Goal: Task Accomplishment & Management: Manage account settings

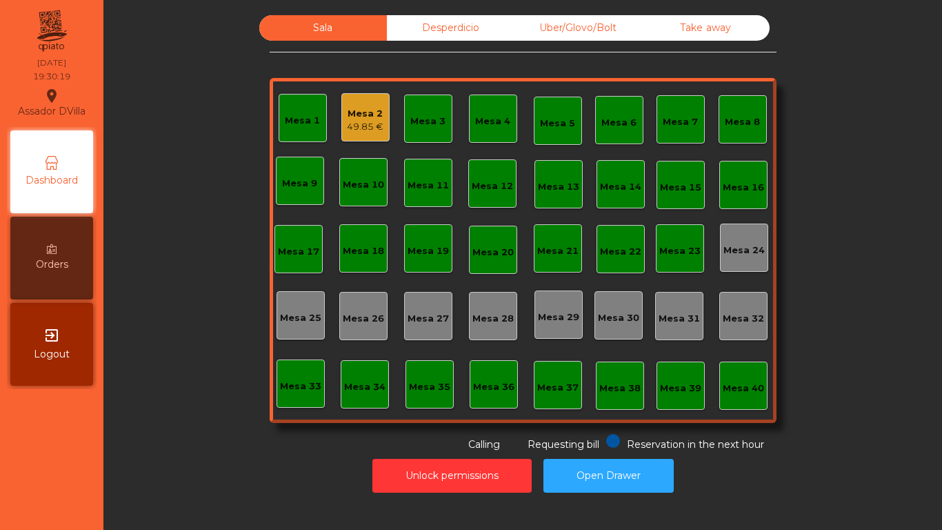
click at [420, 21] on div "Desperdicio" at bounding box center [451, 28] width 128 height 26
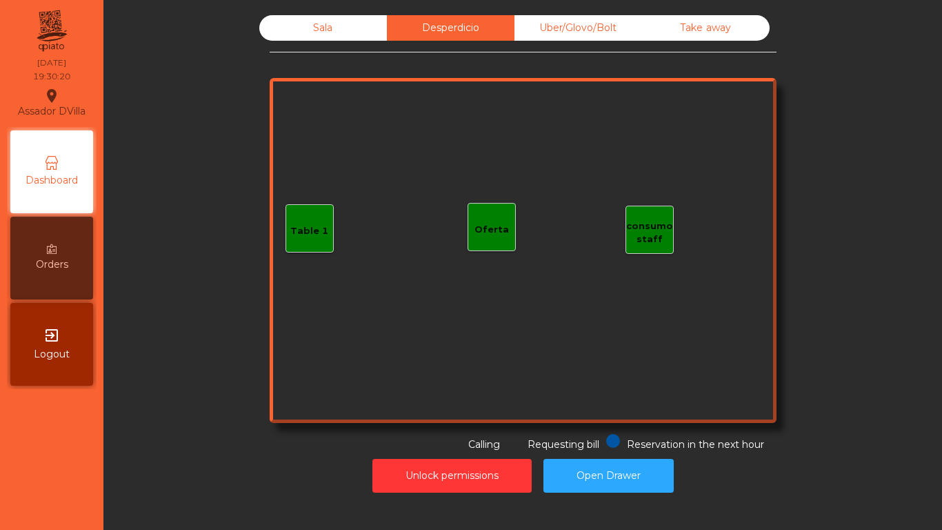
click at [576, 31] on div "Uber/Glovo/Bolt" at bounding box center [578, 28] width 128 height 26
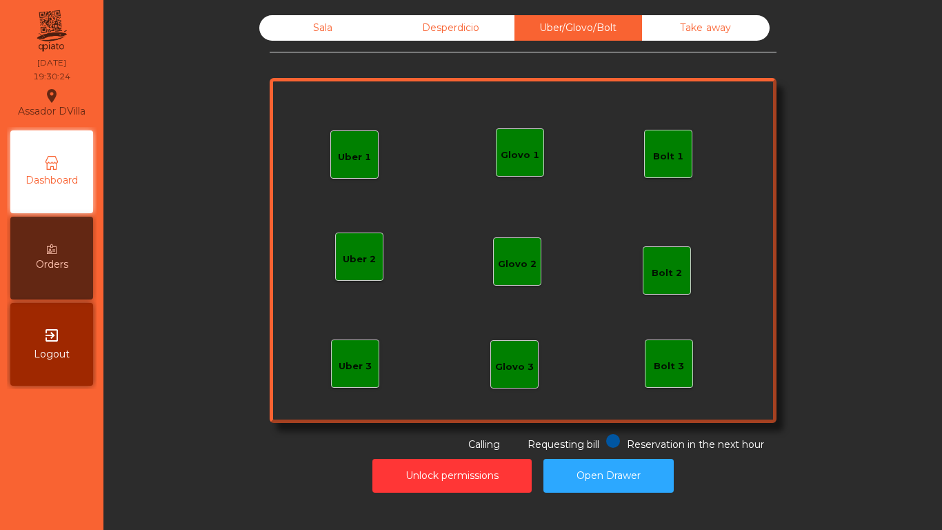
click at [676, 152] on div "Bolt 1" at bounding box center [668, 157] width 30 height 14
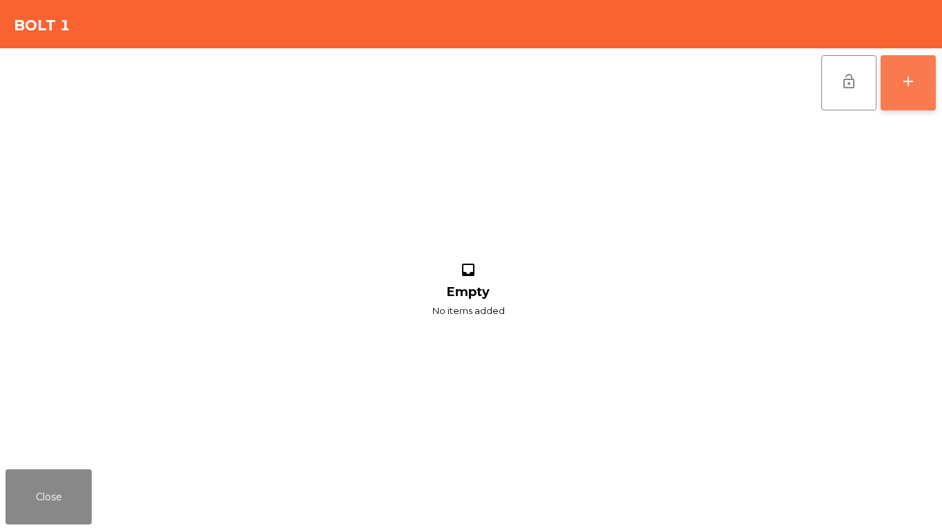
click at [919, 91] on button "add" at bounding box center [908, 82] width 55 height 55
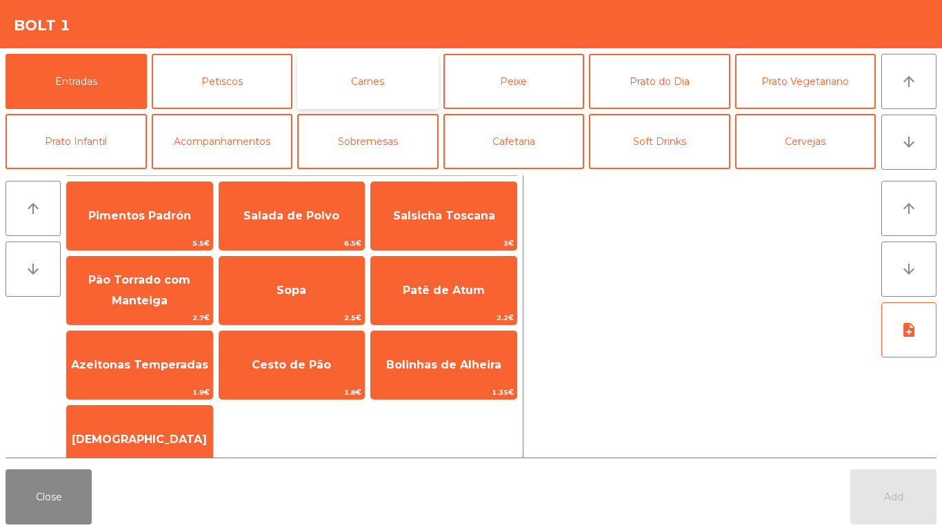
click at [369, 88] on button "Carnes" at bounding box center [367, 81] width 141 height 55
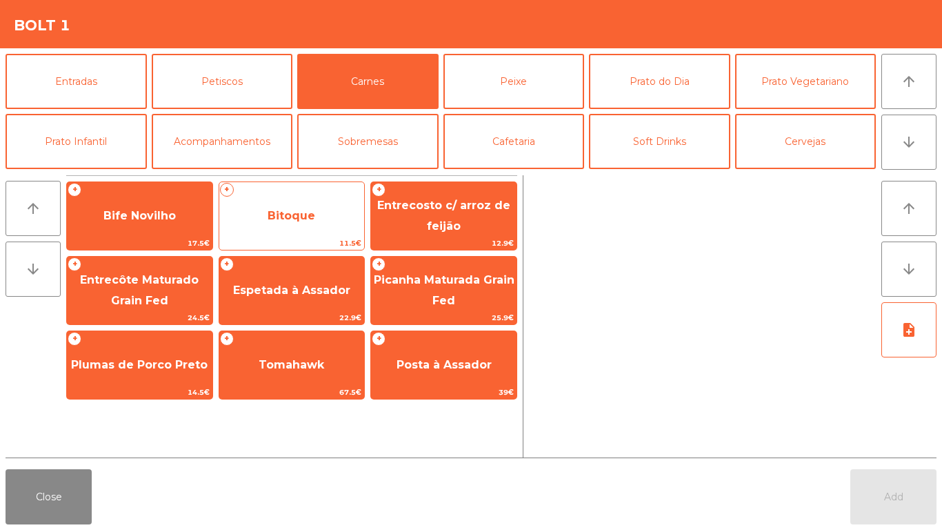
click at [279, 215] on span "Bitoque" at bounding box center [292, 215] width 48 height 13
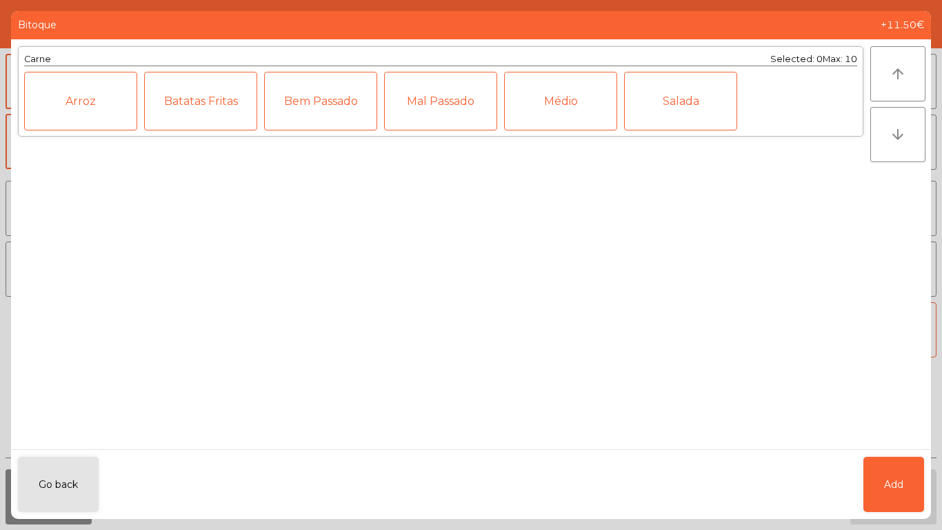
drag, startPoint x: 565, startPoint y: 107, endPoint x: 660, endPoint y: 352, distance: 263.3
click at [565, 108] on div "Médio" at bounding box center [560, 101] width 113 height 59
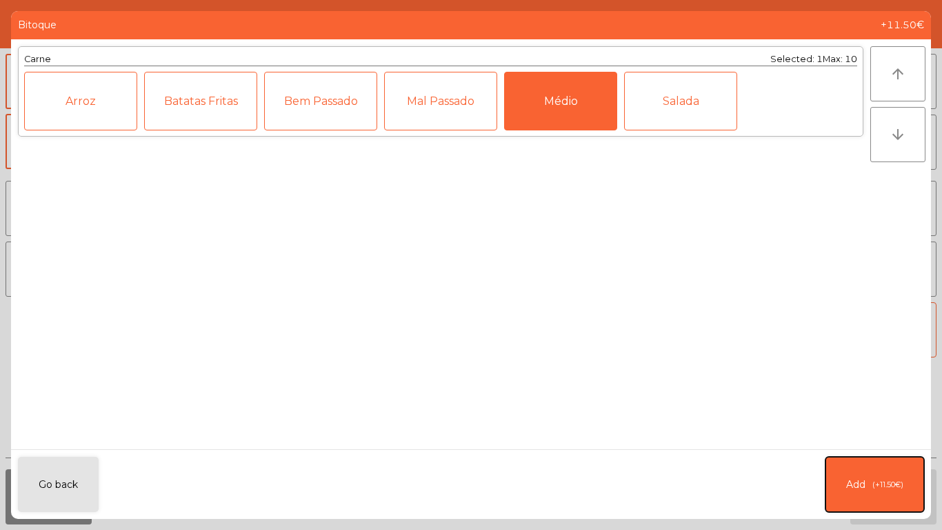
click at [840, 496] on button "Add (+11.50€)" at bounding box center [874, 483] width 99 height 55
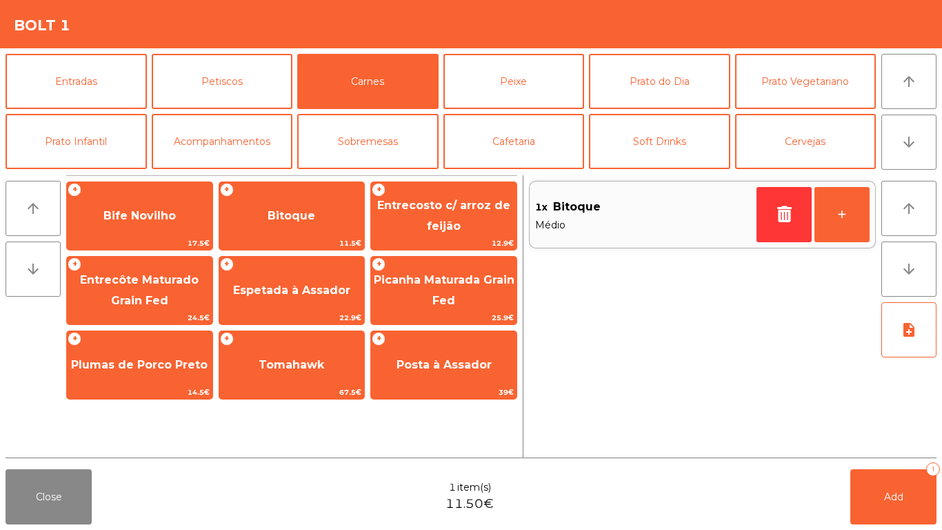
scroll to position [120, 0]
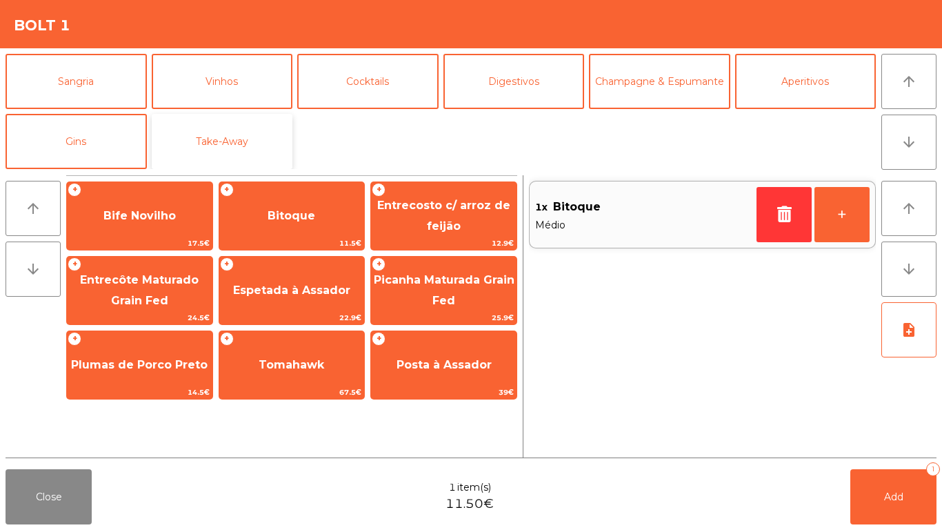
drag, startPoint x: 236, startPoint y: 122, endPoint x: 247, endPoint y: 143, distance: 23.4
click at [236, 128] on button "Take-Away" at bounding box center [222, 141] width 141 height 55
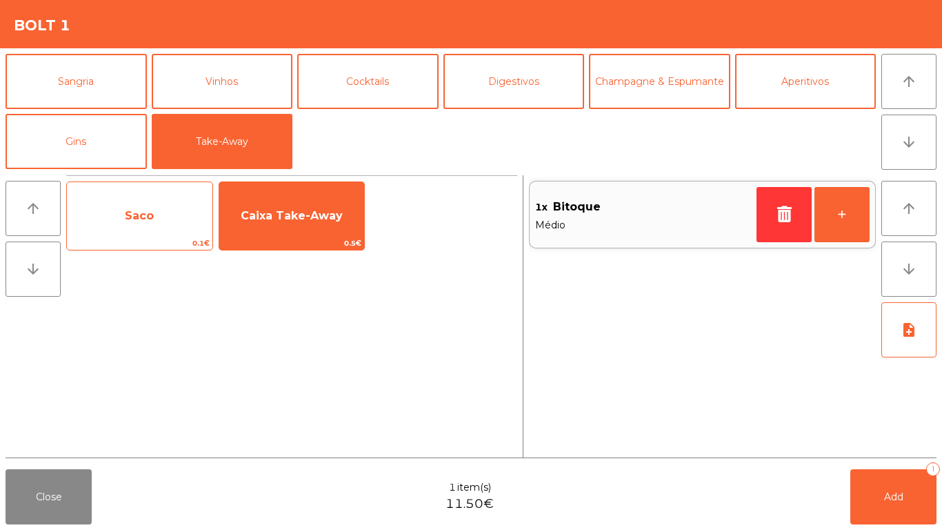
drag, startPoint x: 212, startPoint y: 199, endPoint x: 139, endPoint y: 200, distance: 73.1
click at [212, 199] on div "Saco 0.1€" at bounding box center [139, 215] width 147 height 69
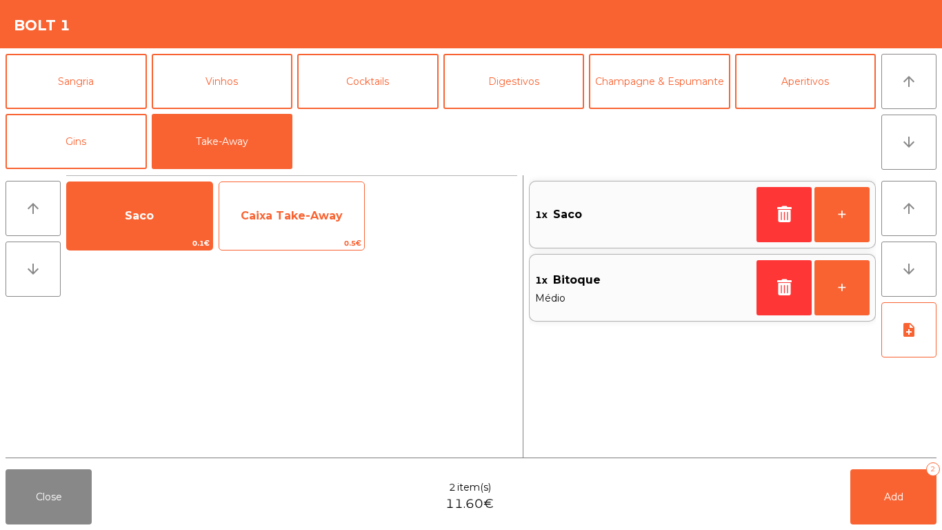
click at [245, 204] on span "Caixa Take-Away" at bounding box center [291, 215] width 145 height 37
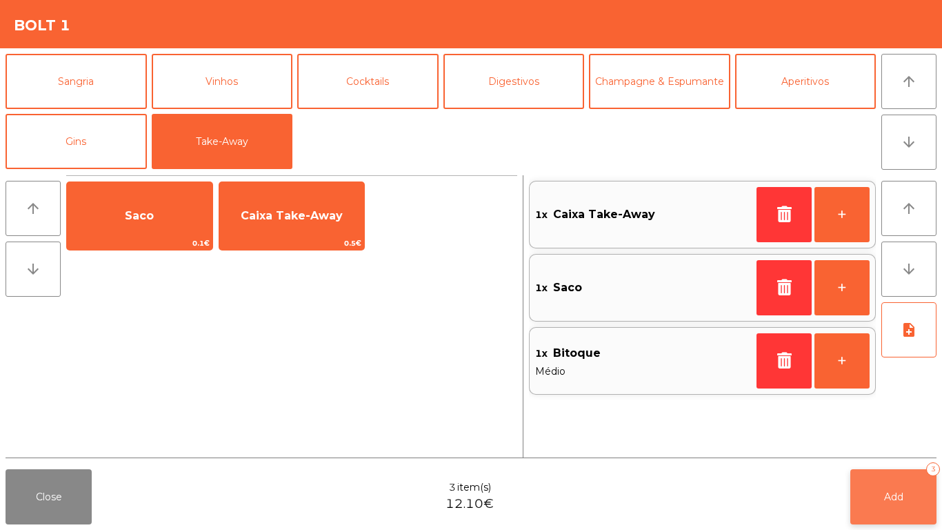
click at [922, 492] on button "Add 3" at bounding box center [893, 496] width 86 height 55
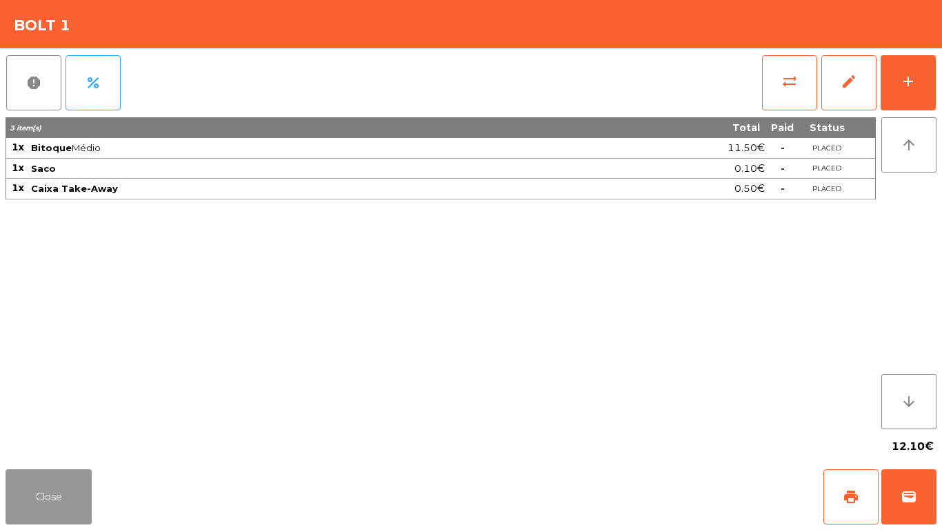
drag, startPoint x: 24, startPoint y: 514, endPoint x: 202, endPoint y: 512, distance: 177.9
click at [26, 513] on button "Close" at bounding box center [49, 496] width 86 height 55
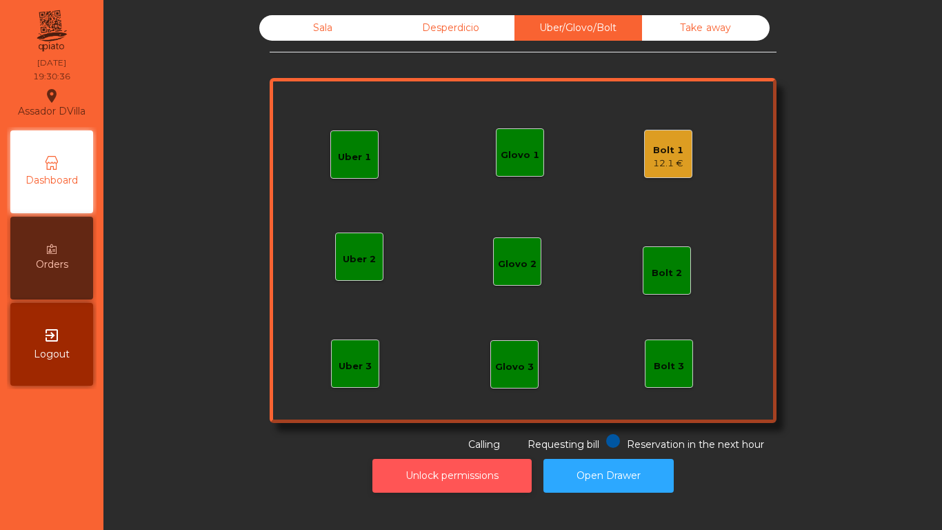
drag, startPoint x: 418, startPoint y: 494, endPoint x: 418, endPoint y: 474, distance: 20.0
click at [418, 492] on div "Unlock permissions Open Drawer" at bounding box center [522, 476] width 801 height 48
click at [418, 474] on button "Unlock permissions" at bounding box center [451, 476] width 159 height 34
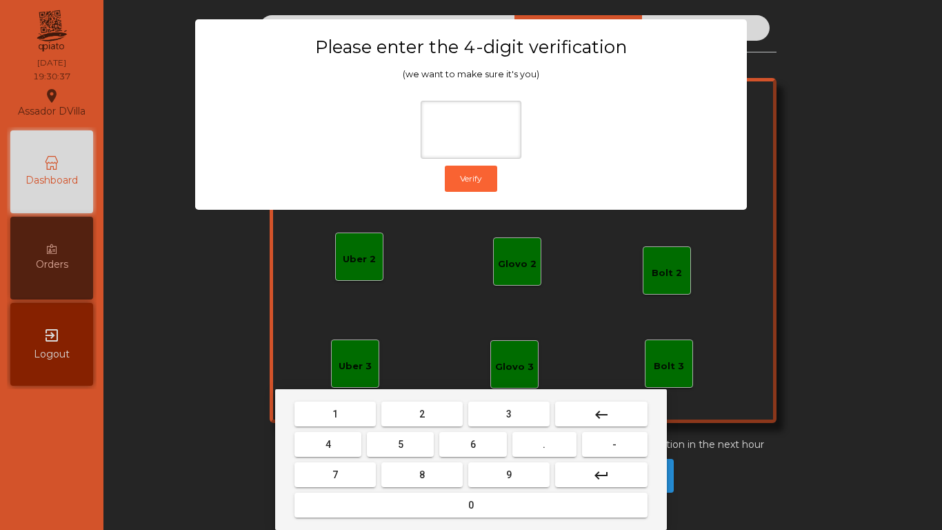
drag, startPoint x: 389, startPoint y: 411, endPoint x: 332, endPoint y: 437, distance: 62.9
click at [389, 412] on button "2" at bounding box center [421, 413] width 81 height 25
click at [314, 445] on button "4" at bounding box center [327, 444] width 67 height 25
click at [464, 450] on button "6" at bounding box center [472, 444] width 67 height 25
drag, startPoint x: 481, startPoint y: 481, endPoint x: 493, endPoint y: 433, distance: 49.7
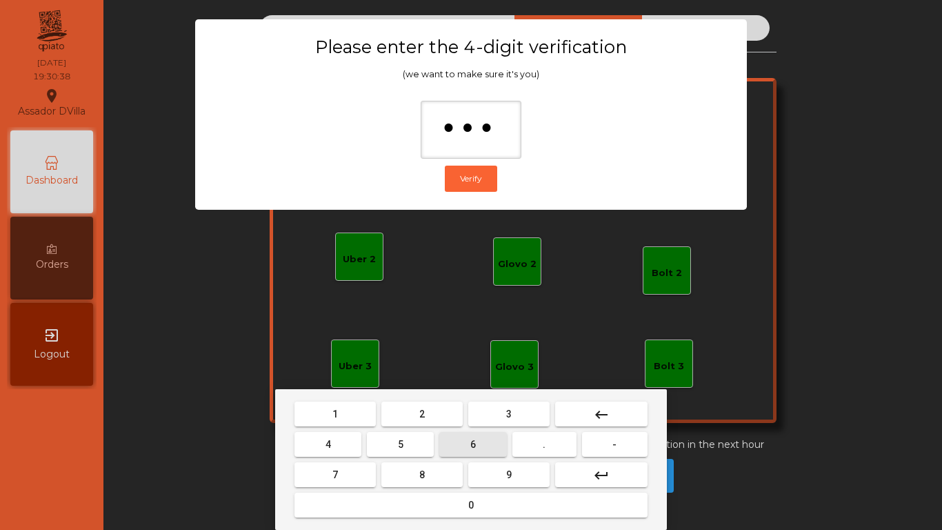
click at [481, 482] on button "9" at bounding box center [508, 474] width 81 height 25
type input "****"
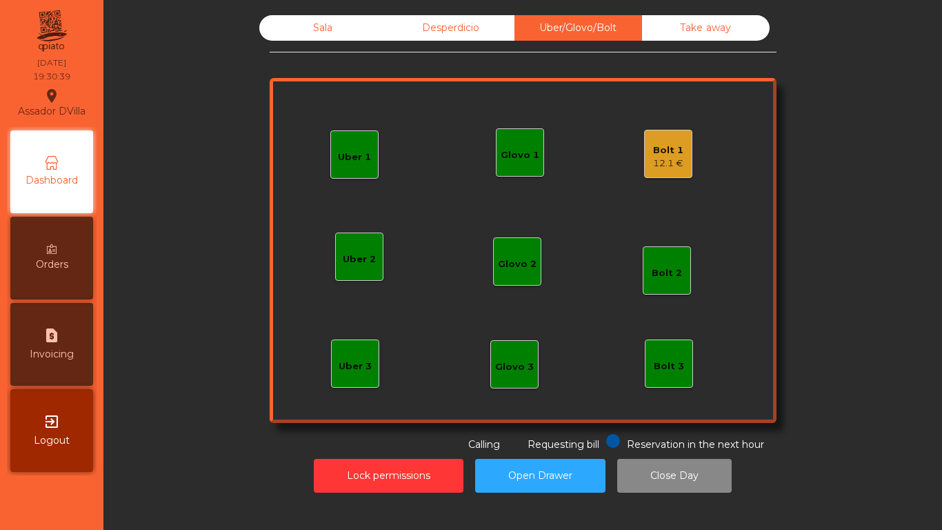
click at [669, 152] on div "Bolt 1" at bounding box center [668, 150] width 30 height 14
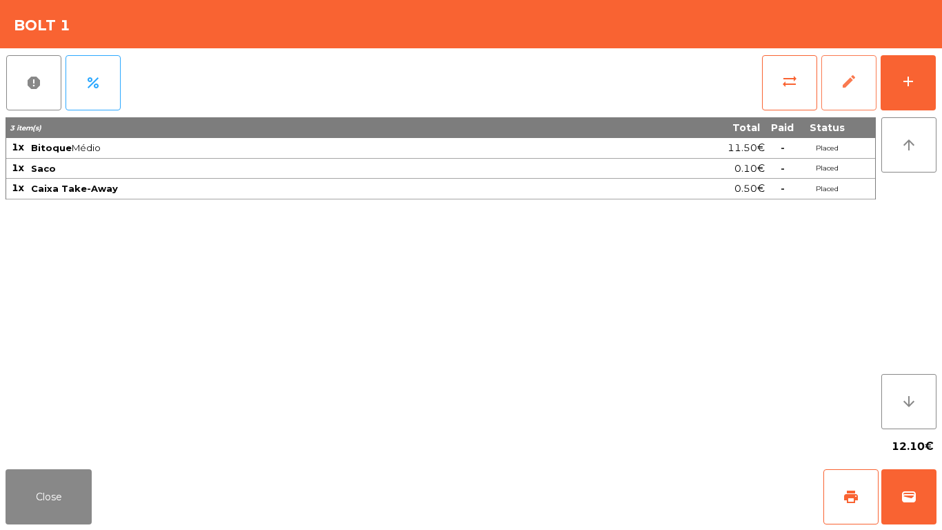
click at [845, 86] on span "edit" at bounding box center [849, 81] width 17 height 17
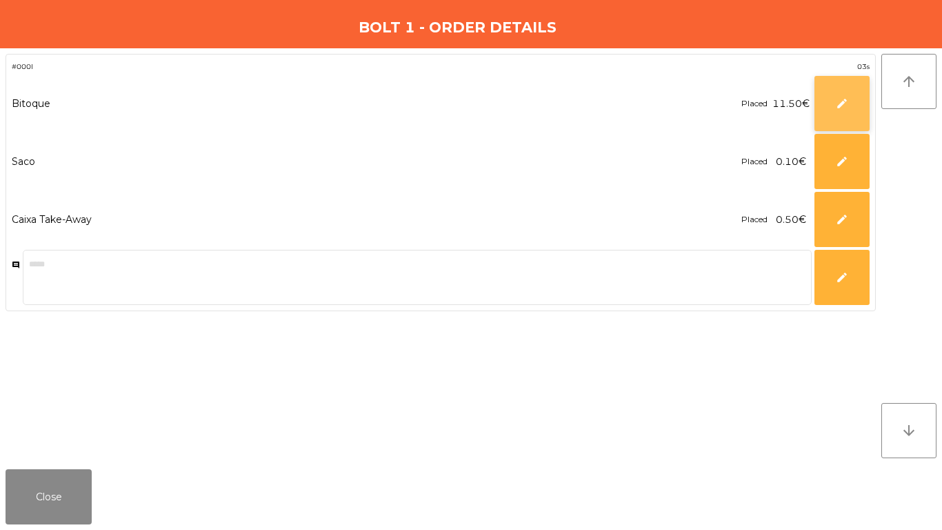
click at [861, 101] on button "edit" at bounding box center [841, 103] width 55 height 55
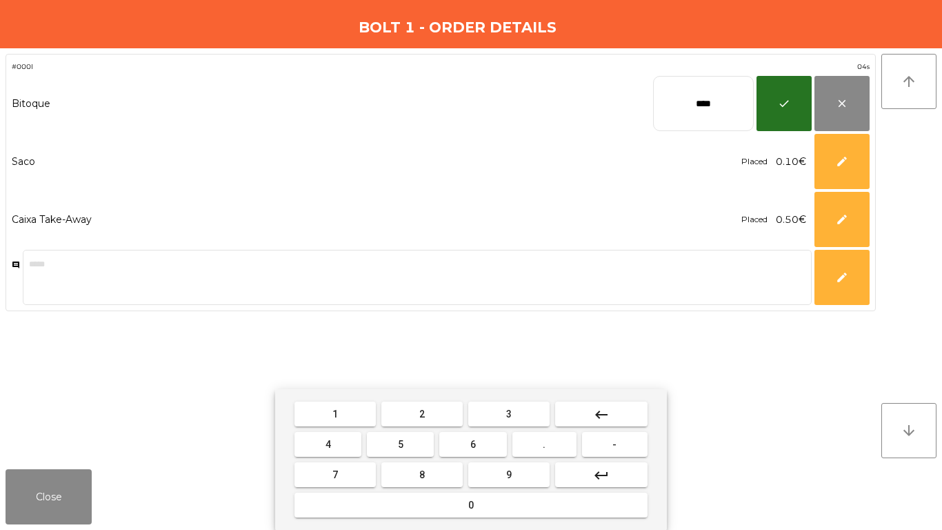
click at [726, 99] on input "****" at bounding box center [703, 103] width 101 height 55
click at [725, 99] on input "****" at bounding box center [703, 103] width 101 height 55
type input "*****"
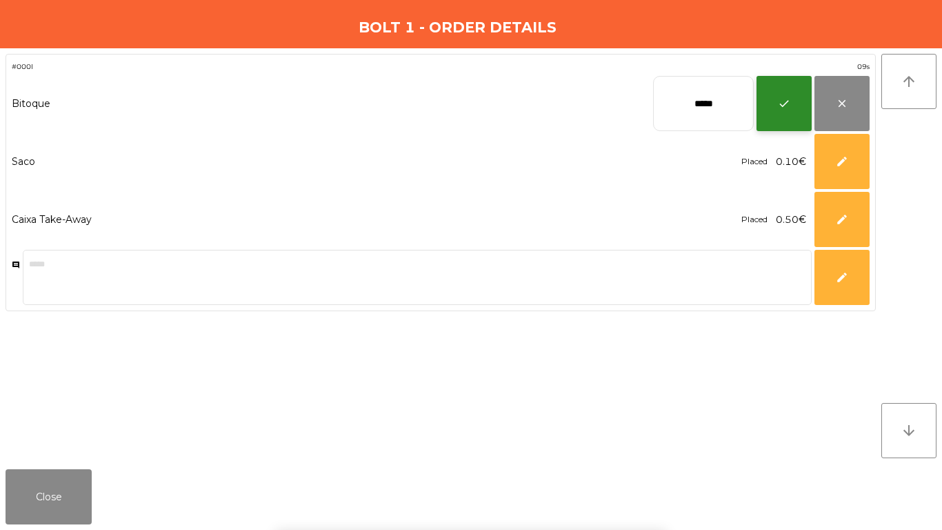
click at [783, 101] on span "check" at bounding box center [784, 103] width 12 height 12
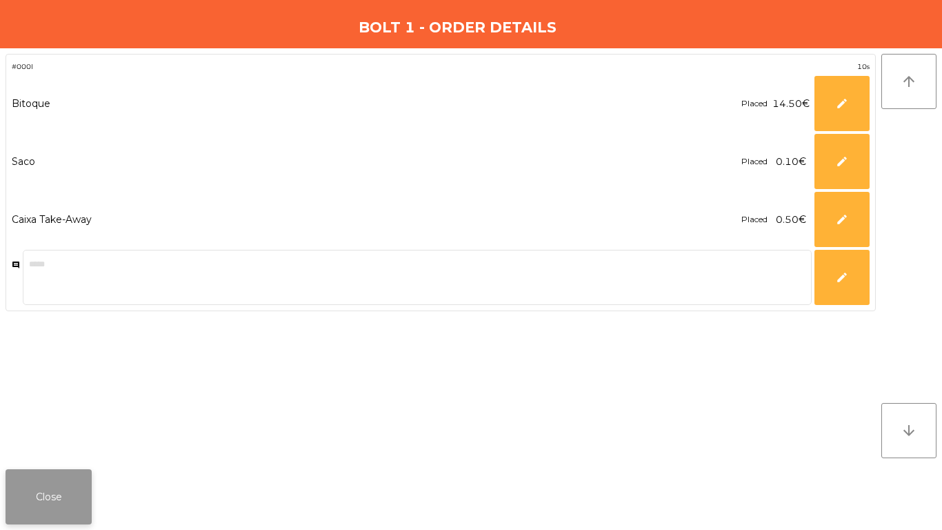
click at [88, 493] on button "Close" at bounding box center [49, 496] width 86 height 55
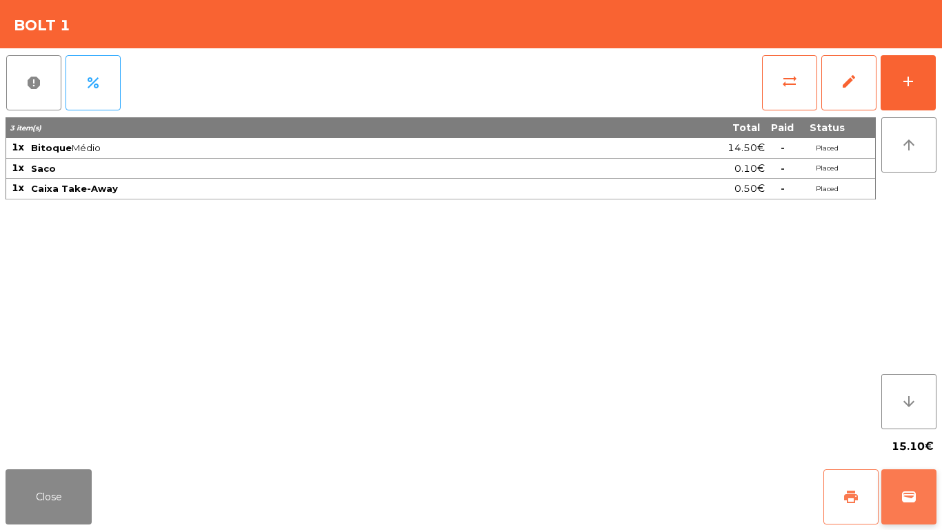
drag, startPoint x: 852, startPoint y: 490, endPoint x: 901, endPoint y: 504, distance: 50.4
click at [865, 492] on button "print" at bounding box center [850, 496] width 55 height 55
click at [917, 489] on button "wallet" at bounding box center [908, 496] width 55 height 55
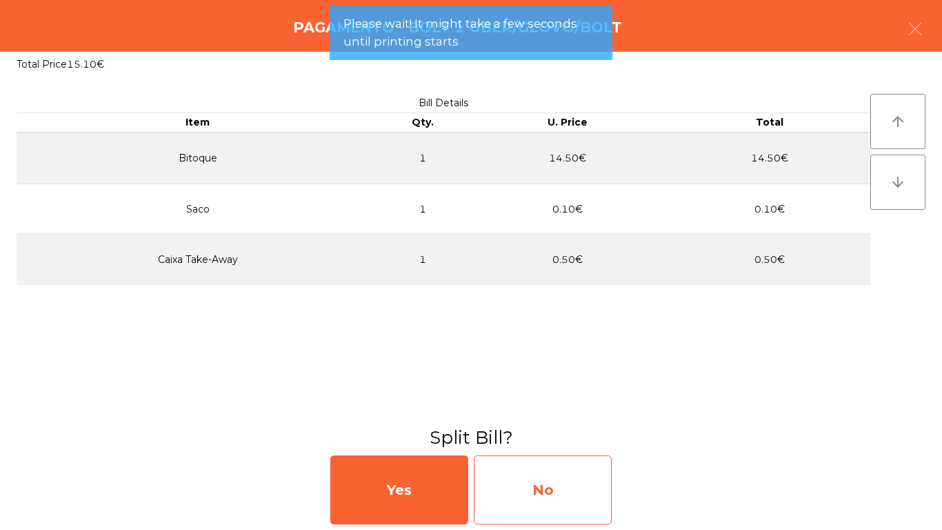
click at [545, 495] on div "No" at bounding box center [543, 489] width 138 height 69
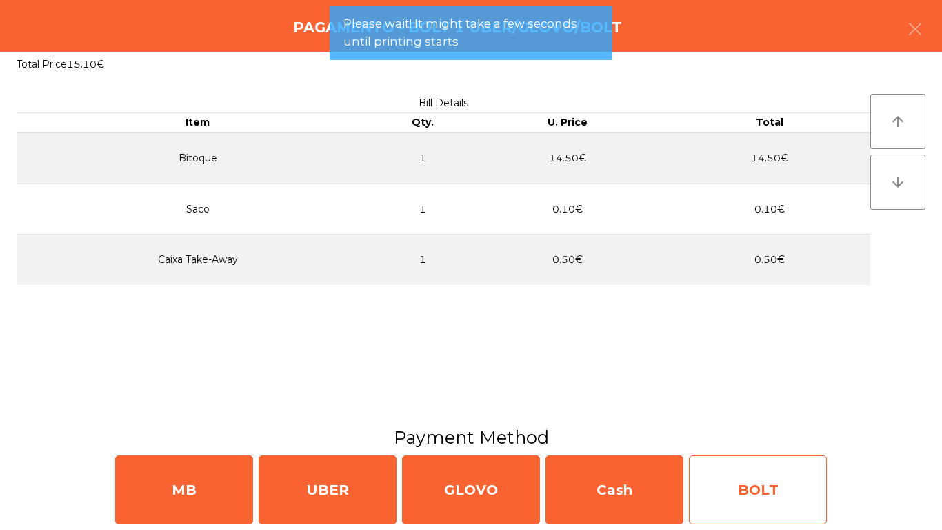
click at [790, 487] on div "BOLT" at bounding box center [758, 489] width 138 height 69
select select "**"
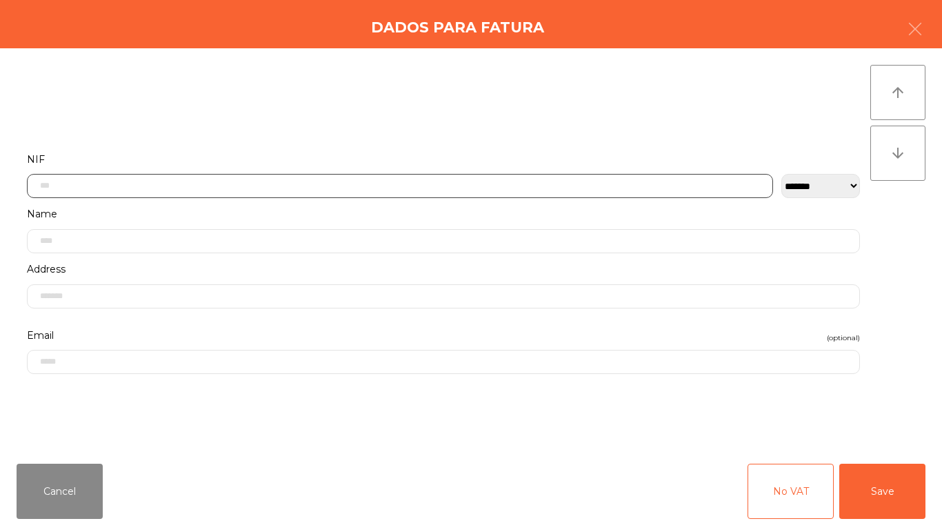
click at [534, 174] on input "text" at bounding box center [400, 186] width 746 height 24
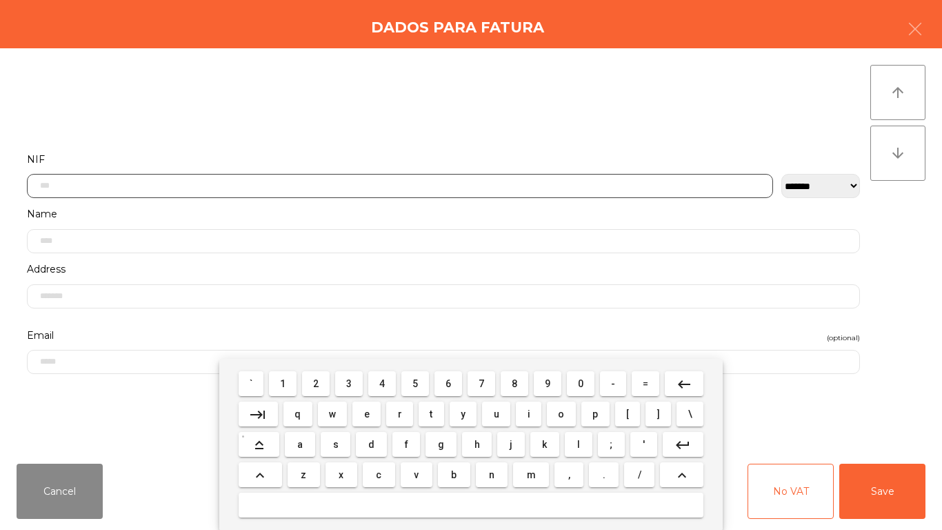
scroll to position [84, 0]
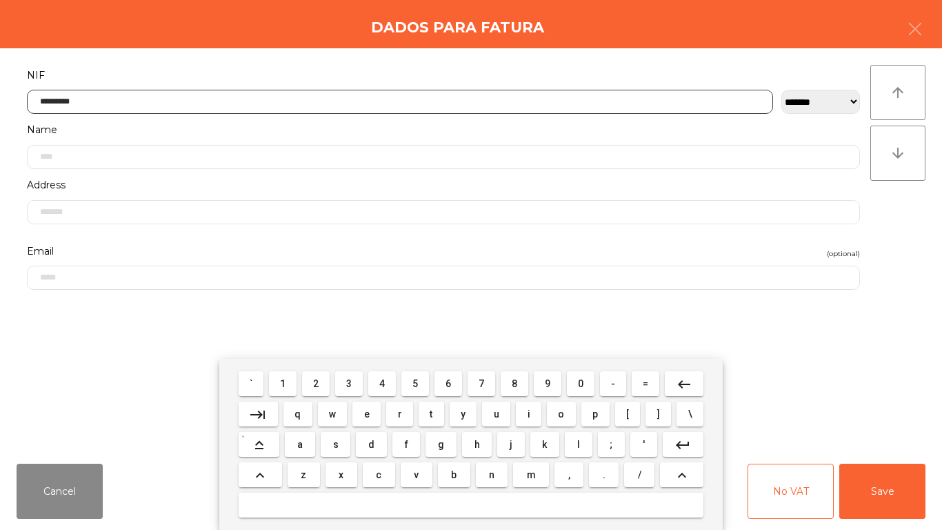
type input "*********"
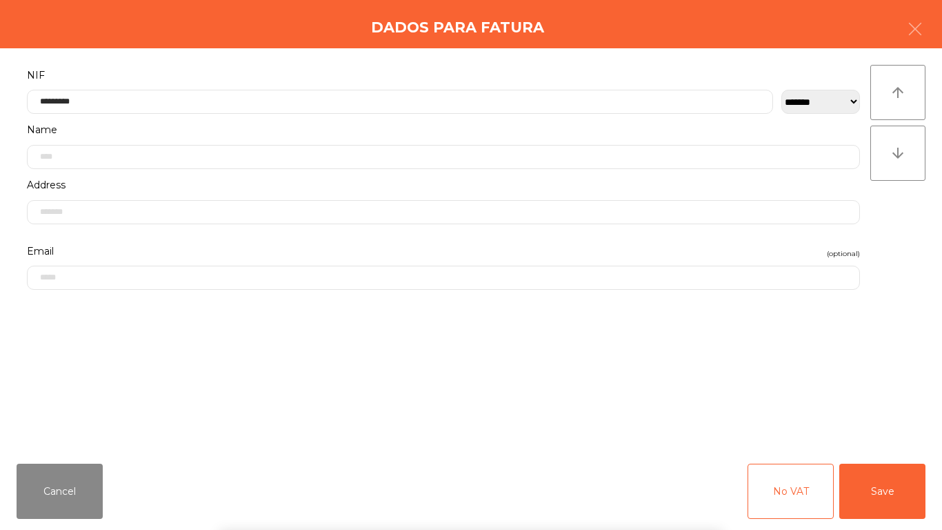
drag, startPoint x: 869, startPoint y: 333, endPoint x: 856, endPoint y: 382, distance: 50.7
click at [870, 333] on div "arrow_upward arrow_downward" at bounding box center [897, 250] width 55 height 371
click at [866, 487] on button "Save" at bounding box center [882, 490] width 86 height 55
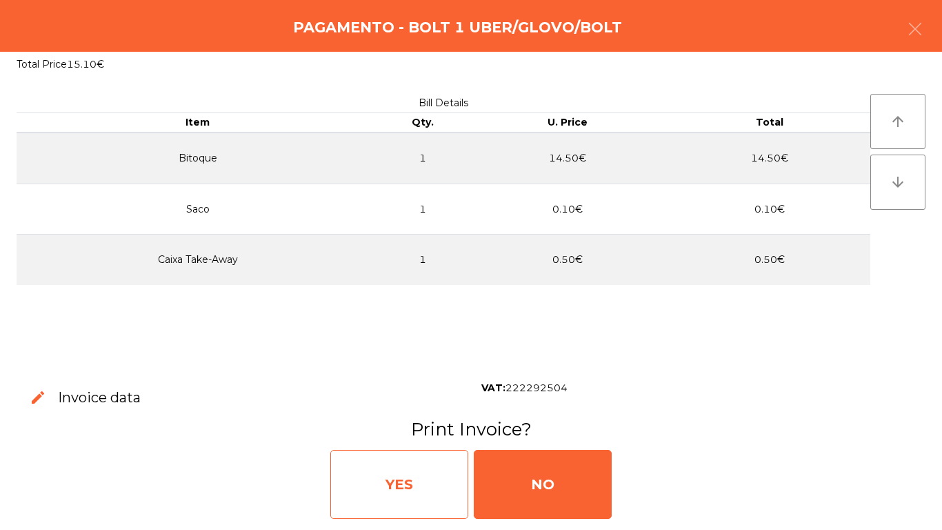
click at [461, 488] on div "YES" at bounding box center [399, 484] width 138 height 69
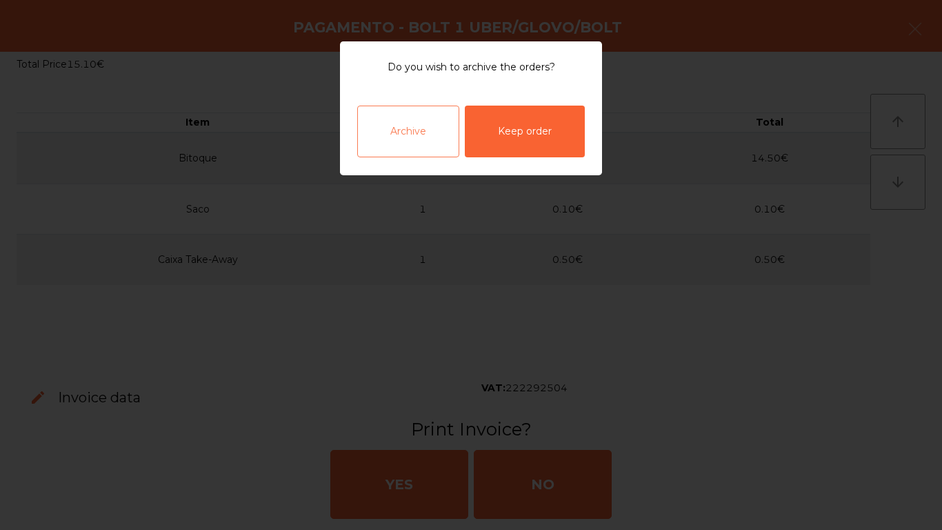
click at [408, 135] on div "Archive" at bounding box center [408, 132] width 102 height 52
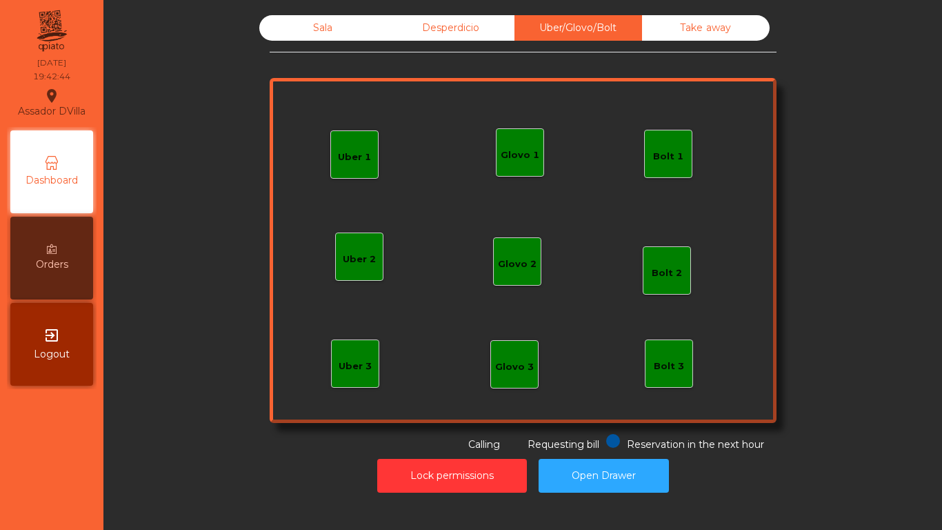
click at [406, 126] on div "Uber 1 Uber 3 Bolt 2 Glovo 2 Uber 2 Glovo 1 Bolt 1 Bolt 3 Glovo 3" at bounding box center [523, 250] width 507 height 345
click at [285, 44] on div "Sala Desperdicio Uber/Glovo/Bolt Take away Uber 1 Uber 3 Bolt 2 Glovo 2 Uber 2 …" at bounding box center [523, 233] width 507 height 436
click at [294, 23] on div "Sala" at bounding box center [323, 28] width 128 height 26
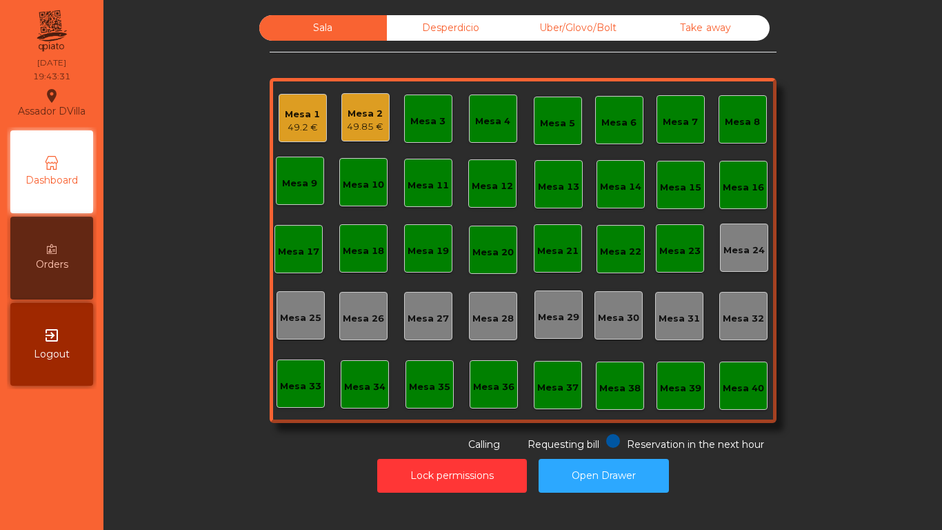
click at [318, 123] on div "Mesa 1 49.2 €" at bounding box center [303, 118] width 48 height 48
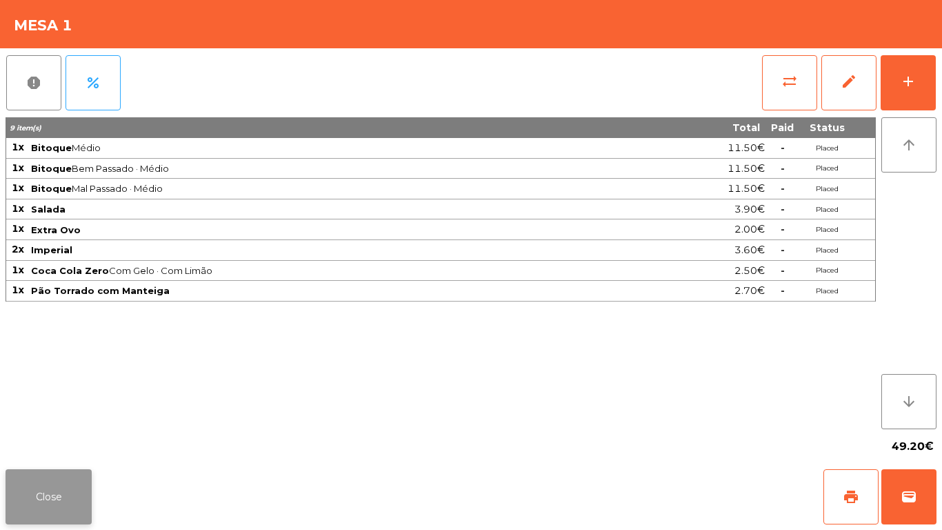
click at [50, 485] on button "Close" at bounding box center [49, 496] width 86 height 55
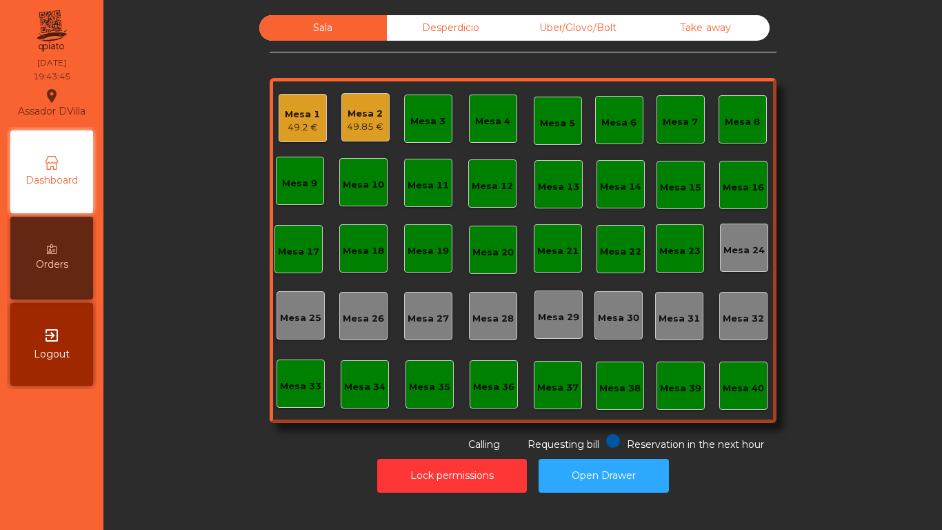
click at [380, 126] on div "Mesa 2 49.85 €" at bounding box center [365, 117] width 48 height 48
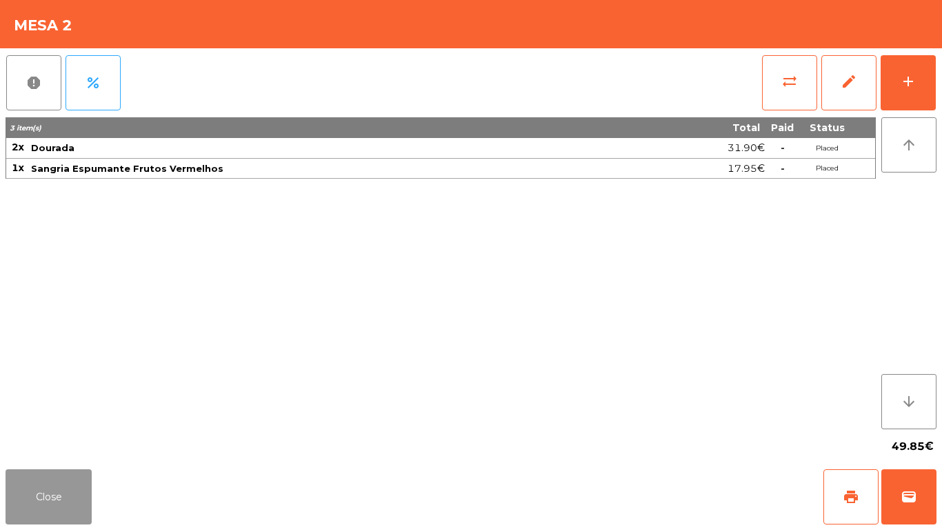
click at [45, 485] on button "Close" at bounding box center [49, 496] width 86 height 55
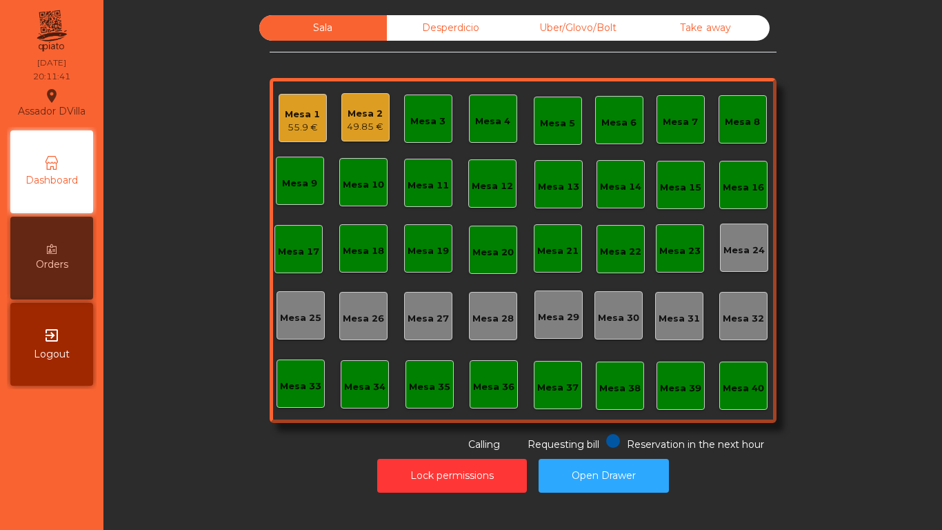
click at [464, 15] on div "Desperdicio" at bounding box center [451, 28] width 128 height 26
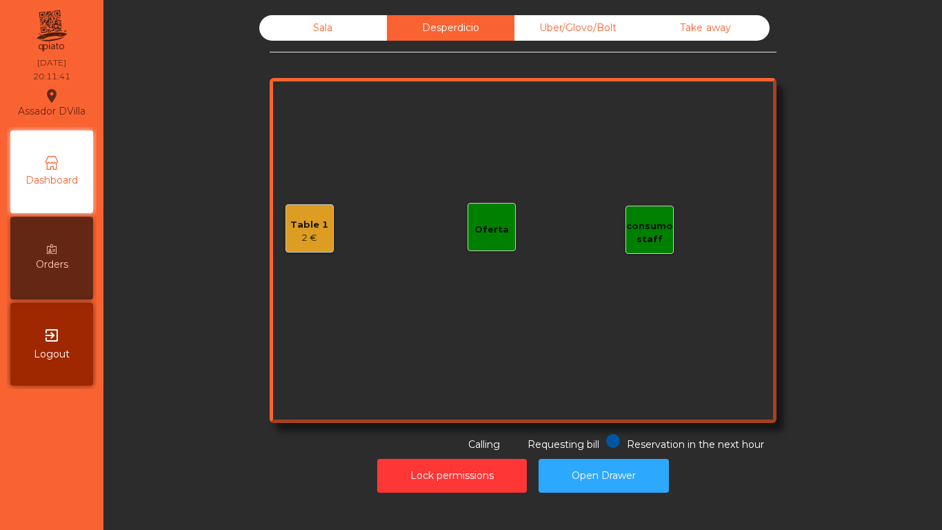
click at [562, 18] on div "Uber/Glovo/Bolt" at bounding box center [578, 28] width 128 height 26
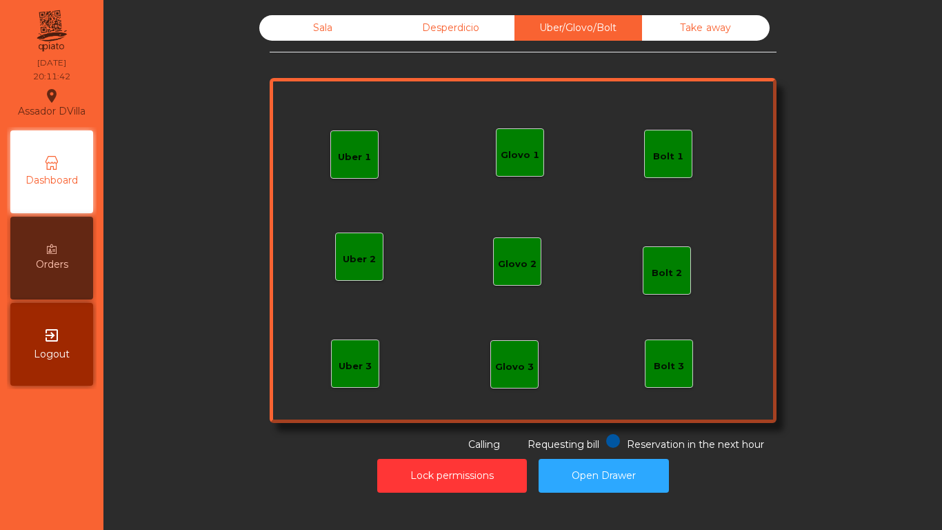
click at [659, 144] on div "Bolt 1" at bounding box center [668, 153] width 30 height 19
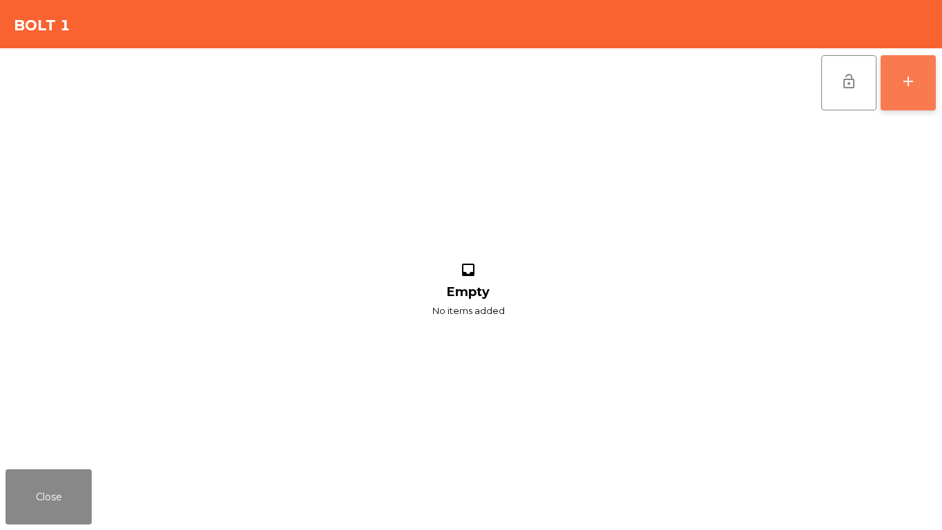
click at [915, 89] on div "add" at bounding box center [908, 81] width 17 height 17
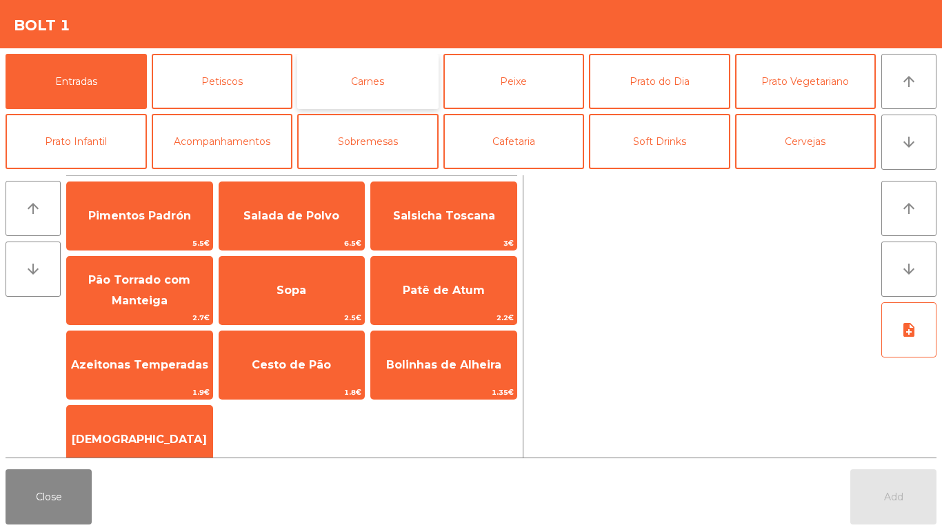
click at [380, 73] on button "Carnes" at bounding box center [367, 81] width 141 height 55
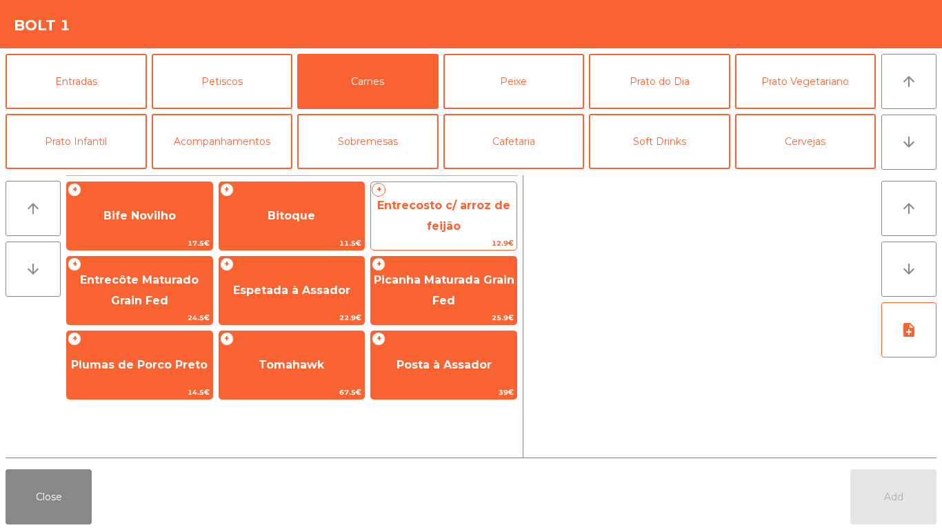
click at [454, 237] on span "12.9€" at bounding box center [443, 243] width 145 height 13
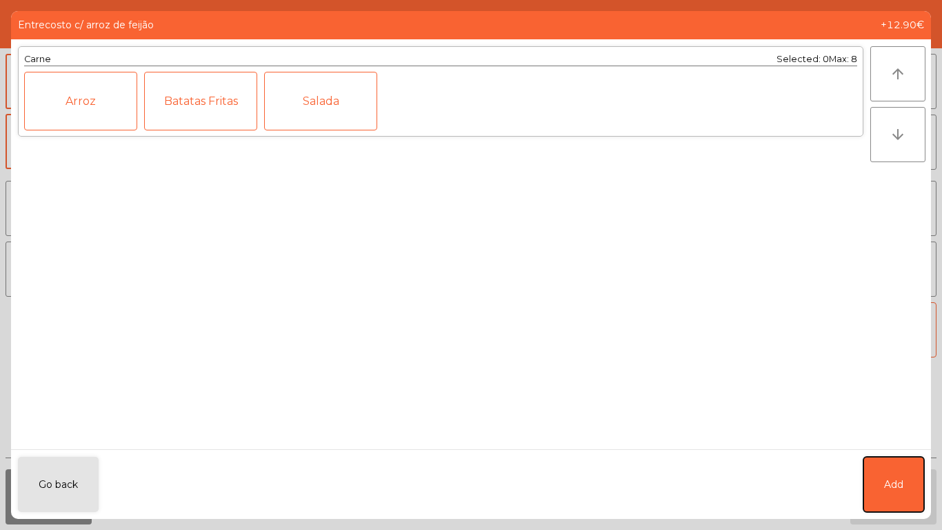
click at [892, 471] on button "Add" at bounding box center [893, 483] width 61 height 55
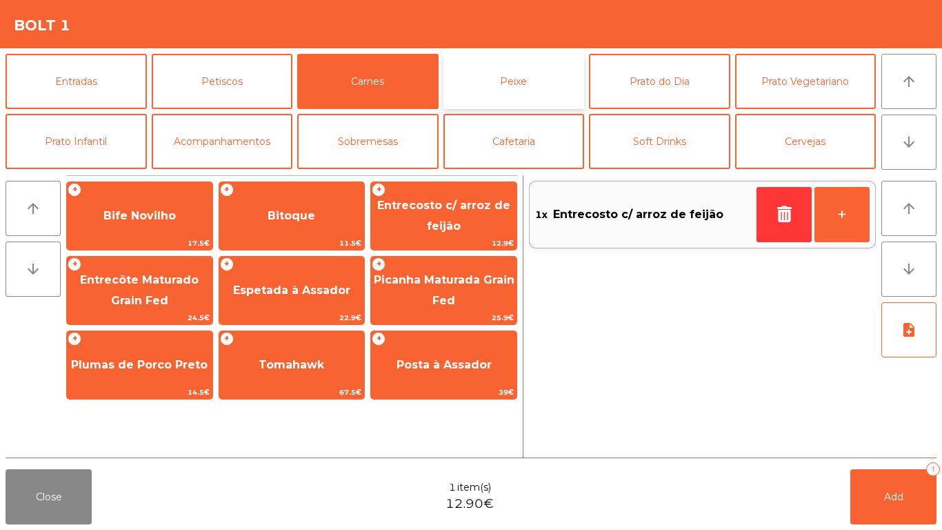
click at [519, 88] on button "Peixe" at bounding box center [513, 81] width 141 height 55
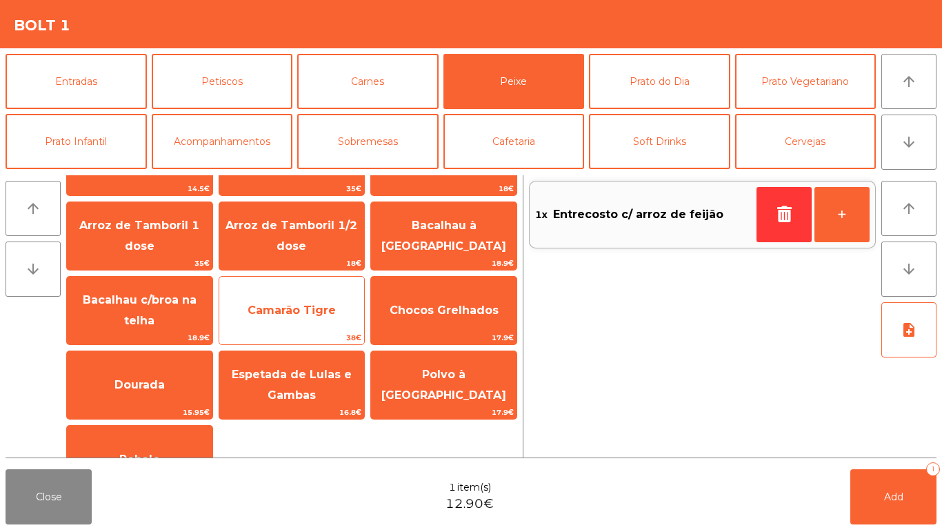
scroll to position [97, 0]
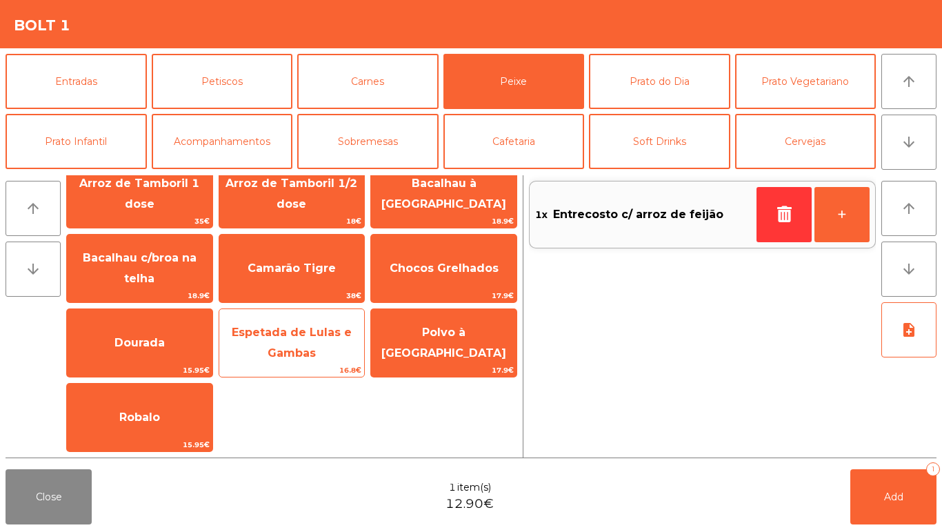
click at [284, 336] on span "Espetada de Lulas e Gambas" at bounding box center [292, 342] width 120 height 34
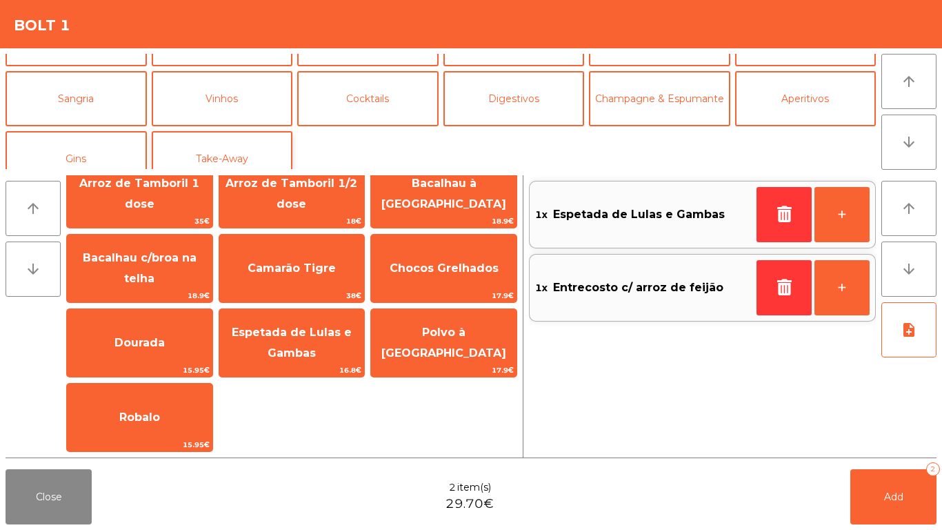
scroll to position [120, 0]
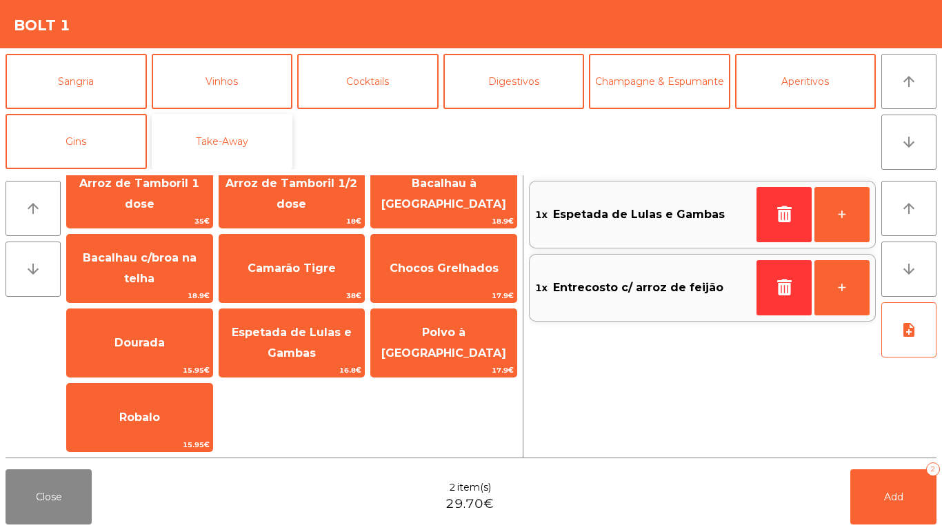
click at [223, 142] on button "Take-Away" at bounding box center [222, 141] width 141 height 55
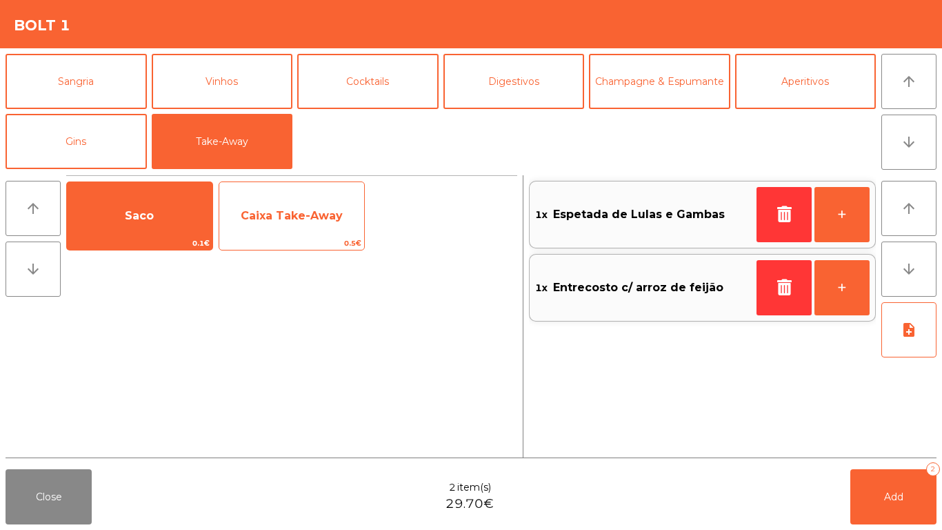
click at [239, 208] on span "Caixa Take-Away" at bounding box center [291, 215] width 145 height 37
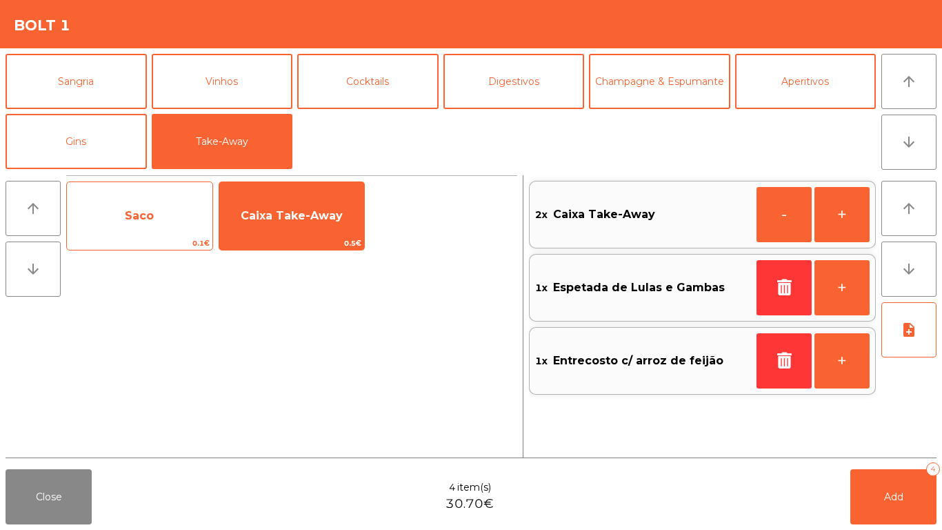
click at [186, 216] on span "Saco" at bounding box center [139, 215] width 145 height 37
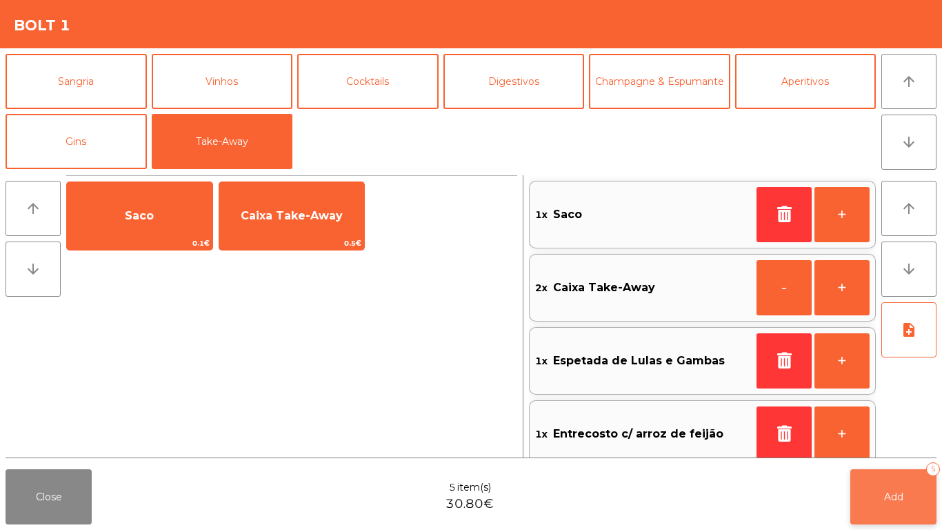
click at [910, 515] on button "Add 5" at bounding box center [893, 496] width 86 height 55
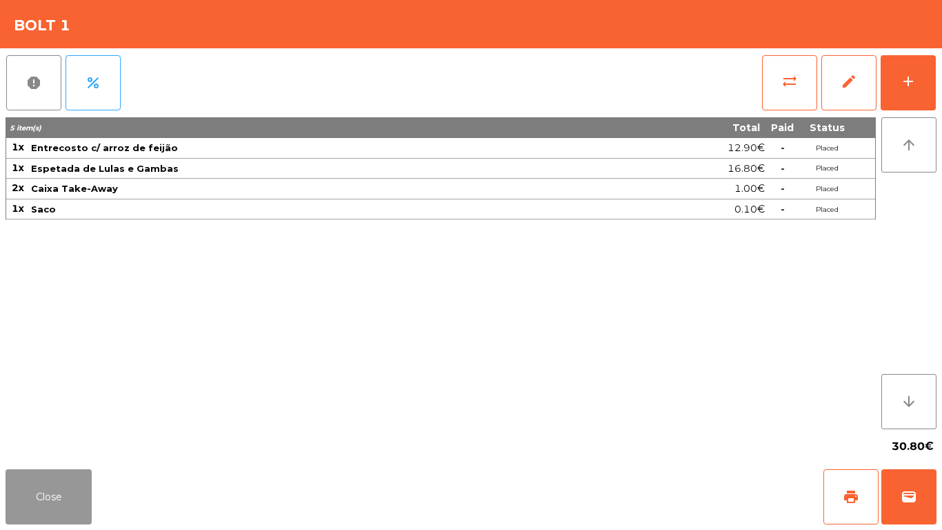
drag, startPoint x: 12, startPoint y: 482, endPoint x: 148, endPoint y: 510, distance: 137.9
click at [17, 482] on button "Close" at bounding box center [49, 496] width 86 height 55
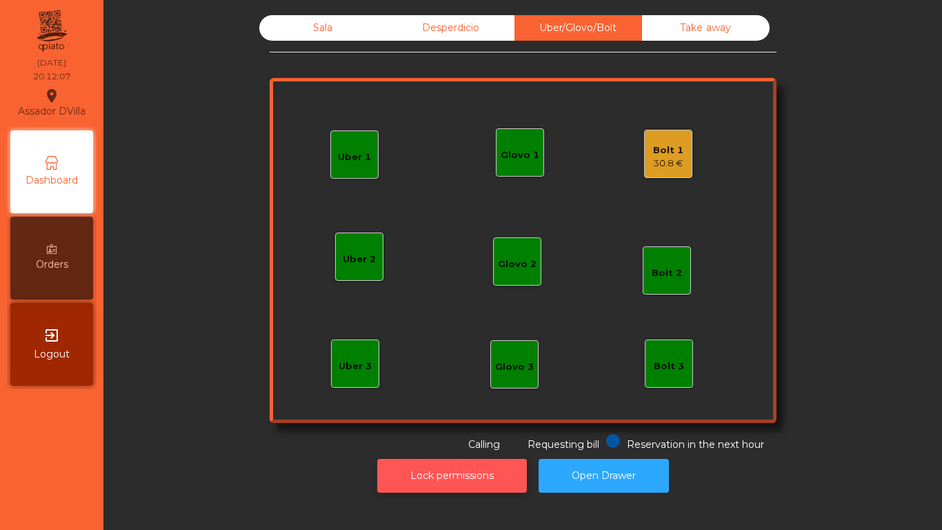
click at [417, 464] on button "Lock permissions" at bounding box center [452, 476] width 150 height 34
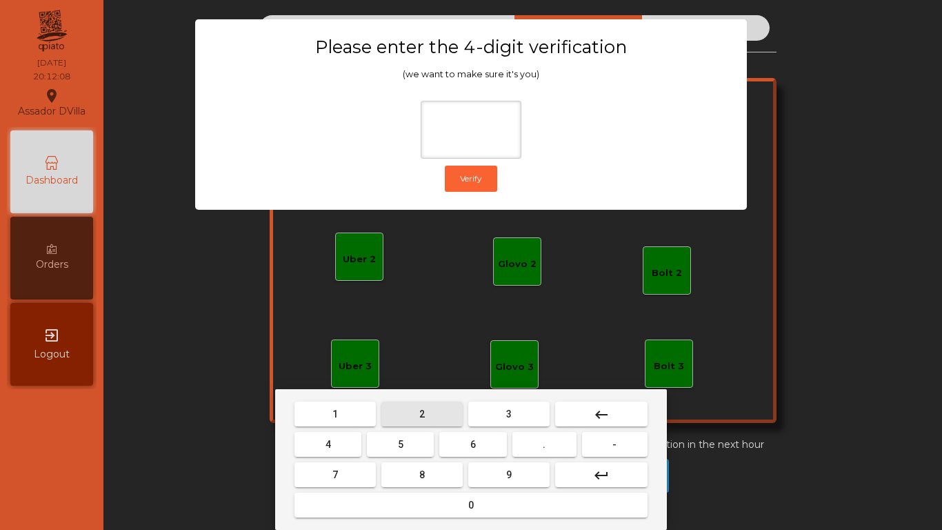
drag, startPoint x: 418, startPoint y: 417, endPoint x: 281, endPoint y: 459, distance: 143.3
click at [415, 417] on button "2" at bounding box center [421, 413] width 81 height 25
drag, startPoint x: 281, startPoint y: 459, endPoint x: 333, endPoint y: 452, distance: 52.9
click at [290, 459] on div "1 2 3 keyboard_backspace 4 5 6 . - 7 8 9 keyboard_return 0" at bounding box center [471, 459] width 392 height 141
click at [333, 452] on button "4" at bounding box center [327, 444] width 67 height 25
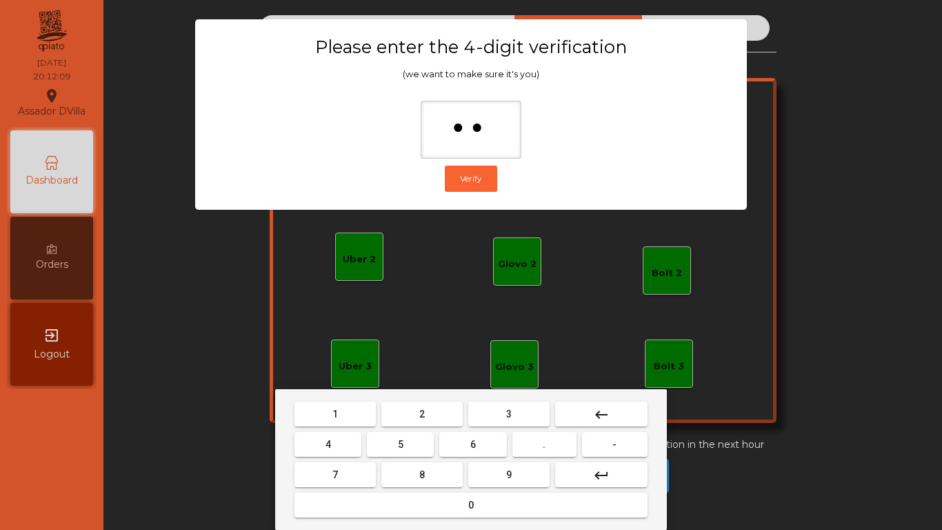
drag, startPoint x: 470, startPoint y: 450, endPoint x: 496, endPoint y: 474, distance: 35.7
click at [472, 450] on button "6" at bounding box center [472, 444] width 67 height 25
click at [502, 479] on button "9" at bounding box center [508, 474] width 81 height 25
type input "****"
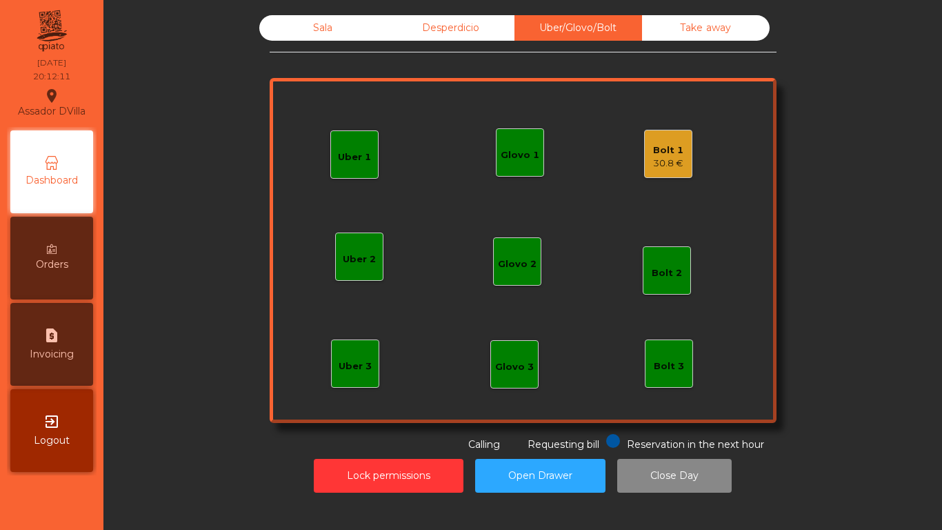
click at [670, 153] on div "Bolt 1" at bounding box center [668, 150] width 30 height 14
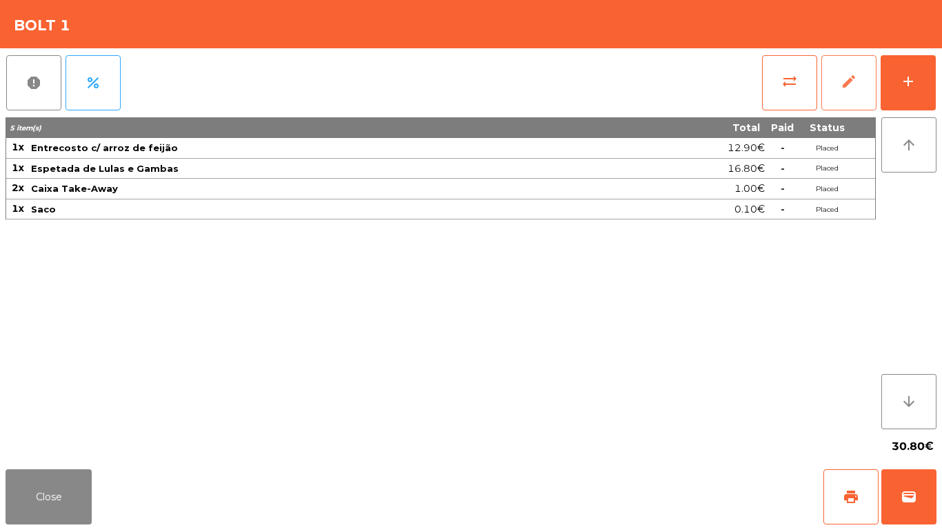
click at [845, 76] on span "edit" at bounding box center [849, 81] width 17 height 17
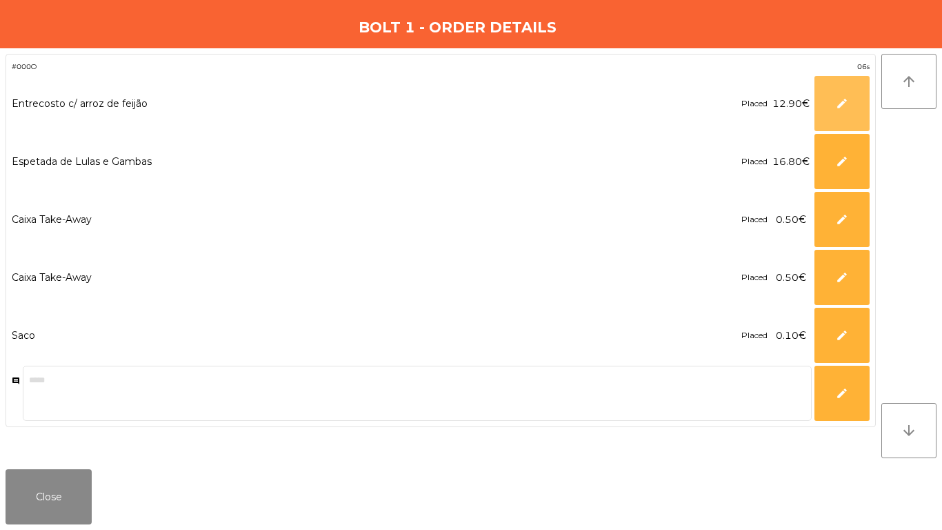
drag, startPoint x: 842, startPoint y: 101, endPoint x: 738, endPoint y: 106, distance: 104.2
click at [841, 101] on span "edit" at bounding box center [842, 103] width 12 height 12
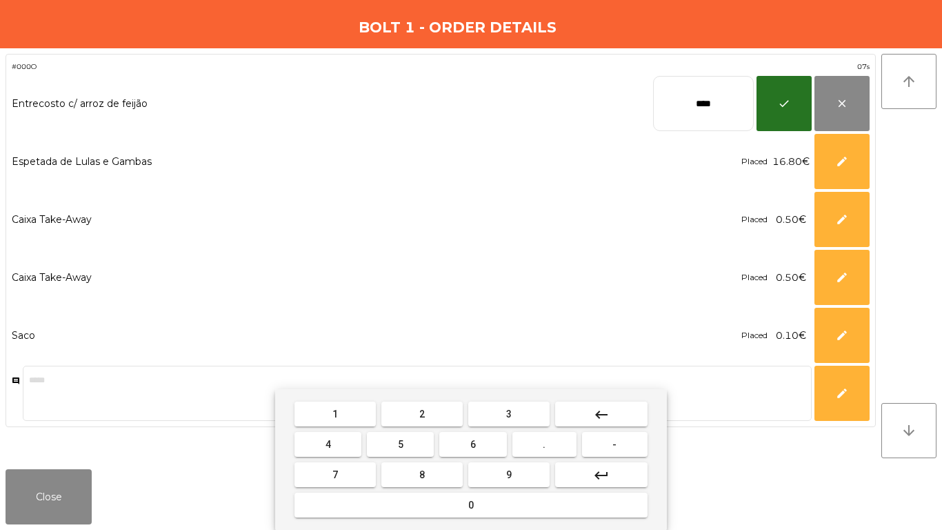
click at [675, 106] on input "****" at bounding box center [703, 103] width 101 height 55
type input "*****"
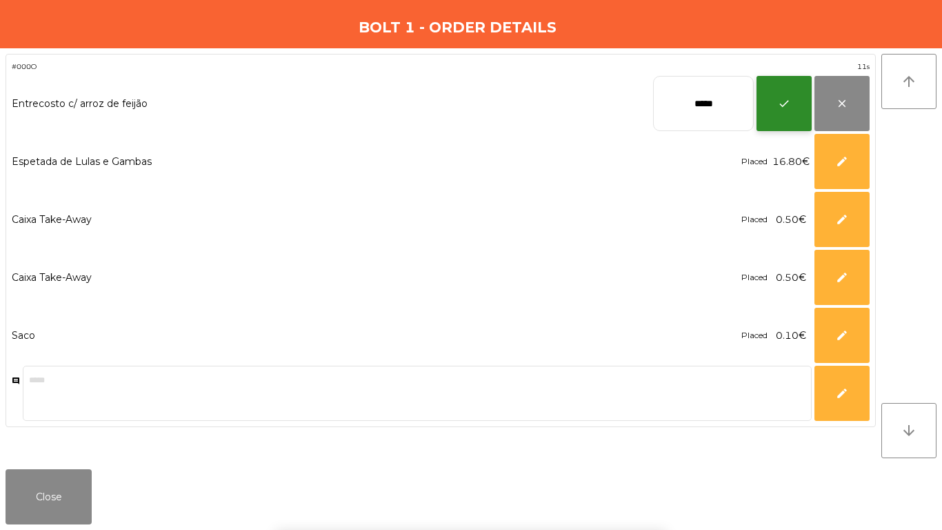
click at [765, 99] on button "check" at bounding box center [783, 103] width 55 height 55
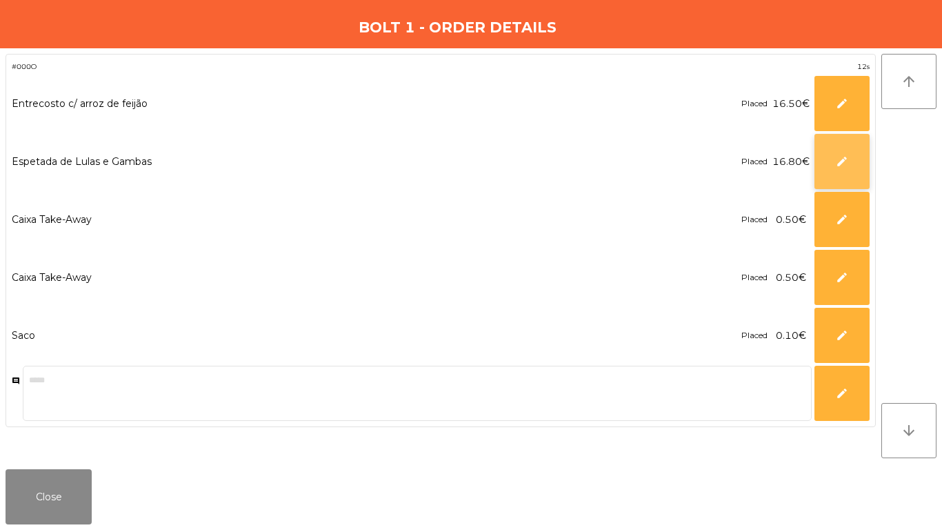
click at [814, 148] on button "edit" at bounding box center [841, 161] width 55 height 55
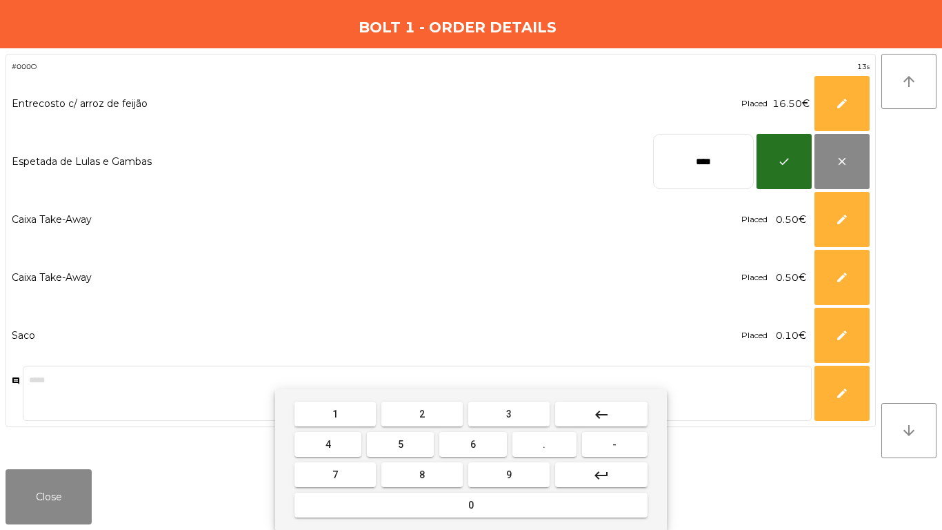
click at [664, 152] on input "****" at bounding box center [703, 161] width 101 height 55
type input "*****"
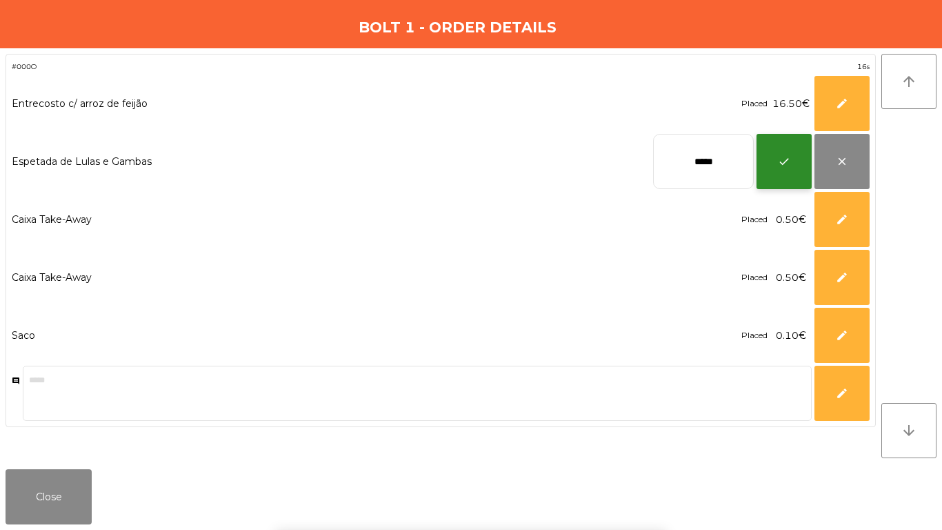
click at [771, 138] on button "check" at bounding box center [783, 161] width 55 height 55
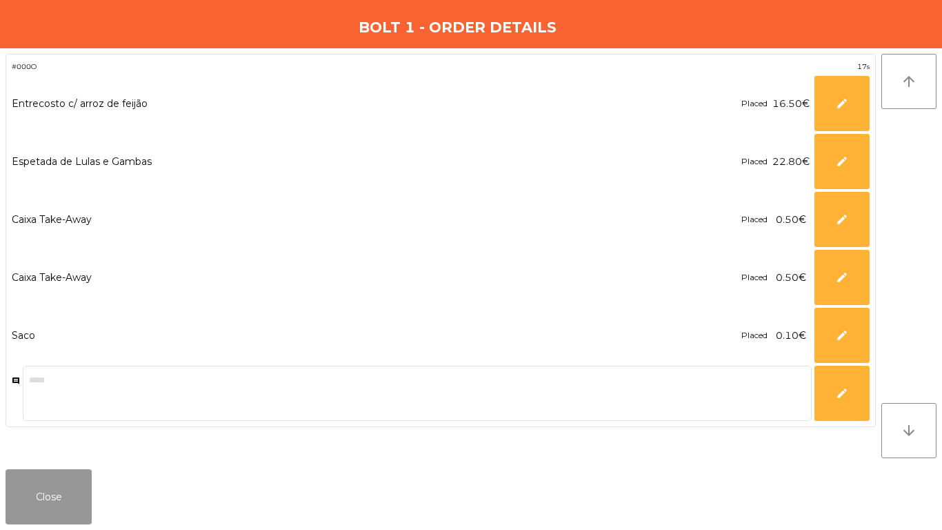
click at [34, 490] on button "Close" at bounding box center [49, 496] width 86 height 55
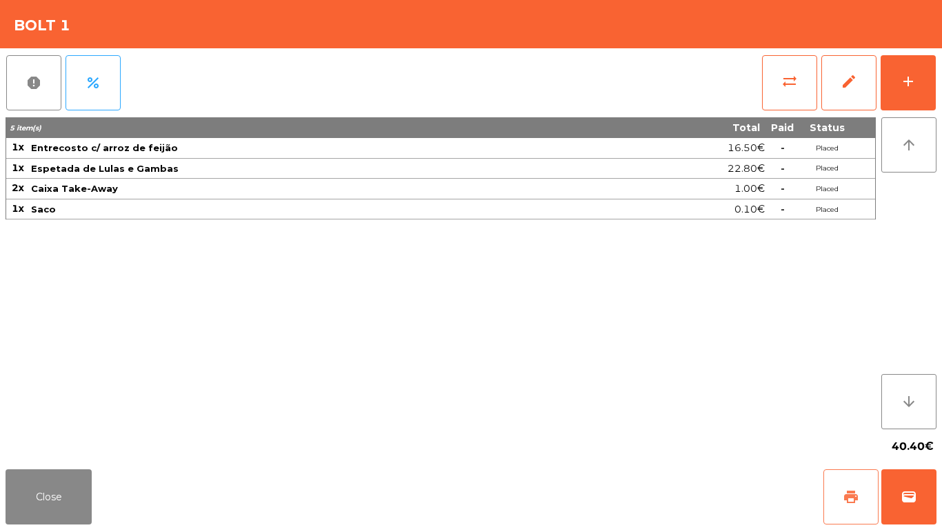
drag, startPoint x: 841, startPoint y: 496, endPoint x: 941, endPoint y: 497, distance: 100.7
click at [844, 496] on button "print" at bounding box center [850, 496] width 55 height 55
click at [910, 490] on span "wallet" at bounding box center [909, 496] width 17 height 17
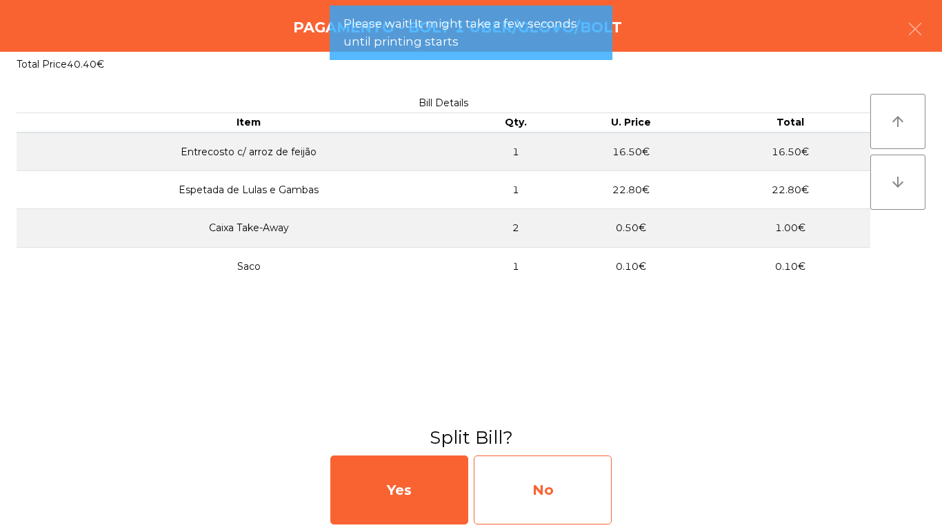
click at [554, 486] on div "No" at bounding box center [543, 489] width 138 height 69
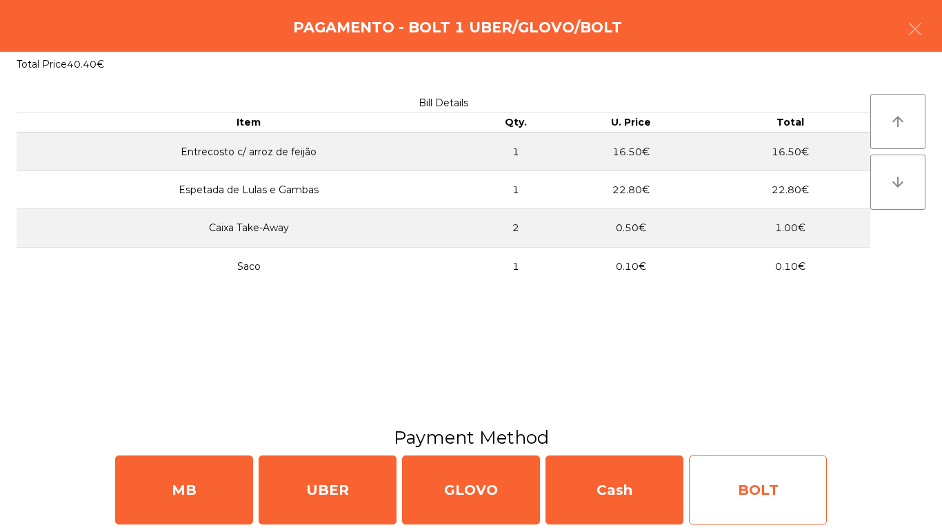
click at [727, 472] on div "BOLT" at bounding box center [758, 489] width 138 height 69
select select "**"
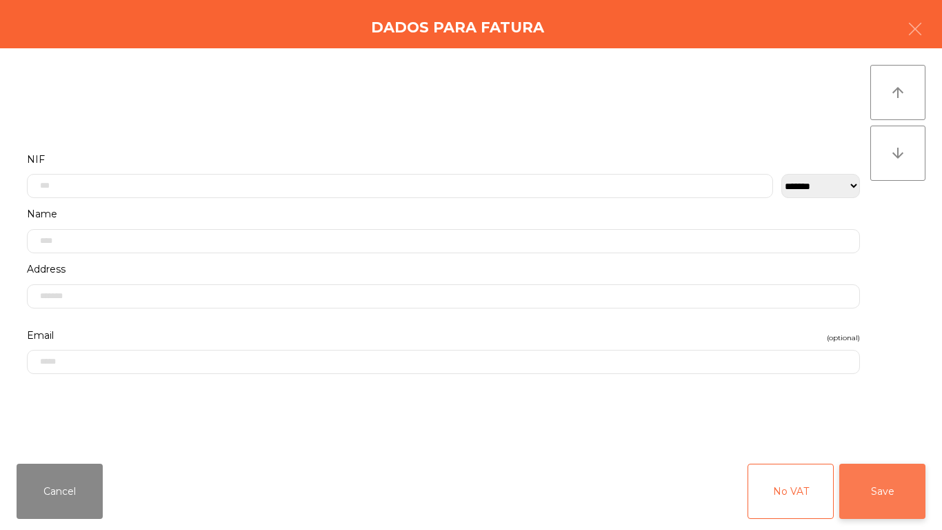
click at [916, 494] on button "Save" at bounding box center [882, 490] width 86 height 55
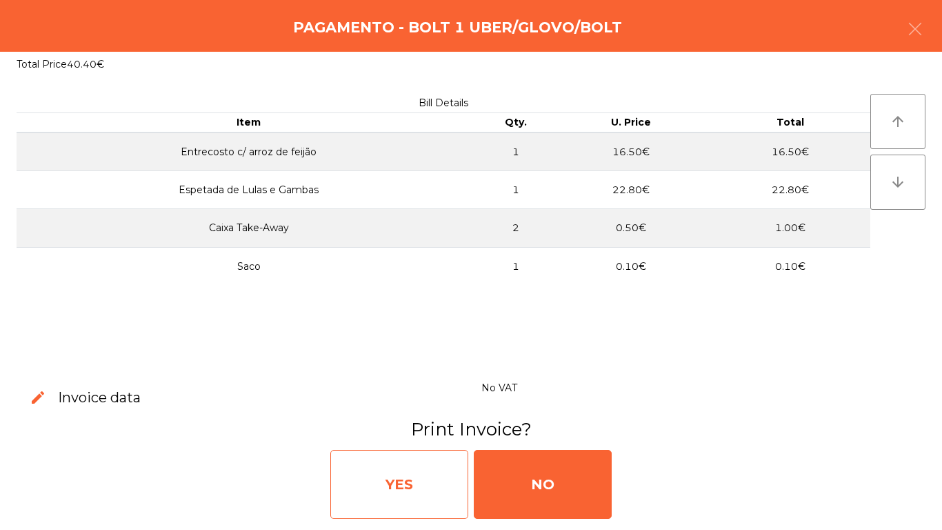
click at [391, 467] on div "YES" at bounding box center [399, 484] width 138 height 69
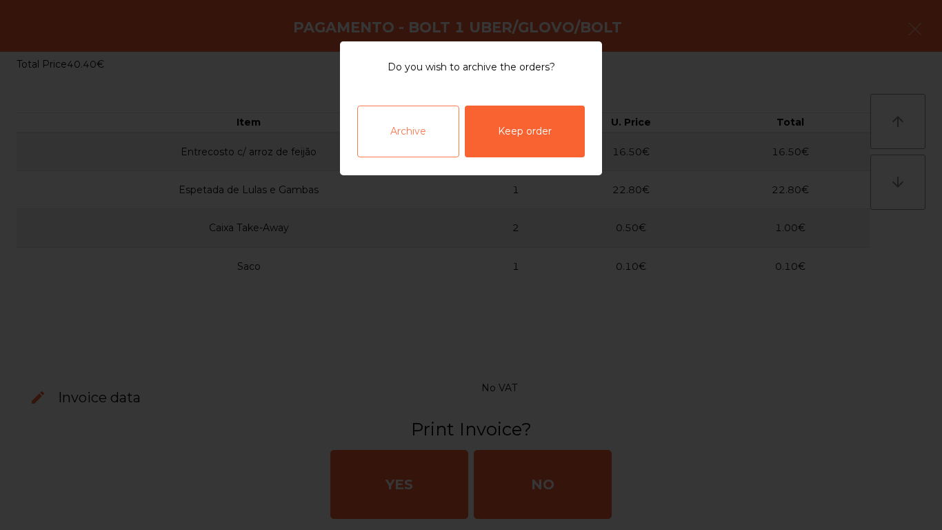
click at [394, 137] on div "Archive" at bounding box center [408, 132] width 102 height 52
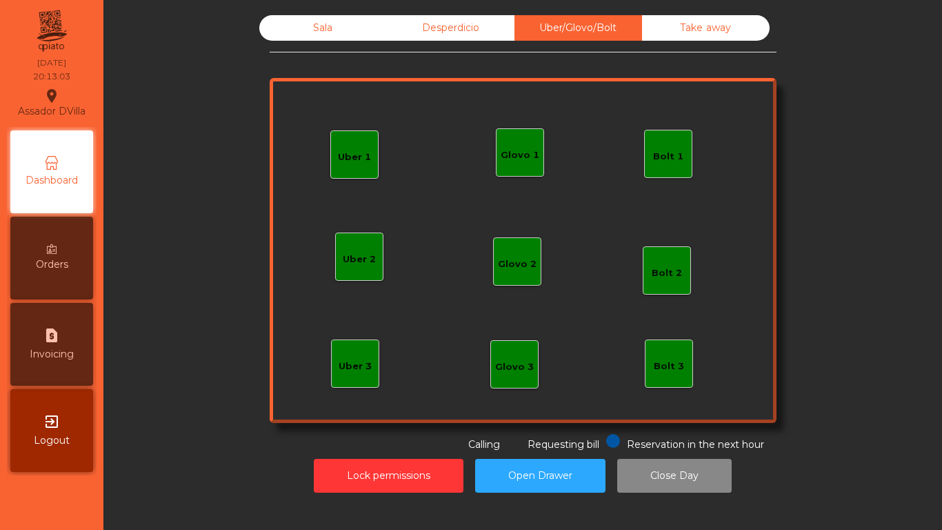
click at [309, 34] on div "Sala" at bounding box center [323, 28] width 128 height 26
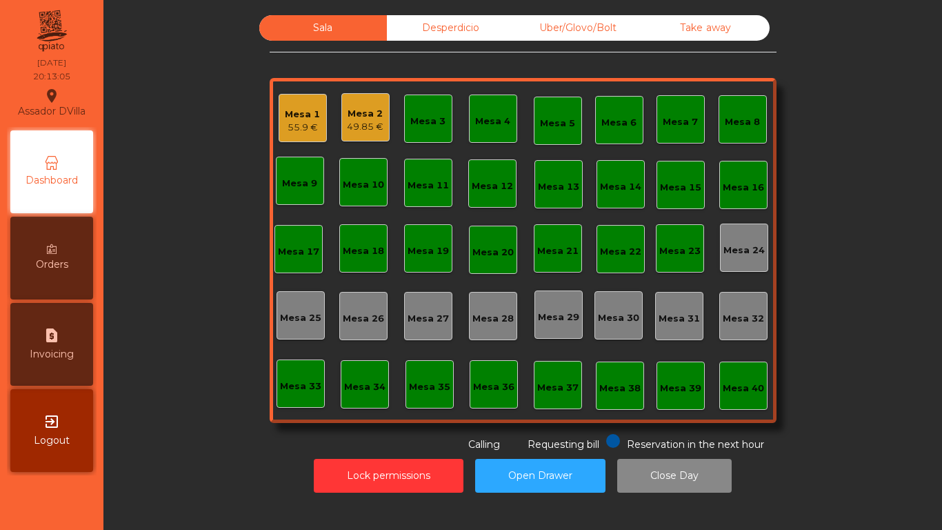
click at [321, 126] on div "Mesa 1 55.9 €" at bounding box center [303, 118] width 48 height 48
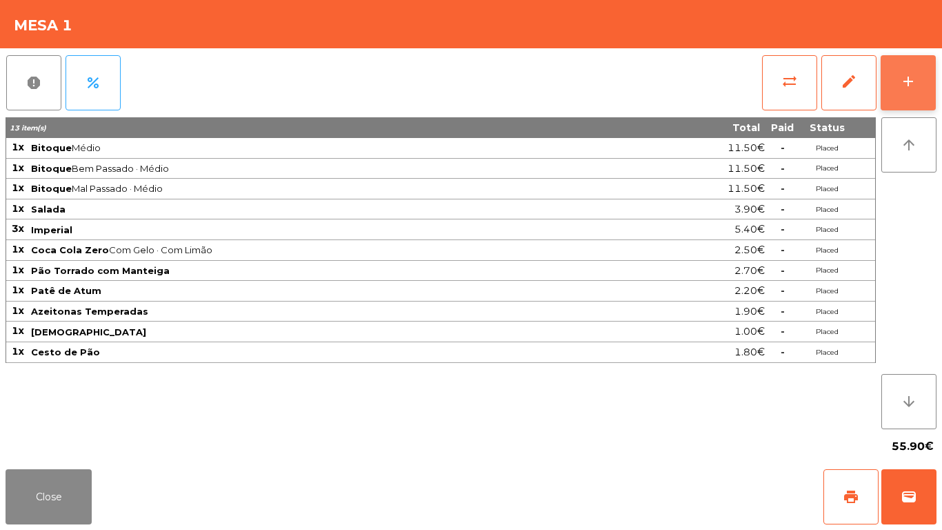
click at [892, 94] on button "add" at bounding box center [908, 82] width 55 height 55
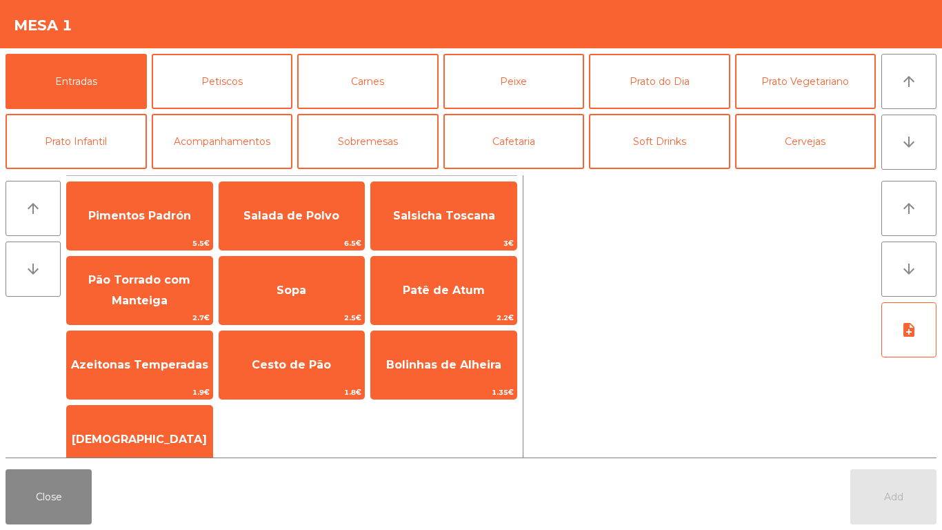
scroll to position [120, 0]
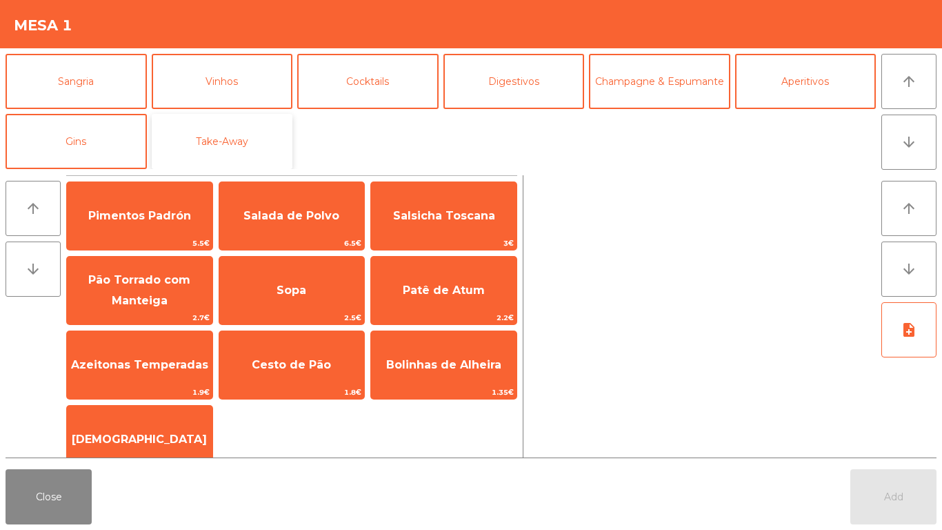
click at [232, 127] on button "Take-Away" at bounding box center [222, 141] width 141 height 55
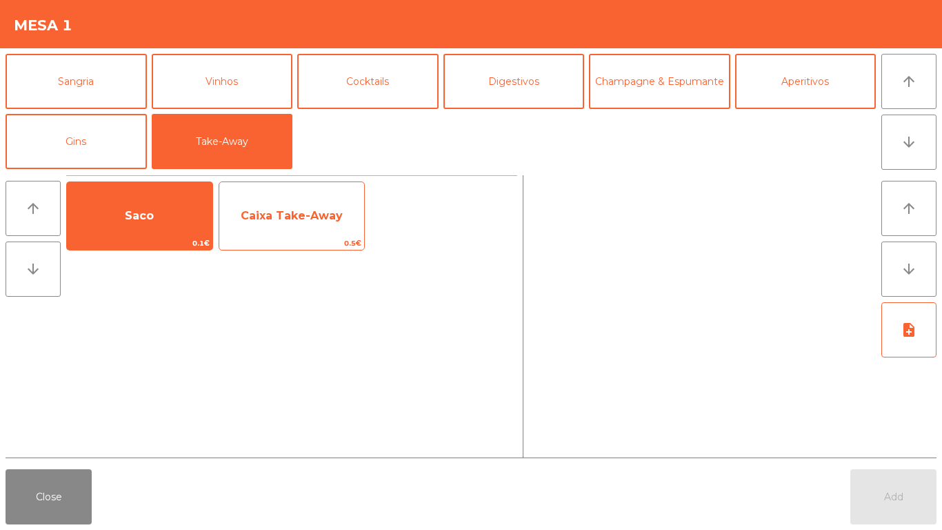
click at [223, 197] on span "Caixa Take-Away" at bounding box center [291, 215] width 145 height 37
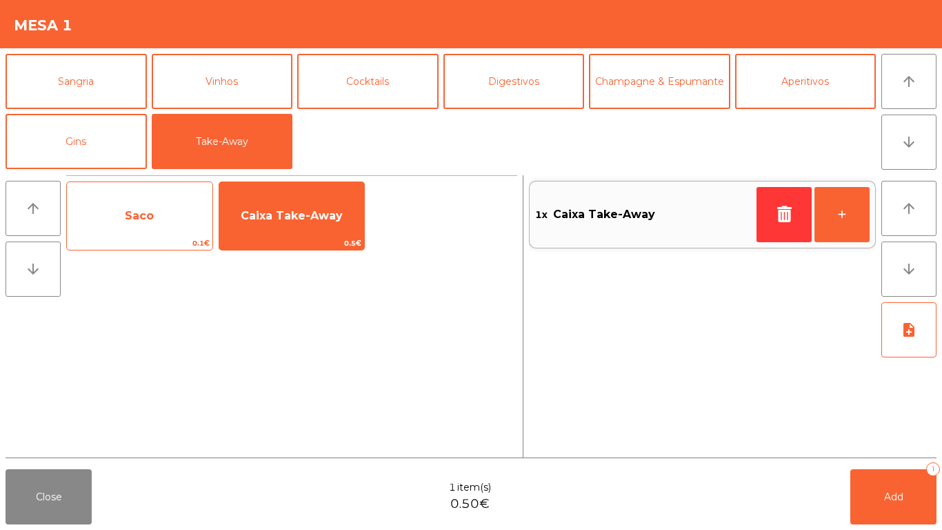
click at [166, 201] on span "Saco" at bounding box center [139, 215] width 145 height 37
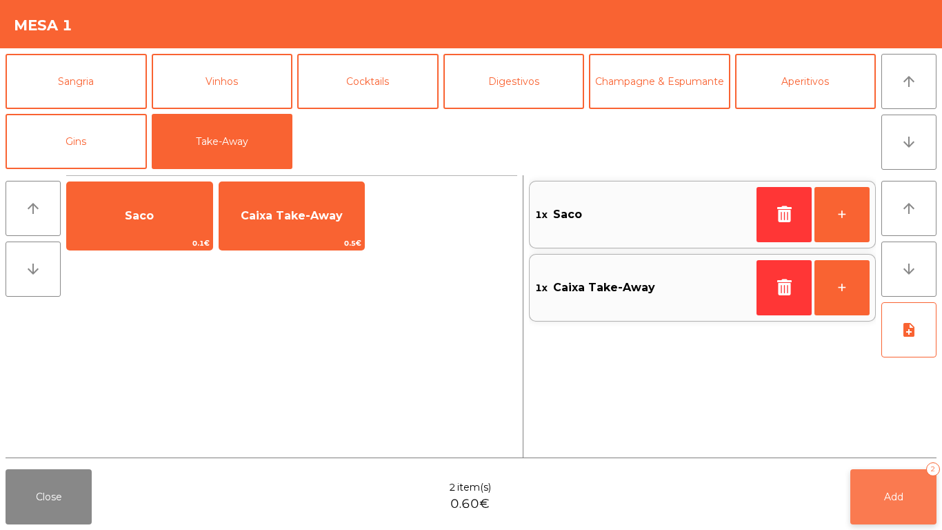
click at [880, 473] on button "Add 2" at bounding box center [893, 496] width 86 height 55
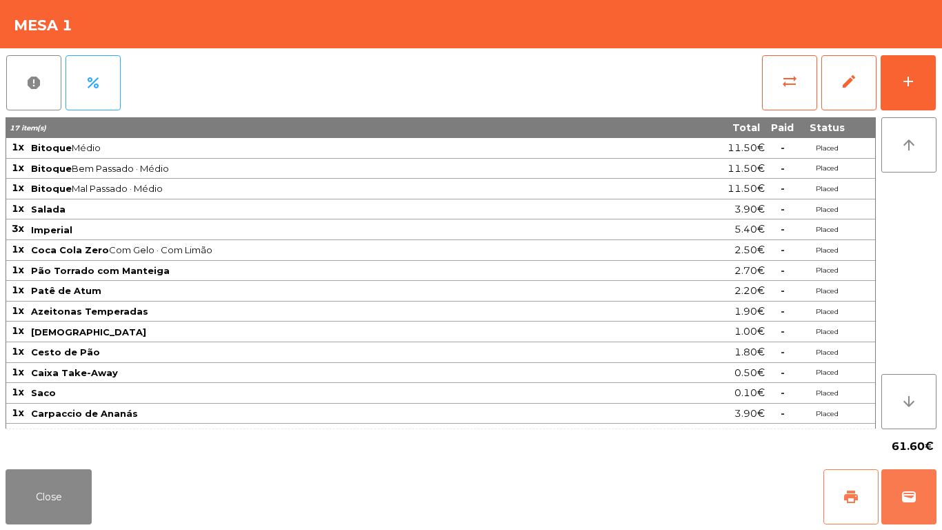
click at [876, 502] on div "print wallet" at bounding box center [879, 496] width 113 height 55
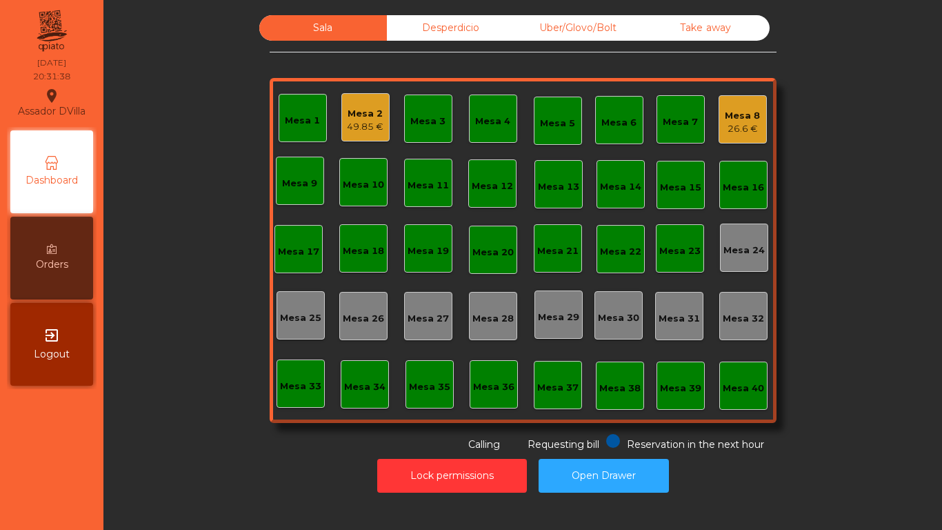
click at [18, 474] on nav "Assador DVilla location_on [DATE] 20:31:38 Dashboard Orders exit_to_app Logout" at bounding box center [51, 265] width 103 height 530
click at [592, 476] on button "Open Drawer" at bounding box center [604, 476] width 130 height 34
click at [733, 100] on div "Mesa 8 26.6 €" at bounding box center [743, 119] width 48 height 48
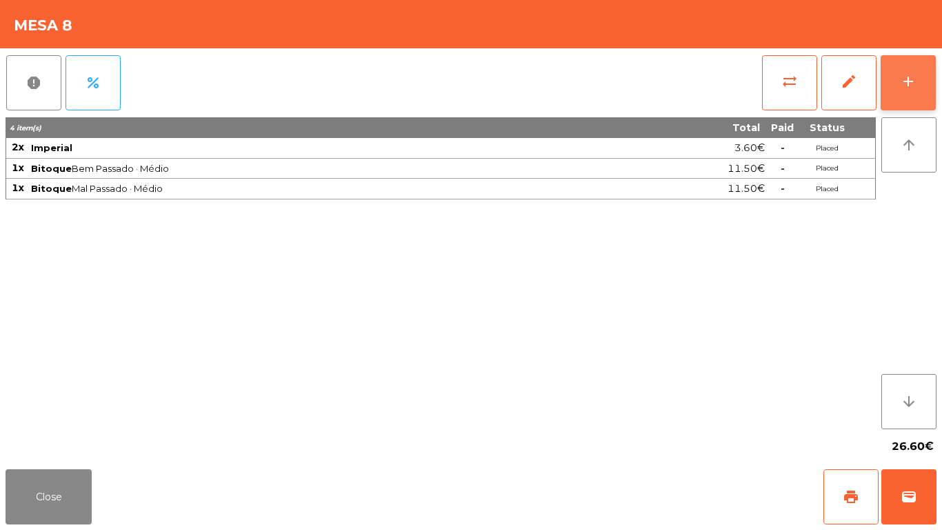
click at [919, 76] on button "add" at bounding box center [908, 82] width 55 height 55
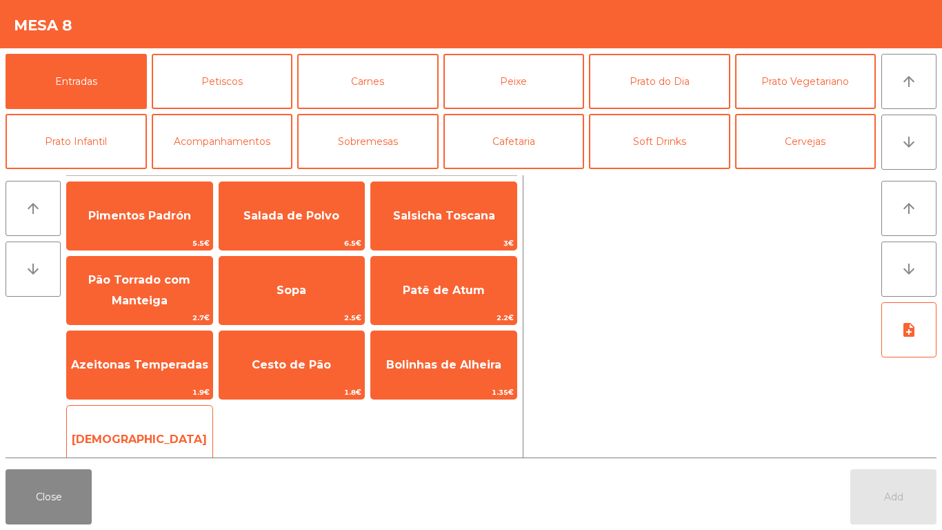
click at [145, 436] on span "[DEMOGRAPHIC_DATA]" at bounding box center [139, 438] width 135 height 13
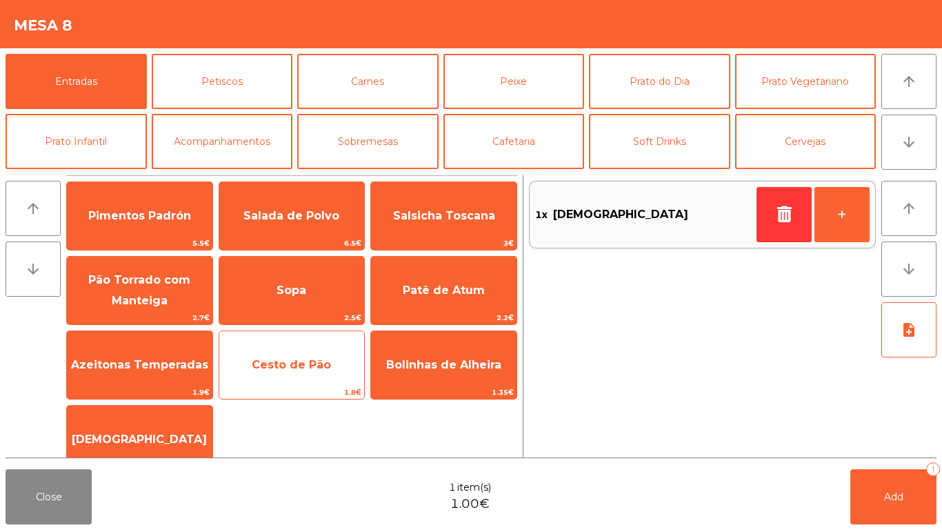
click at [285, 372] on span "Cesto de Pão" at bounding box center [291, 364] width 145 height 37
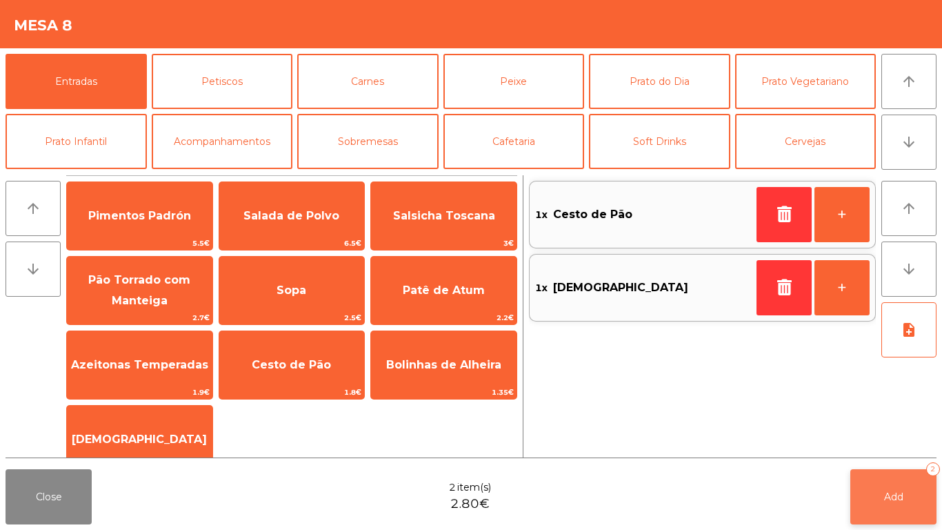
click at [904, 502] on button "Add 2" at bounding box center [893, 496] width 86 height 55
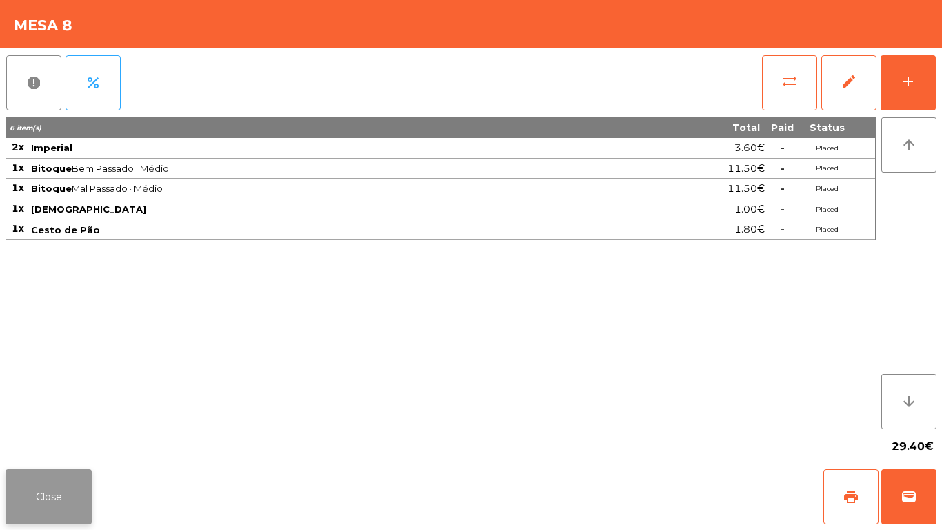
click at [78, 500] on button "Close" at bounding box center [49, 496] width 86 height 55
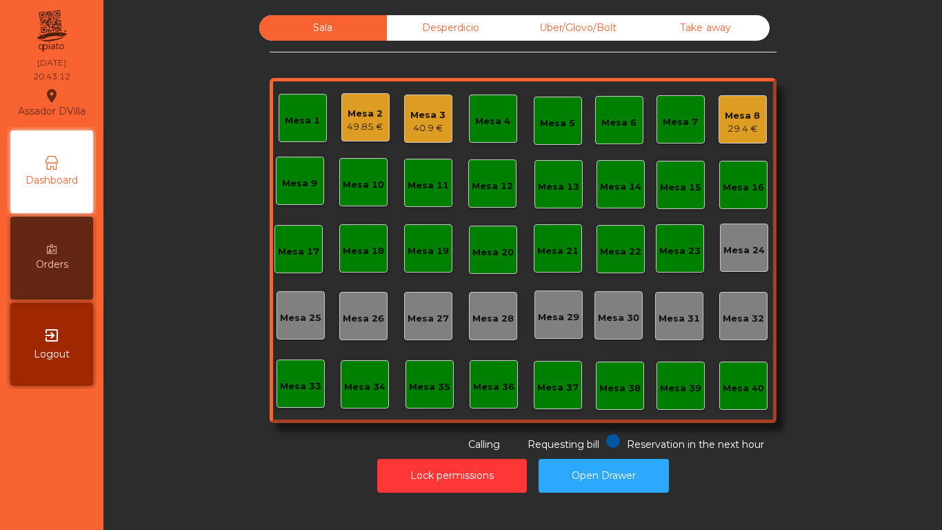
click at [378, 118] on div "Mesa 2" at bounding box center [365, 114] width 37 height 14
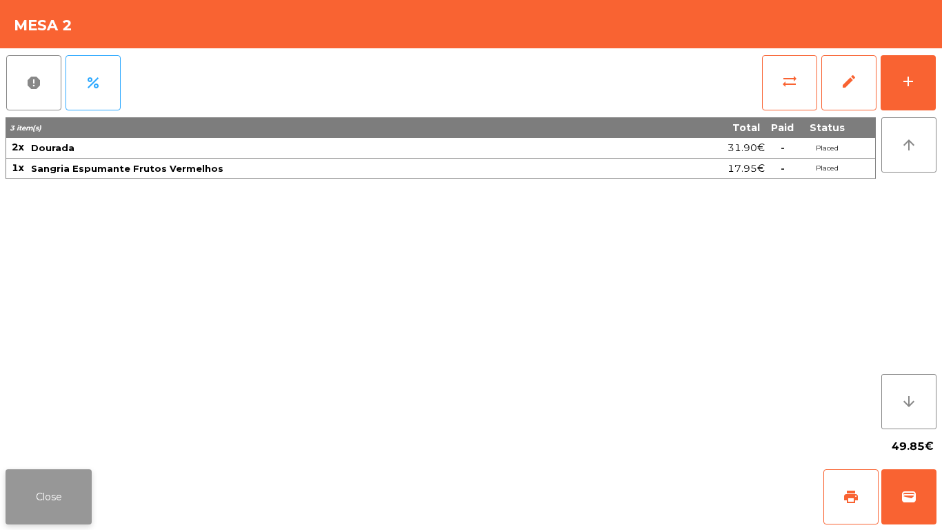
click at [79, 480] on button "Close" at bounding box center [49, 496] width 86 height 55
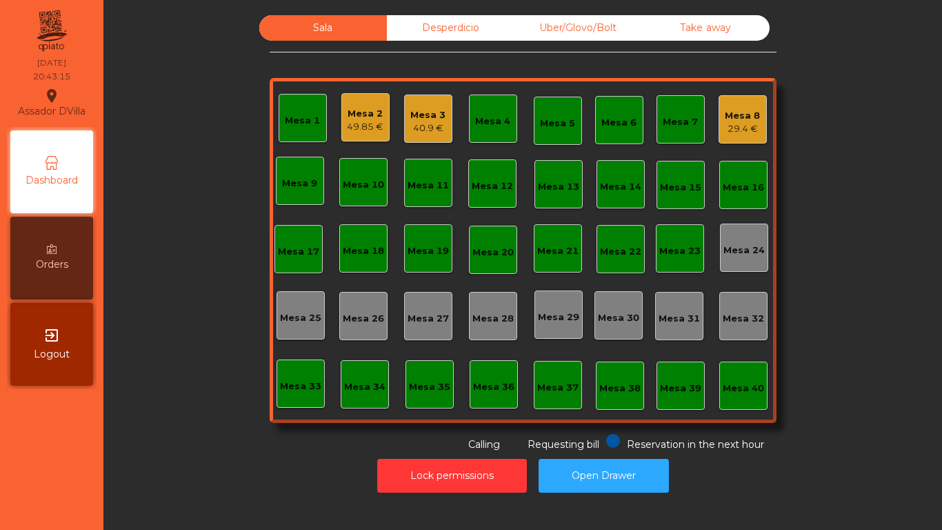
click at [450, 129] on div "Mesa 1 Mesa 2 49.85 € Mesa 3 40.9 € Mesa 4 Mesa 5 Mesa 6 Mesa 7 Mesa 8 29.4 € […" at bounding box center [523, 250] width 507 height 345
click at [421, 125] on div "40.9 €" at bounding box center [427, 128] width 35 height 14
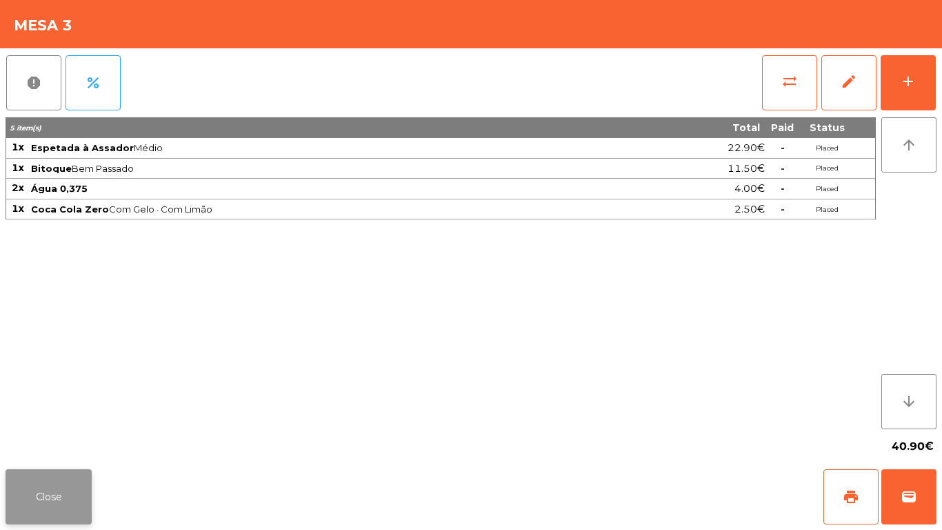
click at [52, 515] on button "Close" at bounding box center [49, 496] width 86 height 55
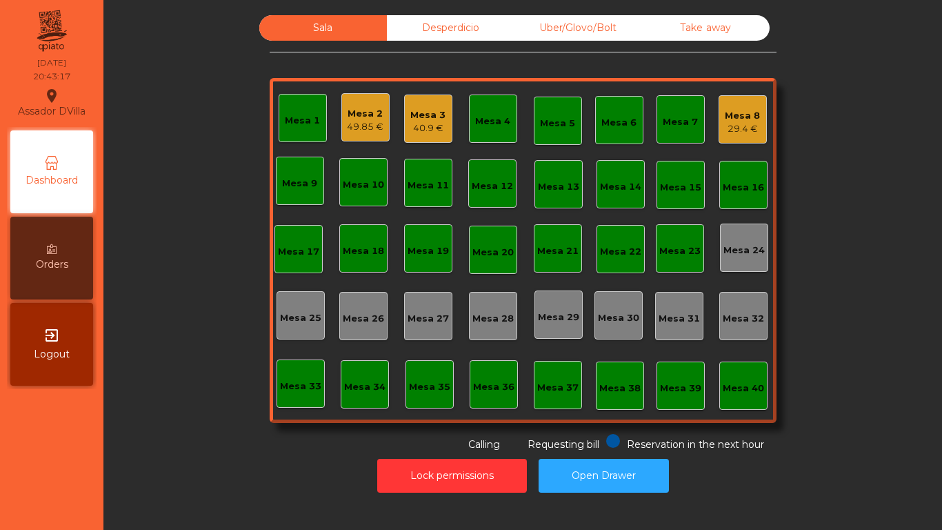
click at [383, 107] on div "Mesa 2 49.85 €" at bounding box center [365, 117] width 48 height 48
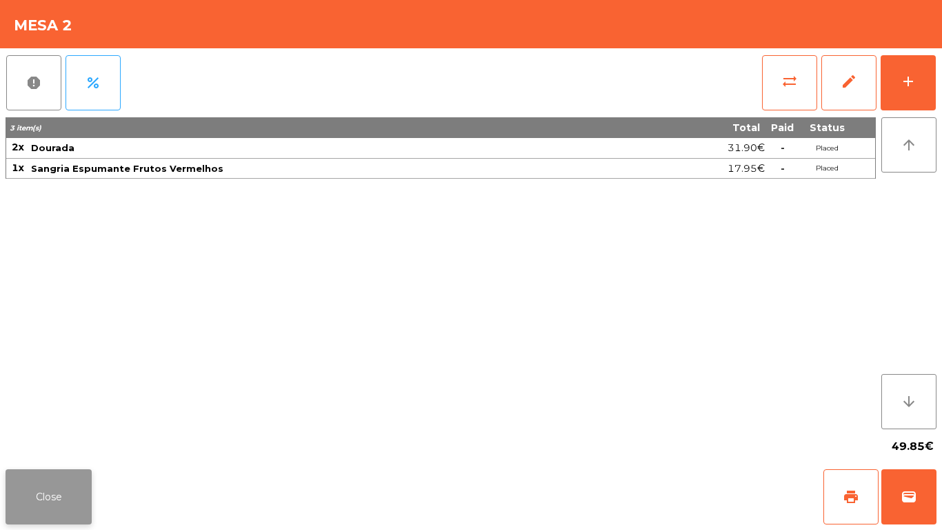
click at [70, 510] on button "Close" at bounding box center [49, 496] width 86 height 55
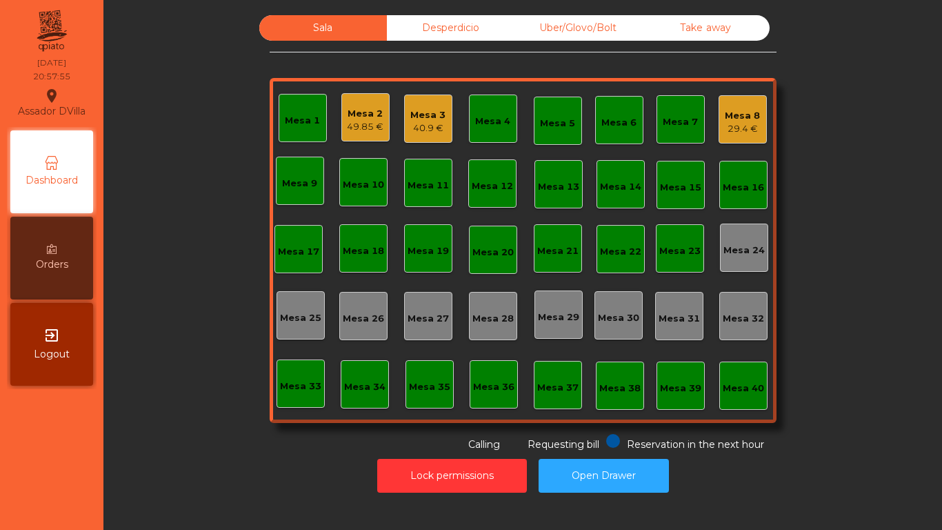
click at [754, 122] on div "29.4 €" at bounding box center [742, 129] width 35 height 14
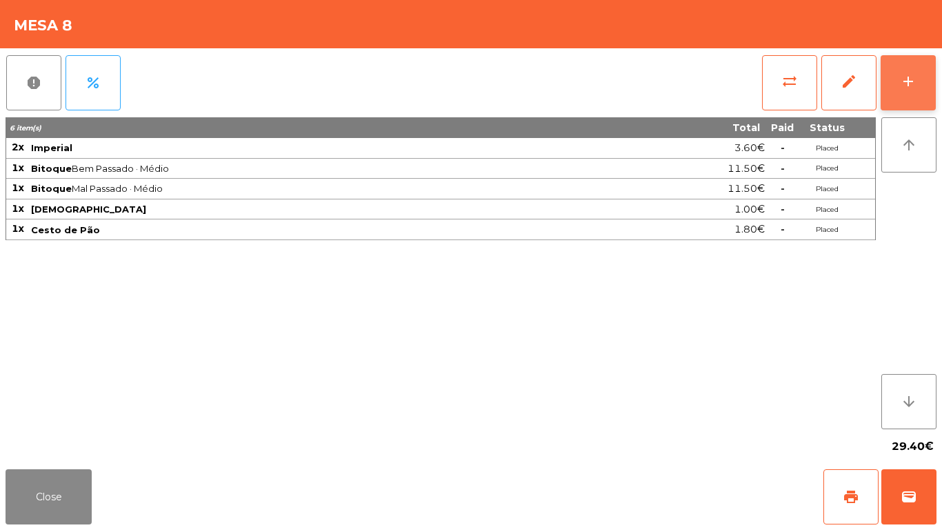
click at [929, 79] on button "add" at bounding box center [908, 82] width 55 height 55
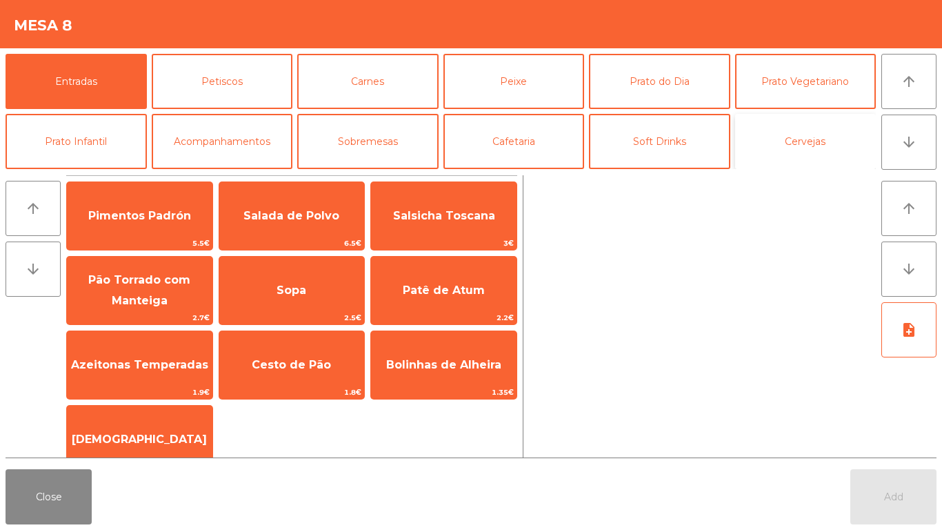
click at [796, 150] on button "Cervejas" at bounding box center [805, 141] width 141 height 55
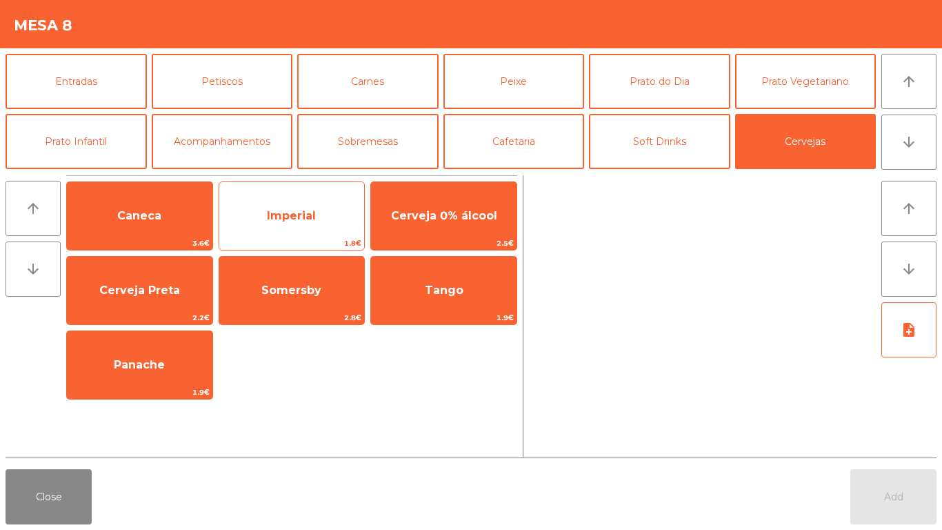
click at [275, 219] on span "Imperial" at bounding box center [291, 215] width 49 height 13
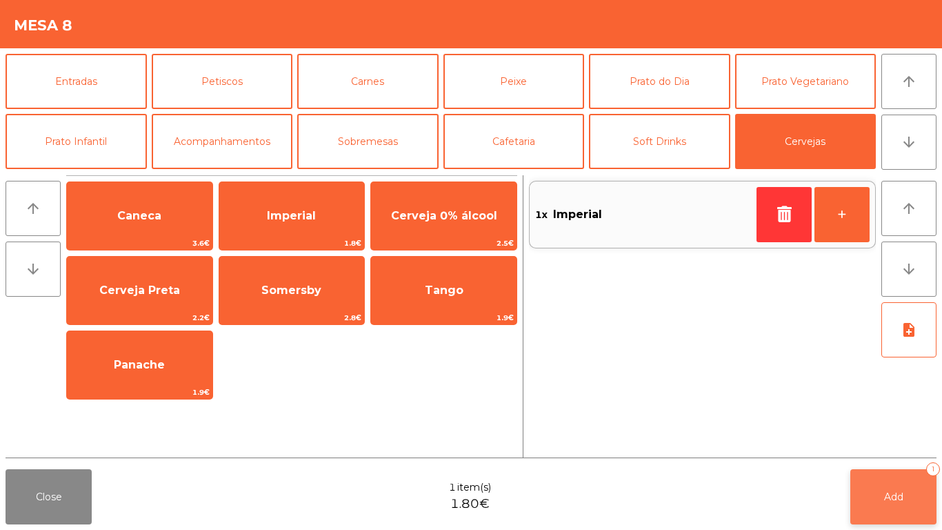
click at [879, 492] on button "Add 1" at bounding box center [893, 496] width 86 height 55
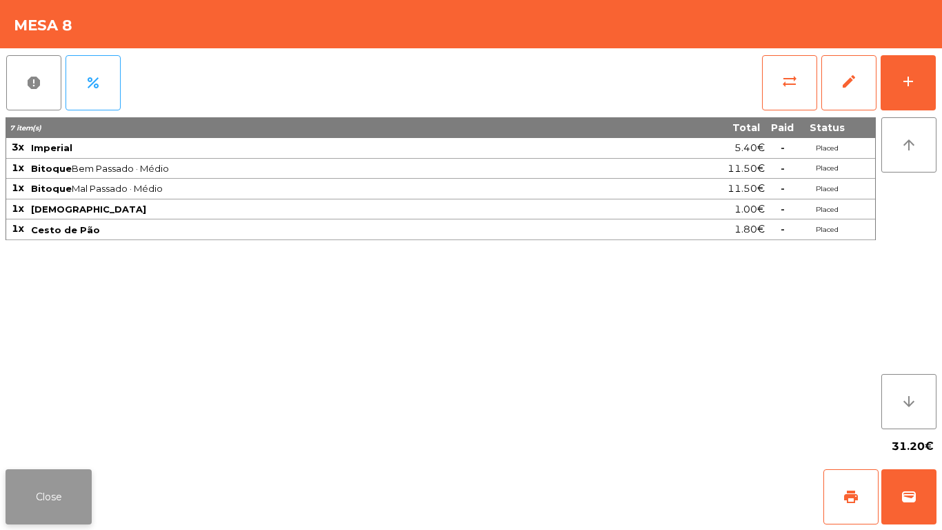
click at [32, 510] on button "Close" at bounding box center [49, 496] width 86 height 55
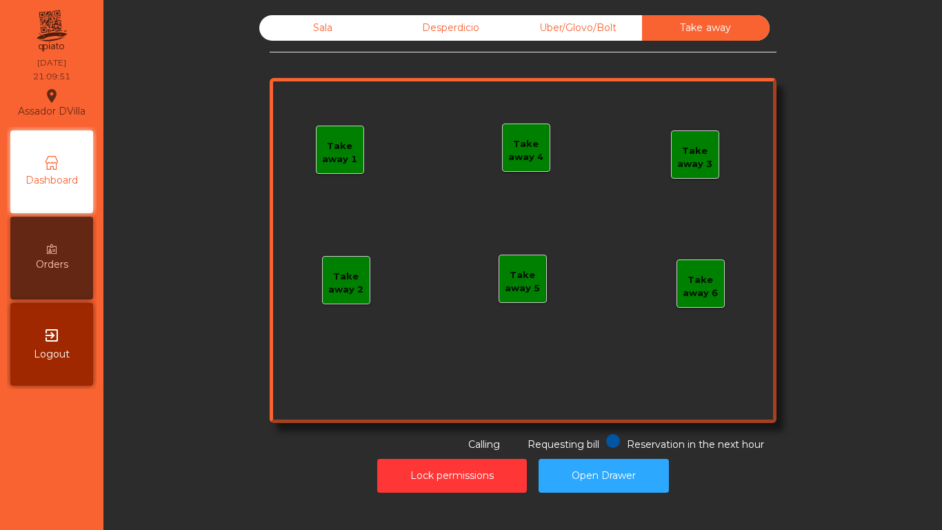
click at [588, 39] on div "Uber/Glovo/Bolt" at bounding box center [578, 28] width 128 height 26
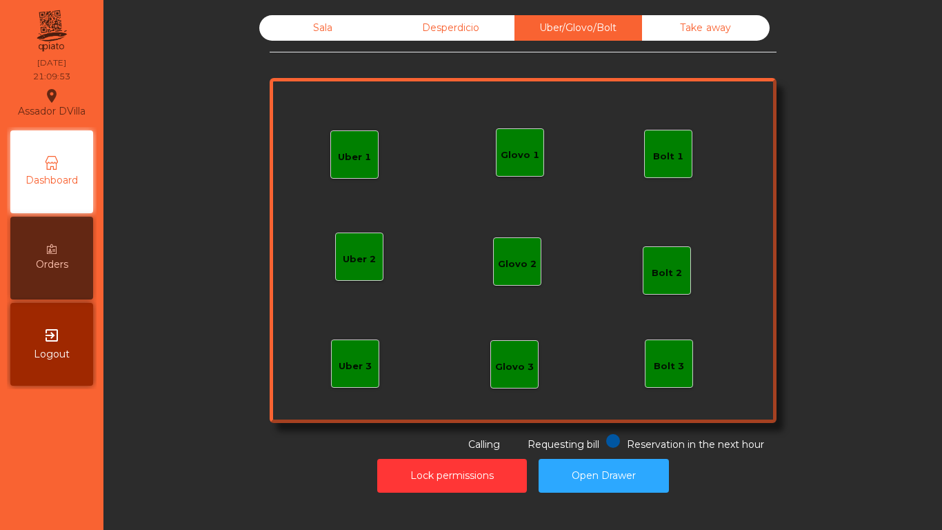
click at [519, 159] on div "Glovo 1" at bounding box center [520, 155] width 39 height 14
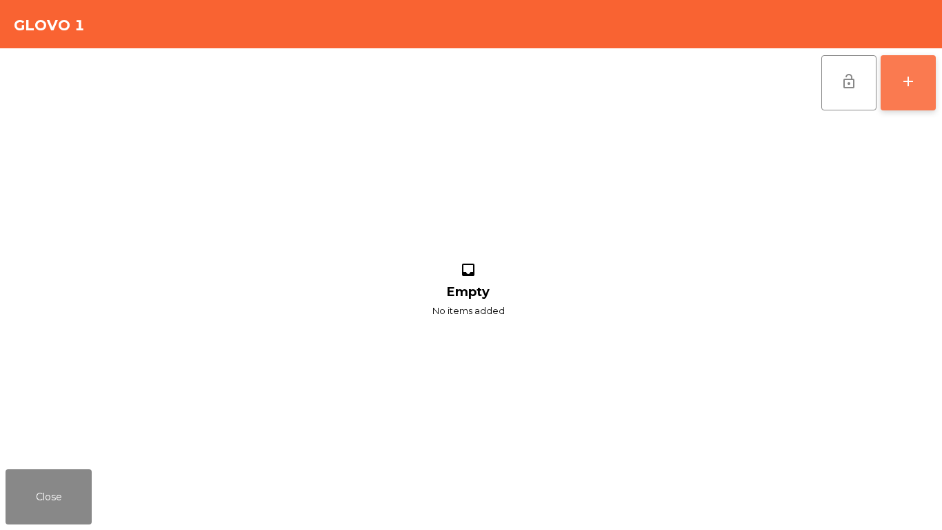
click at [904, 82] on div "add" at bounding box center [908, 81] width 17 height 17
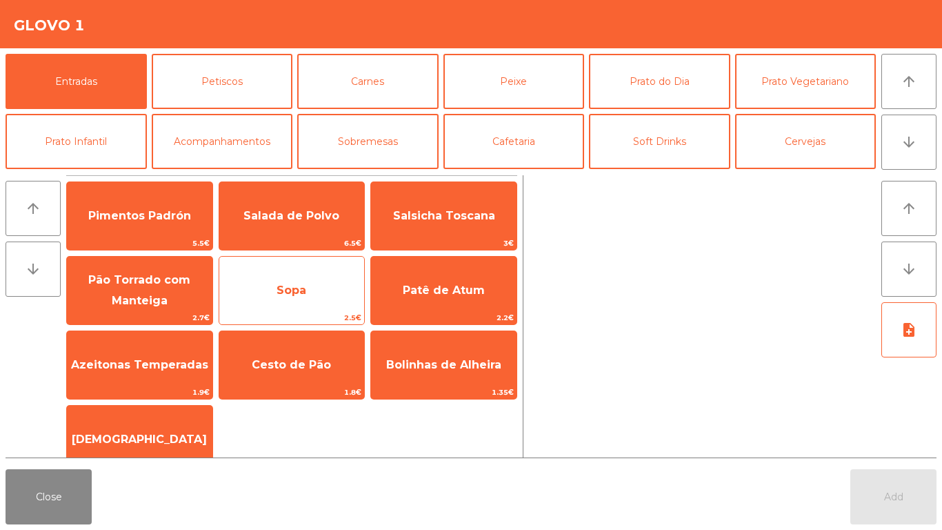
click at [281, 302] on span "Sopa" at bounding box center [291, 290] width 145 height 37
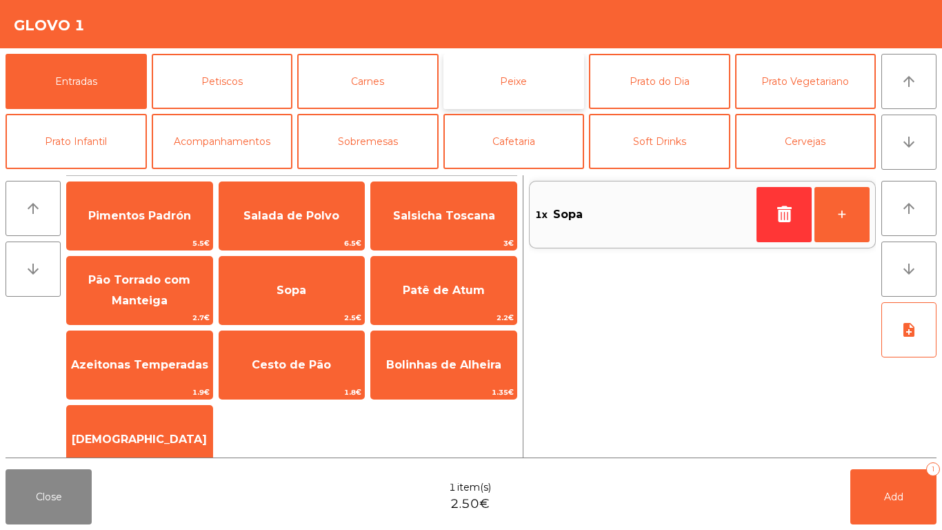
click at [543, 96] on button "Peixe" at bounding box center [513, 81] width 141 height 55
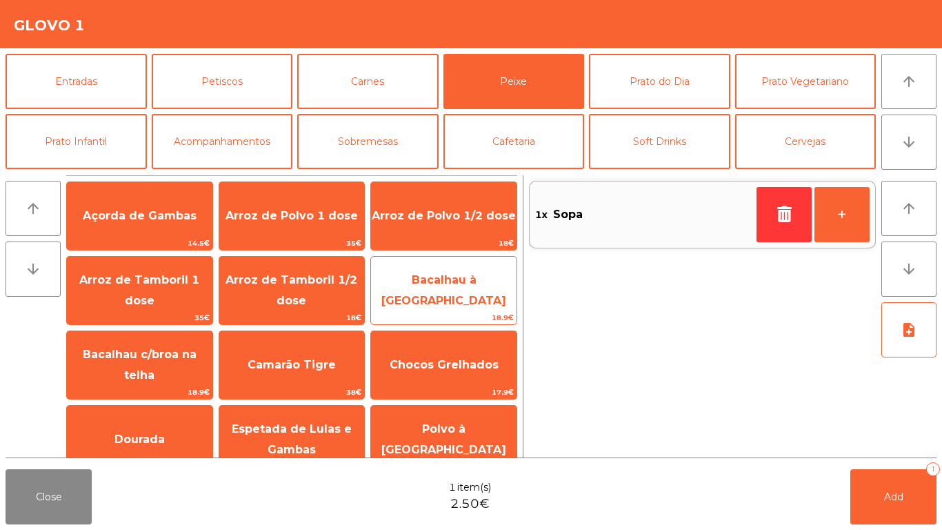
click at [432, 280] on span "Bacalhau à [GEOGRAPHIC_DATA]" at bounding box center [443, 290] width 145 height 59
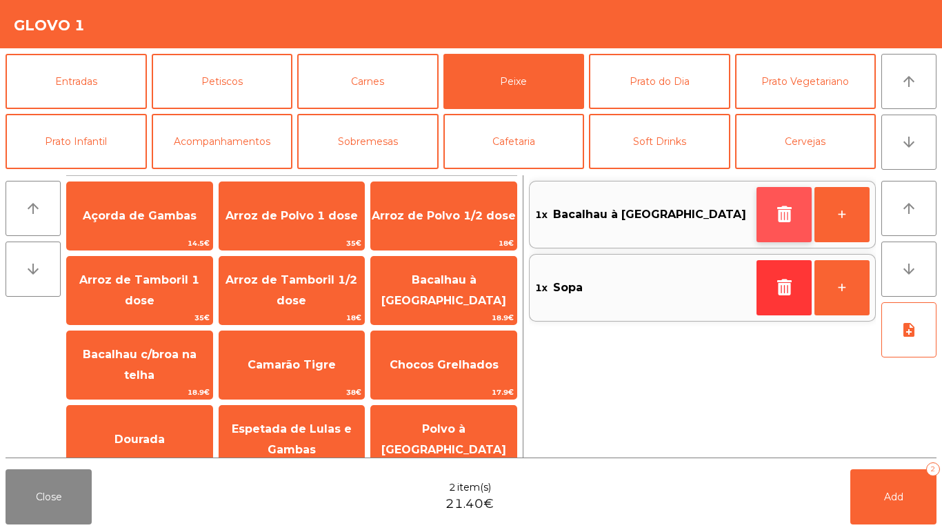
click at [785, 218] on icon "button" at bounding box center [784, 213] width 21 height 17
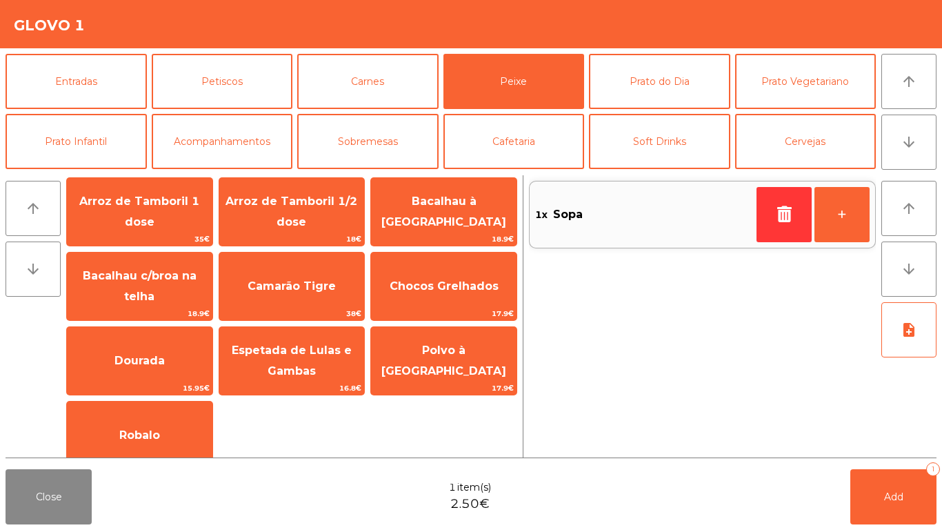
scroll to position [83, 0]
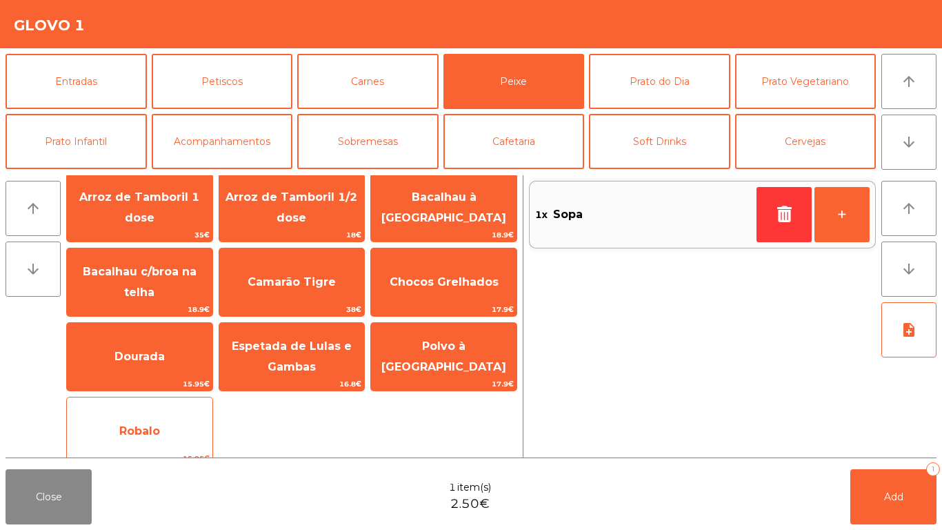
click at [141, 432] on span "Robalo" at bounding box center [139, 430] width 41 height 13
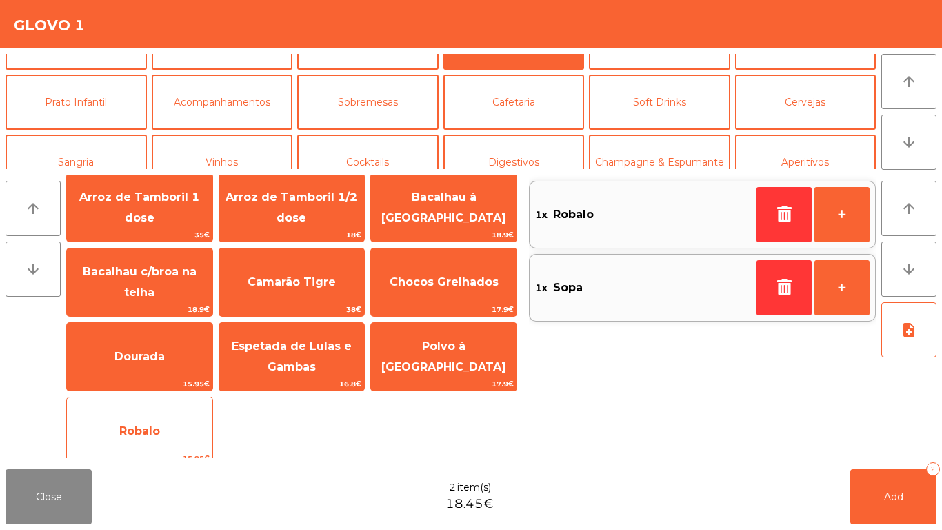
scroll to position [120, 0]
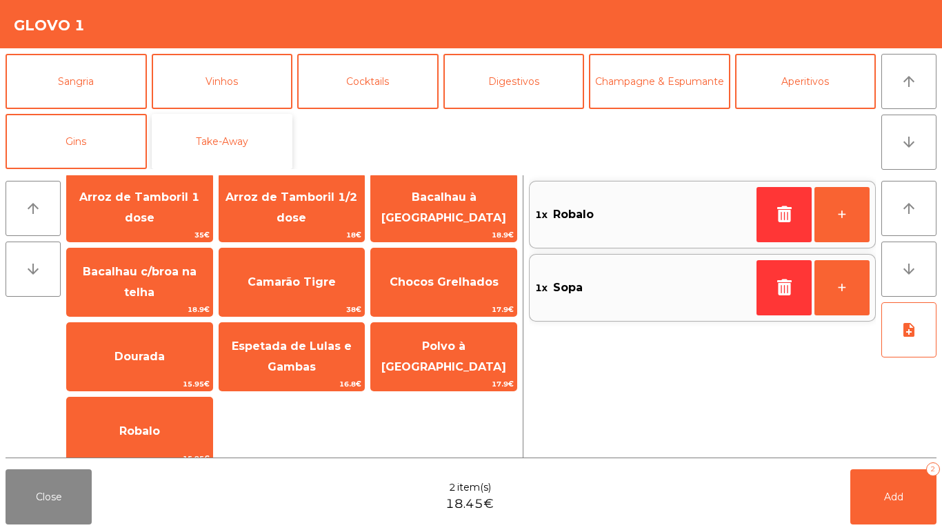
click at [234, 137] on button "Take-Away" at bounding box center [222, 141] width 141 height 55
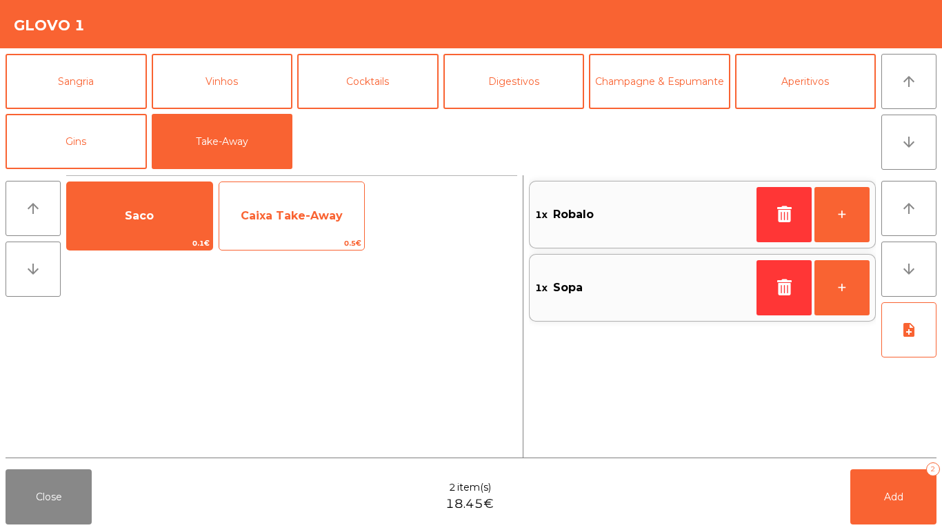
click at [306, 236] on div "Caixa Take-Away 0.5€" at bounding box center [292, 215] width 147 height 69
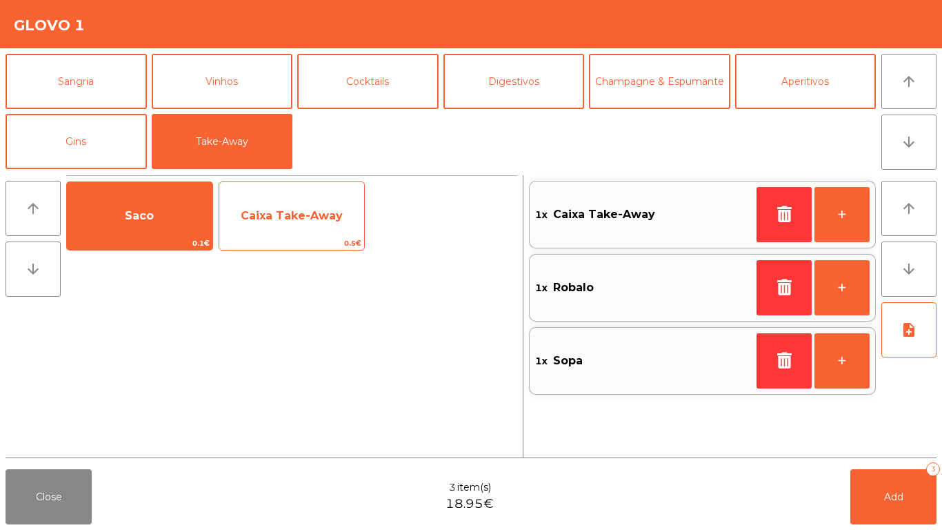
click at [301, 224] on span "Caixa Take-Away" at bounding box center [291, 215] width 145 height 37
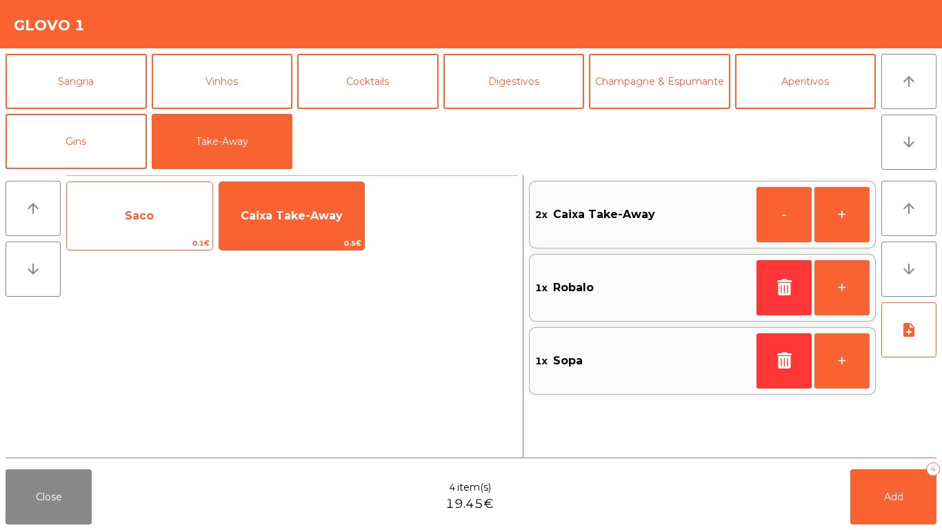
click at [166, 223] on span "Saco" at bounding box center [139, 215] width 145 height 37
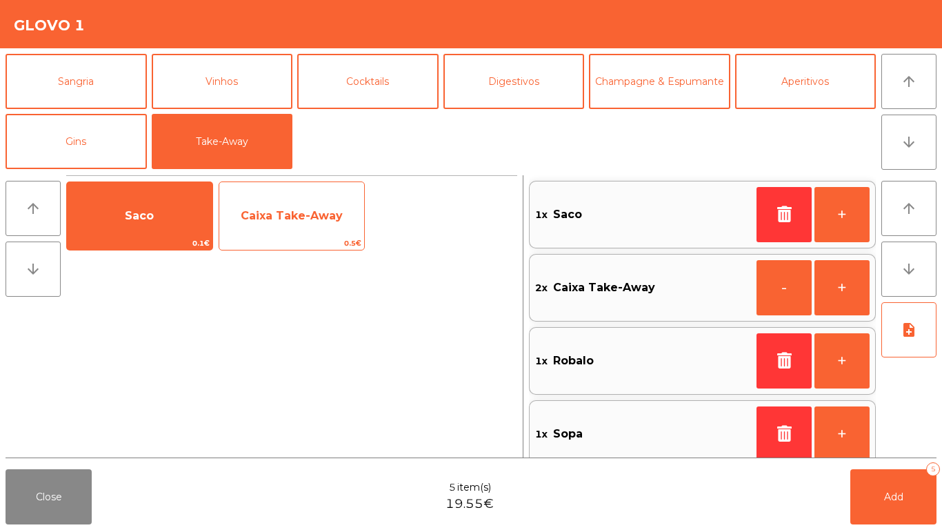
click at [292, 224] on span "Caixa Take-Away" at bounding box center [291, 215] width 145 height 37
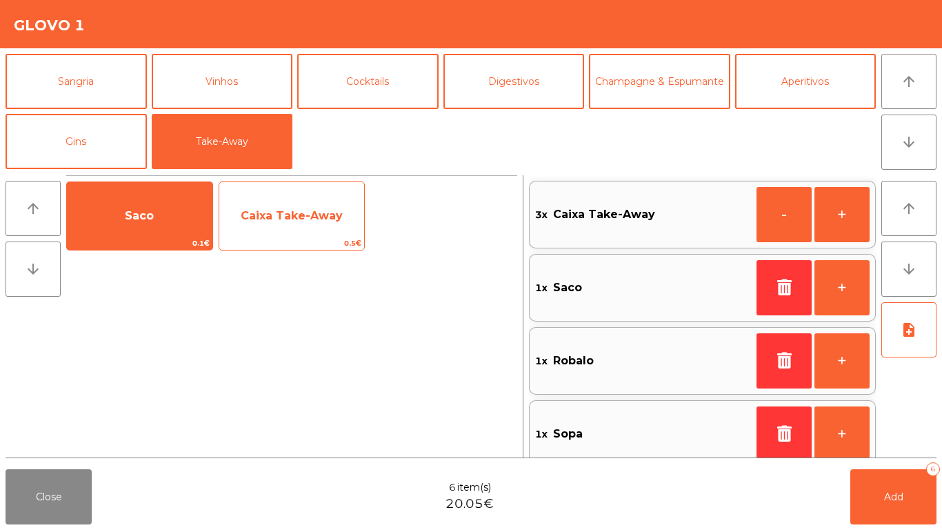
scroll to position [6, 0]
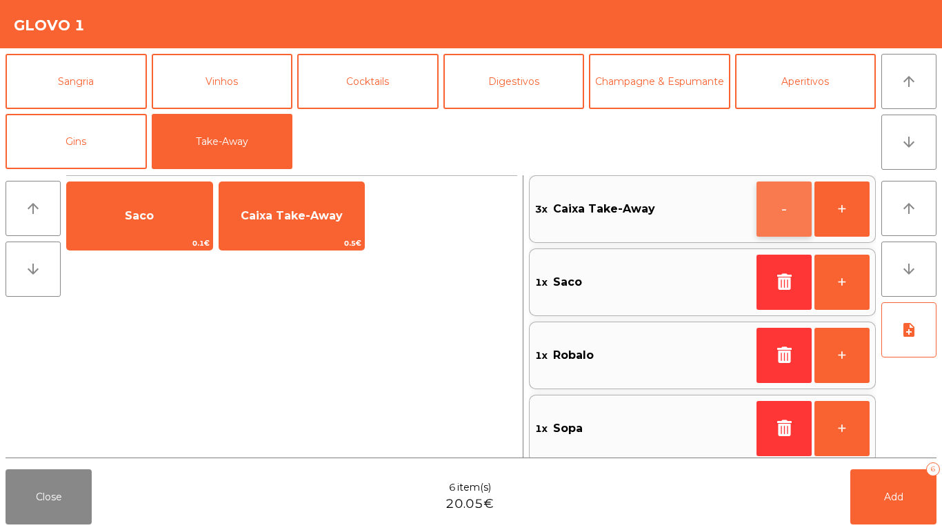
click at [781, 211] on button "-" at bounding box center [783, 208] width 55 height 55
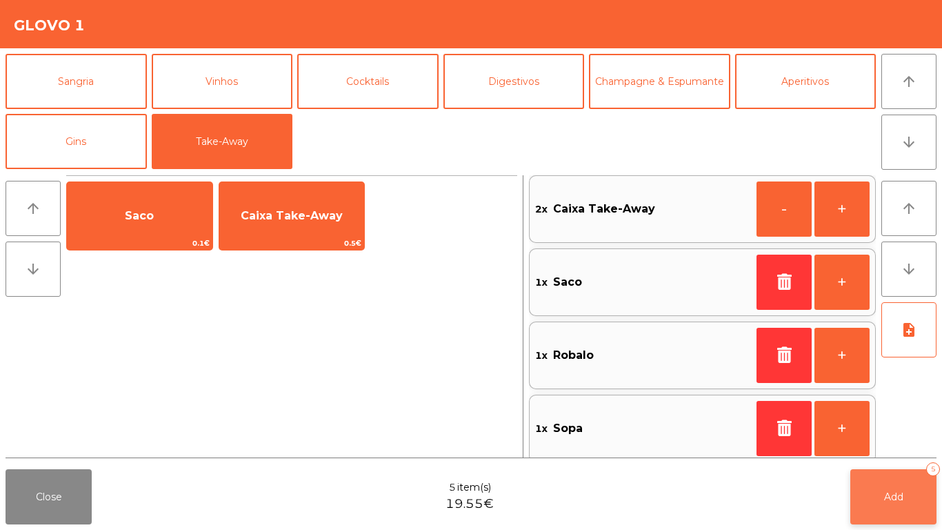
click at [890, 500] on span "Add" at bounding box center [893, 496] width 19 height 12
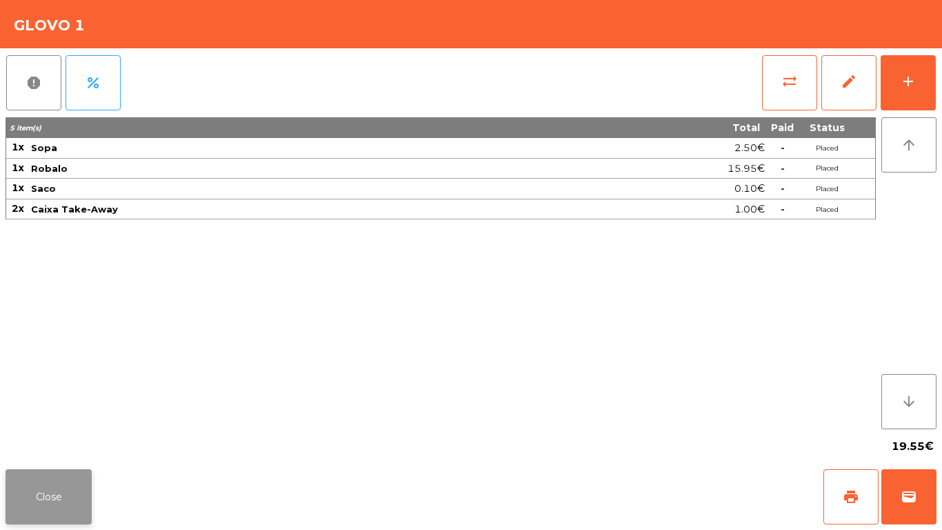
click at [8, 475] on button "Close" at bounding box center [49, 496] width 86 height 55
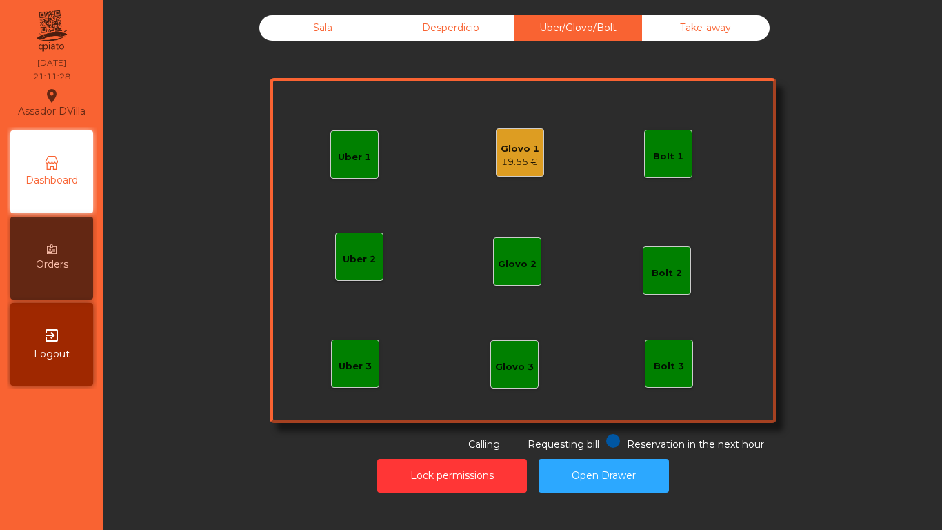
click at [298, 26] on div "Sala" at bounding box center [323, 28] width 128 height 26
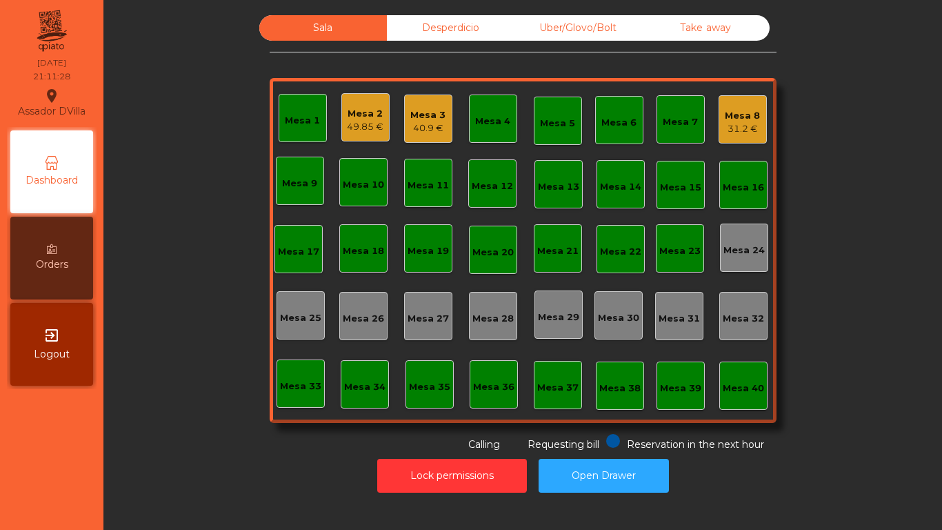
click at [734, 130] on div "31.2 €" at bounding box center [742, 129] width 35 height 14
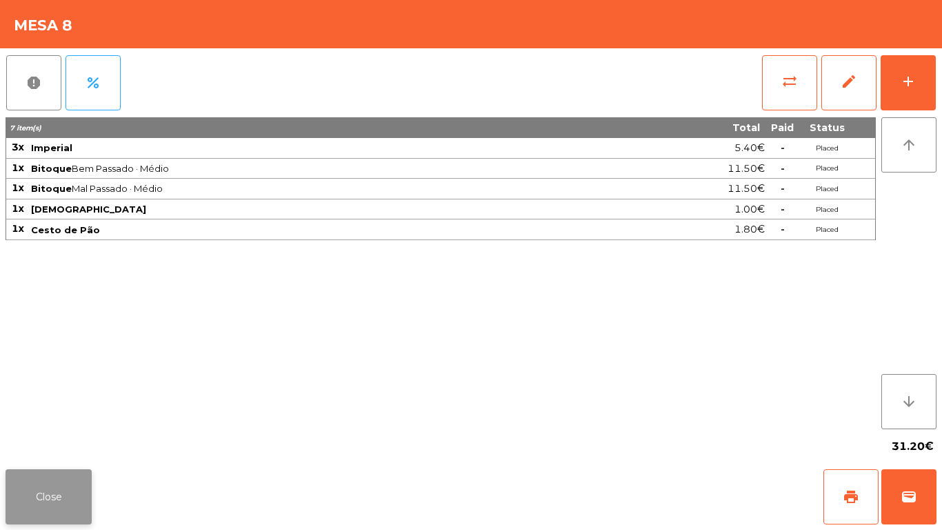
click at [10, 503] on button "Close" at bounding box center [49, 496] width 86 height 55
click at [932, 77] on button "add" at bounding box center [908, 82] width 55 height 55
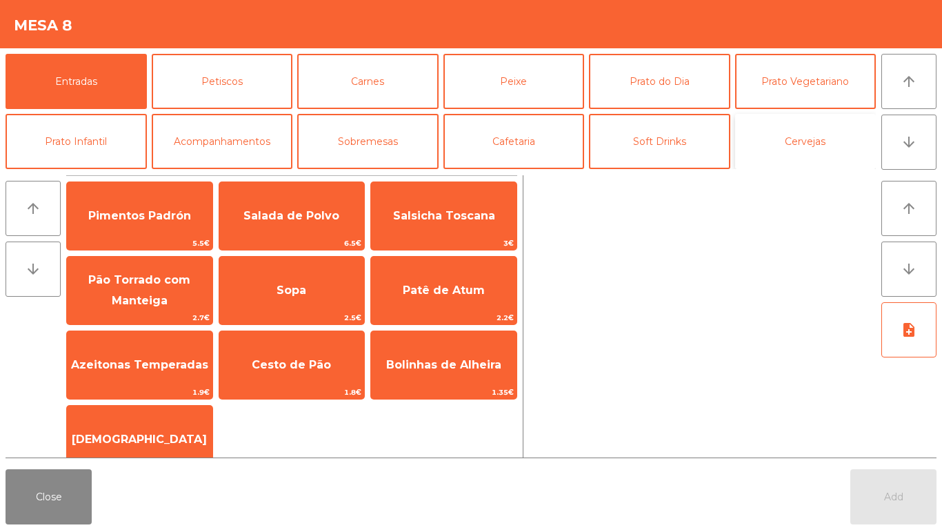
click at [799, 144] on button "Cervejas" at bounding box center [805, 141] width 141 height 55
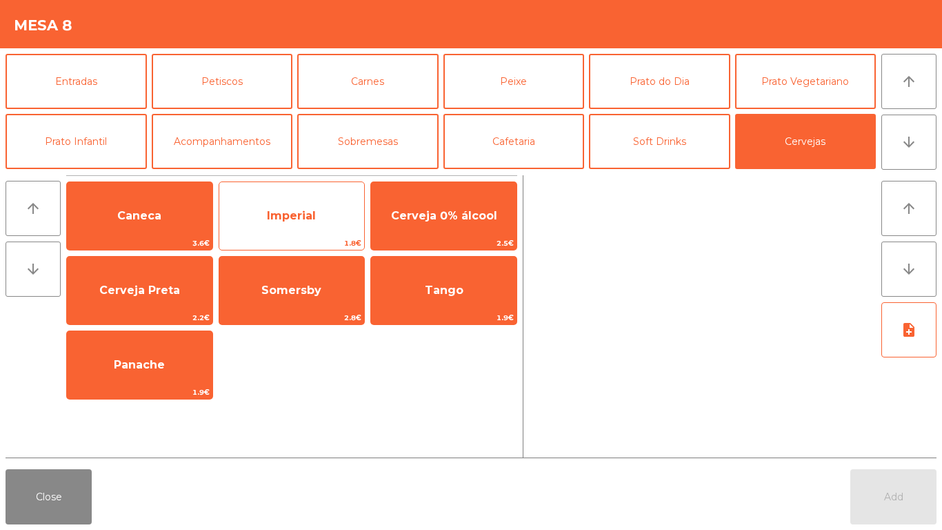
click at [257, 230] on span "Imperial" at bounding box center [291, 215] width 145 height 37
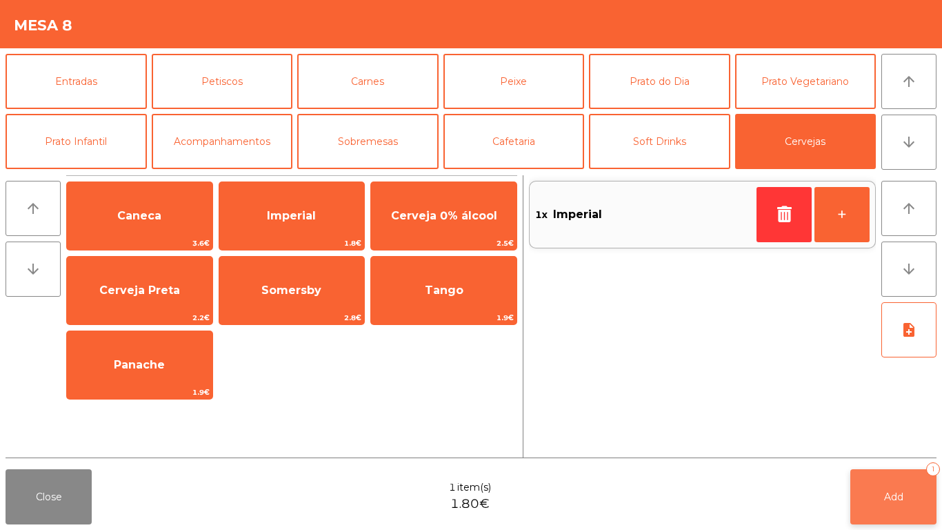
click at [909, 496] on button "Add 1" at bounding box center [893, 496] width 86 height 55
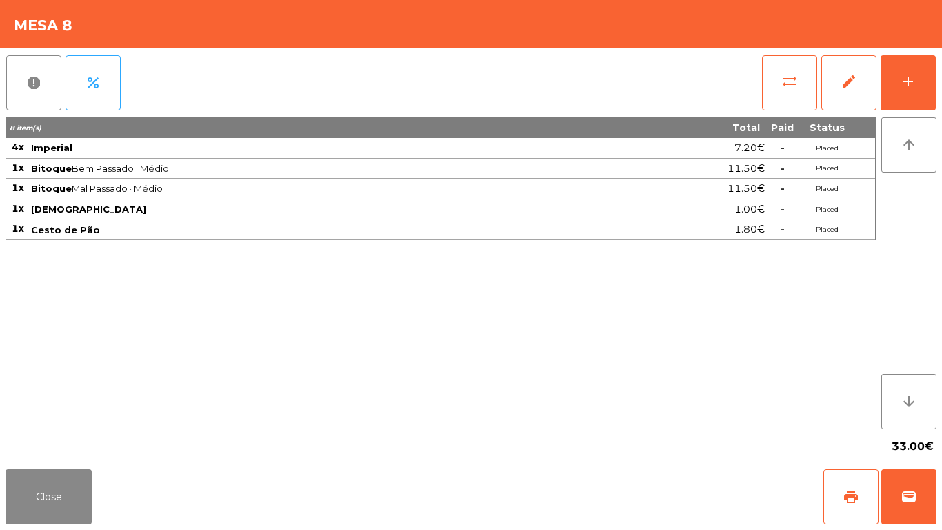
click at [92, 491] on div "Close print wallet" at bounding box center [471, 496] width 942 height 66
drag, startPoint x: 49, startPoint y: 487, endPoint x: 470, endPoint y: 38, distance: 615.2
click at [58, 483] on button "Close" at bounding box center [49, 496] width 86 height 55
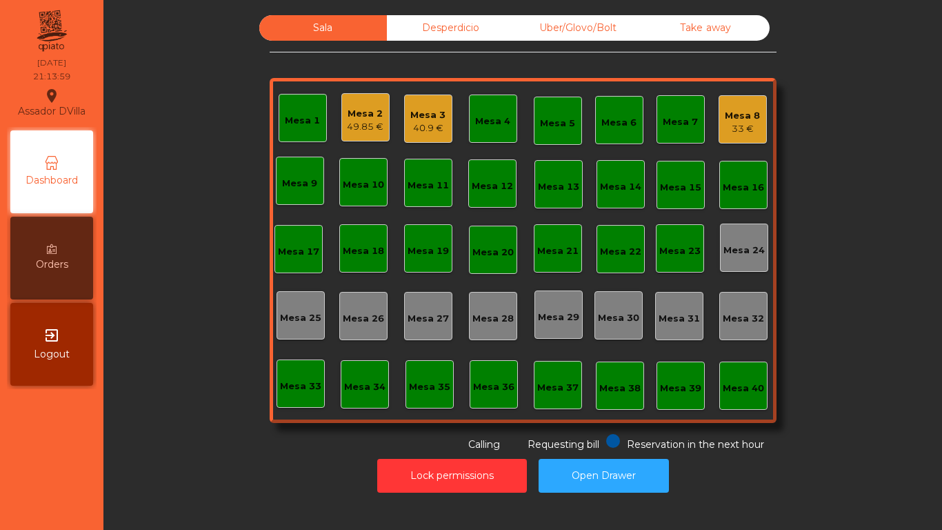
click at [572, 19] on div "Uber/Glovo/Bolt" at bounding box center [578, 28] width 128 height 26
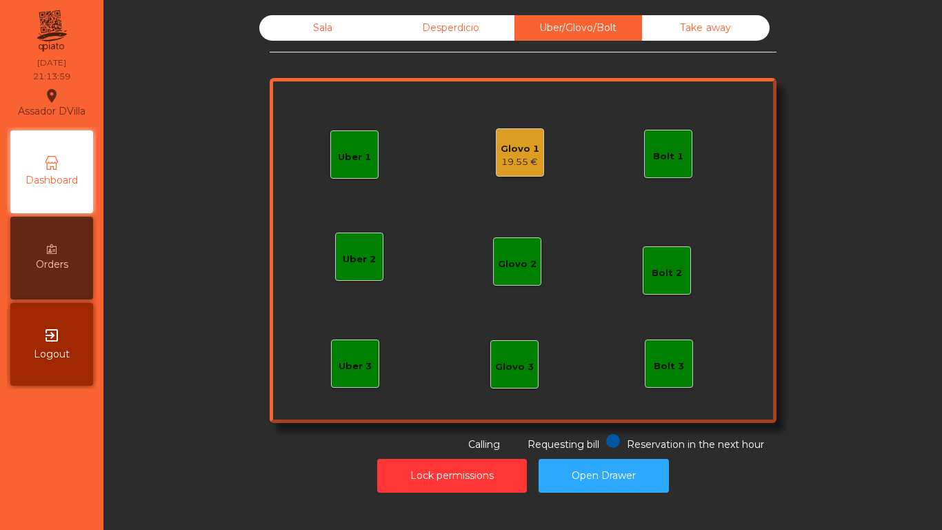
click at [525, 164] on div "19.55 €" at bounding box center [520, 162] width 39 height 14
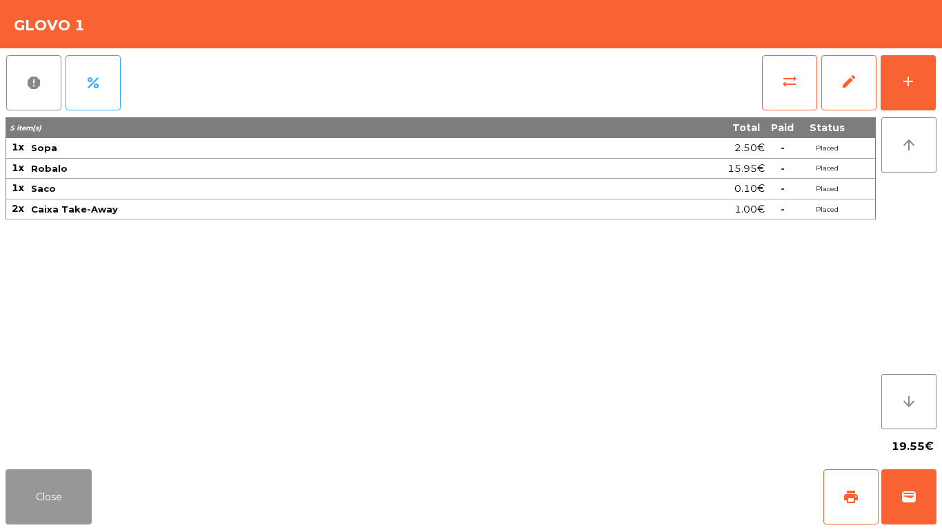
click at [79, 492] on button "Close" at bounding box center [49, 496] width 86 height 55
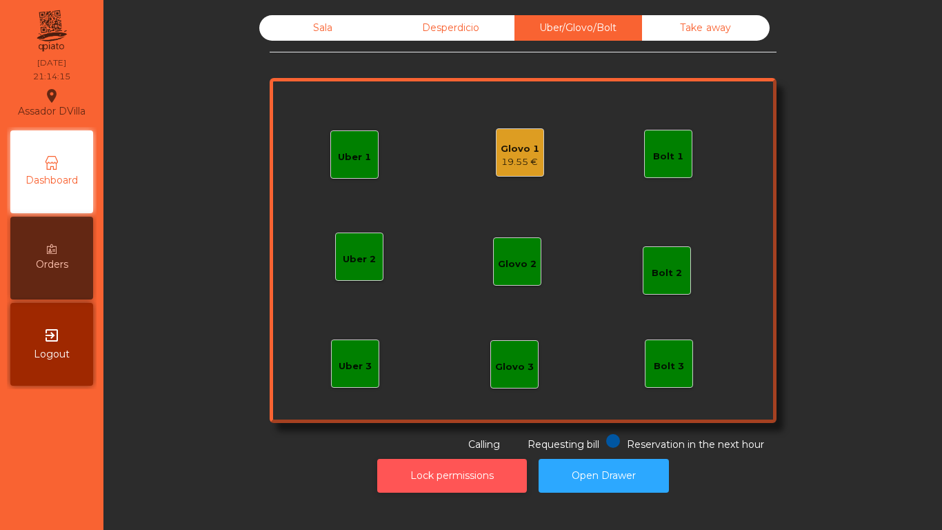
click at [459, 470] on button "Lock permissions" at bounding box center [452, 476] width 150 height 34
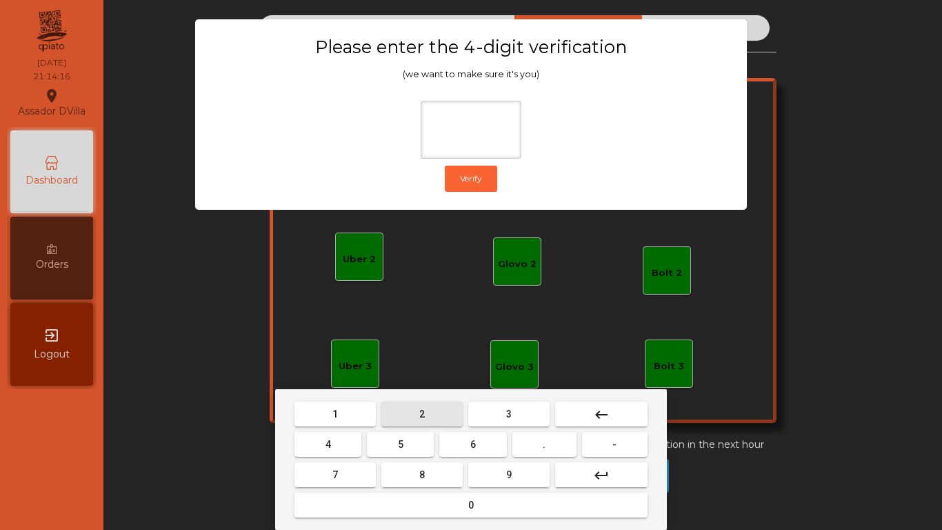
click at [410, 423] on button "2" at bounding box center [421, 413] width 81 height 25
click at [347, 436] on button "4" at bounding box center [327, 444] width 67 height 25
click at [487, 455] on button "6" at bounding box center [472, 444] width 67 height 25
click at [502, 476] on button "9" at bounding box center [508, 474] width 81 height 25
type input "****"
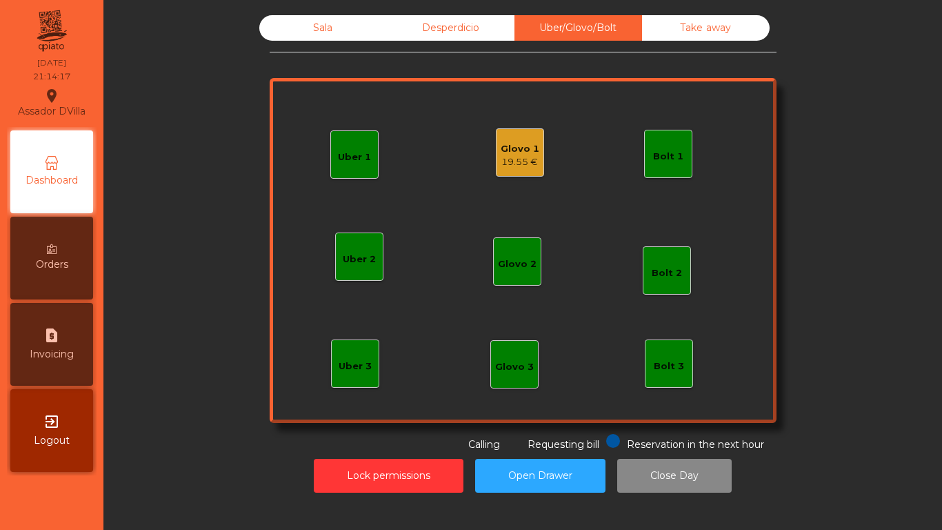
click at [510, 133] on div "Glovo 1 19.55 €" at bounding box center [520, 152] width 48 height 48
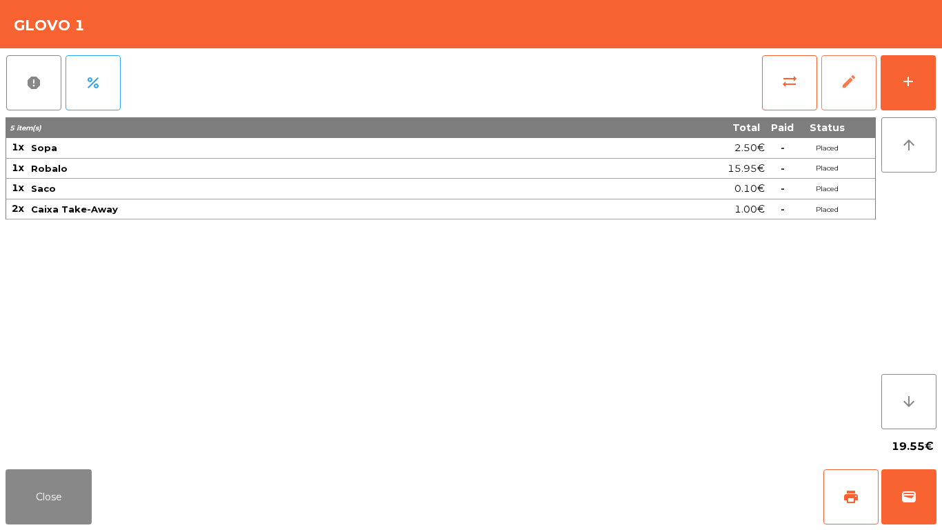
click at [863, 103] on button "edit" at bounding box center [848, 82] width 55 height 55
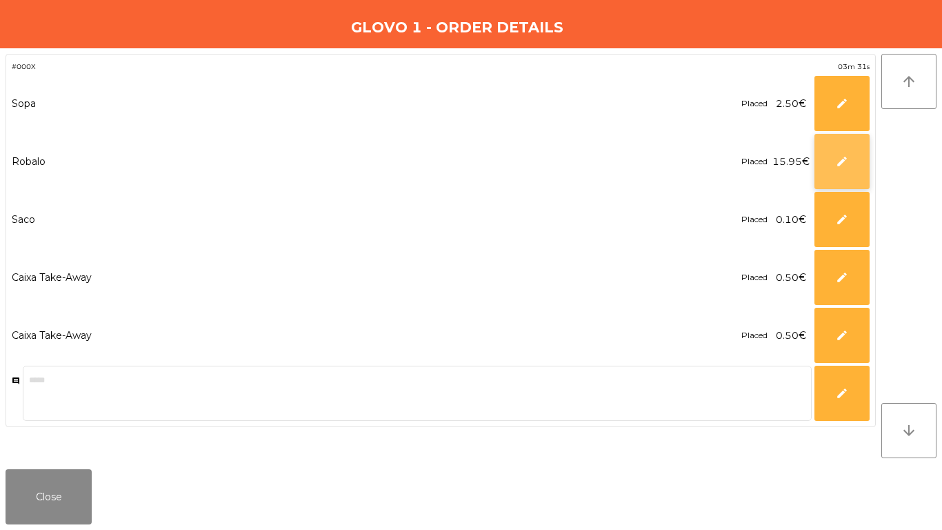
click at [855, 148] on button "edit" at bounding box center [841, 161] width 55 height 55
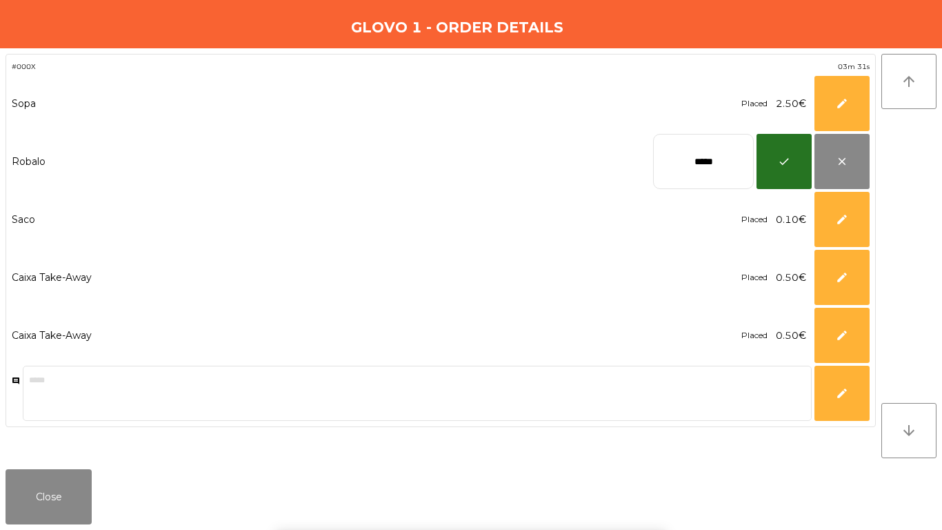
click at [672, 161] on input "*****" at bounding box center [703, 161] width 101 height 55
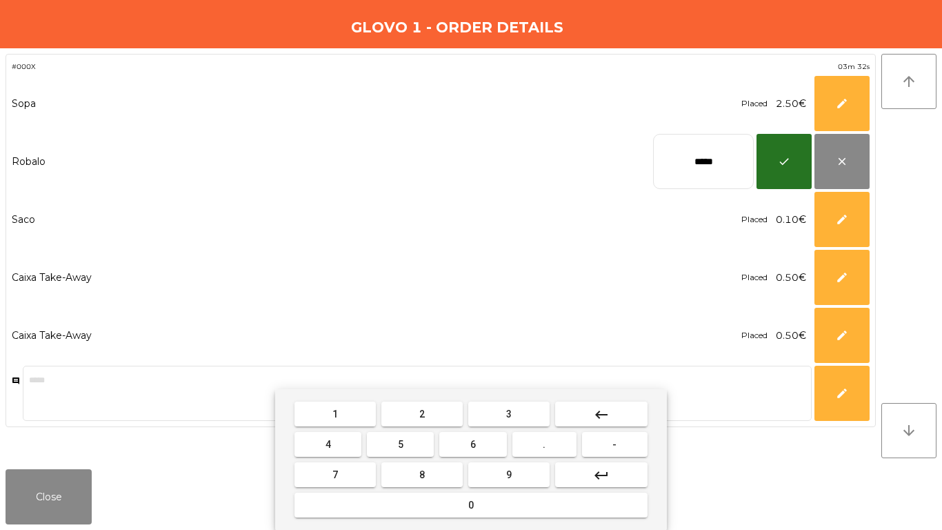
click at [672, 161] on input "*****" at bounding box center [703, 161] width 101 height 55
type input "*****"
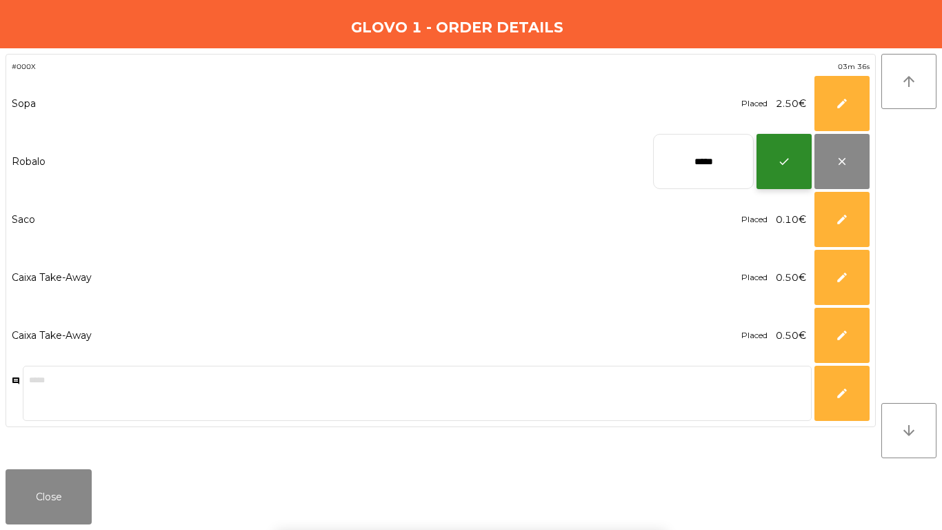
click at [788, 155] on span "check" at bounding box center [784, 161] width 12 height 12
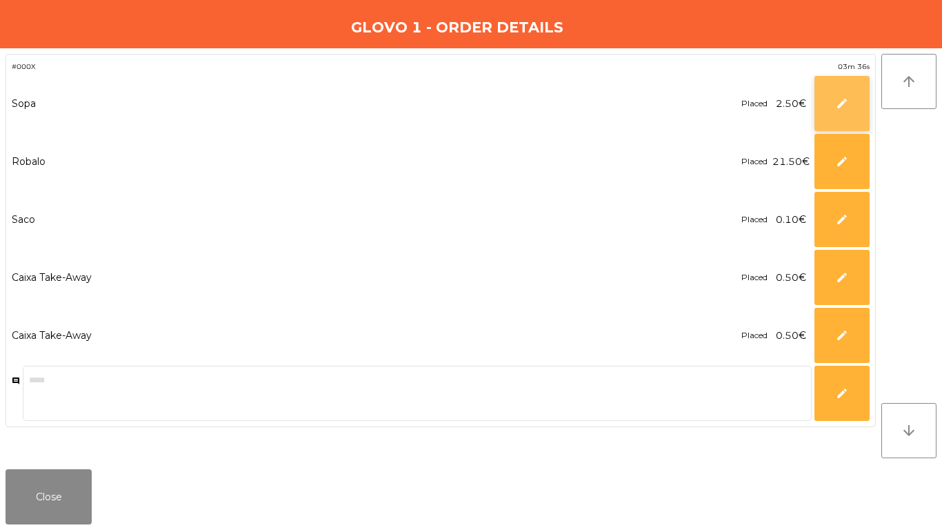
click at [836, 110] on button "edit" at bounding box center [841, 103] width 55 height 55
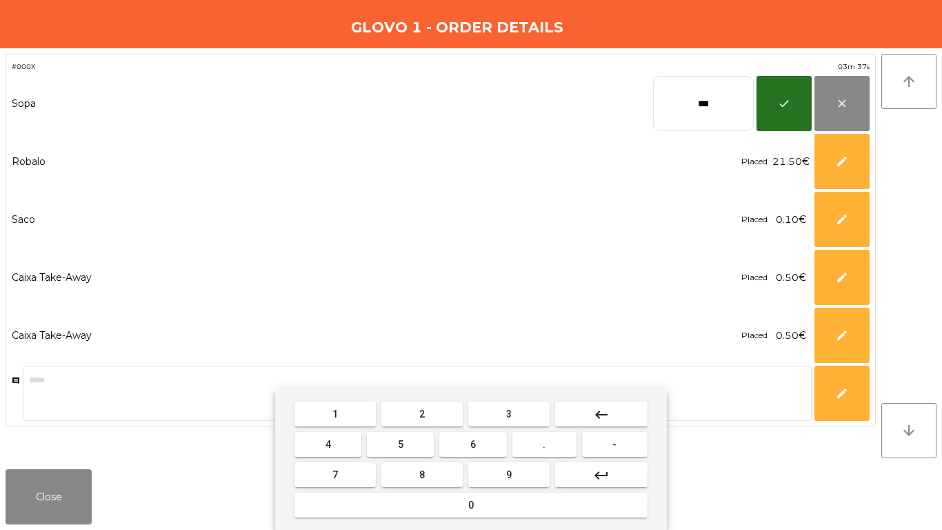
click at [732, 112] on input "***" at bounding box center [703, 103] width 101 height 55
type input "****"
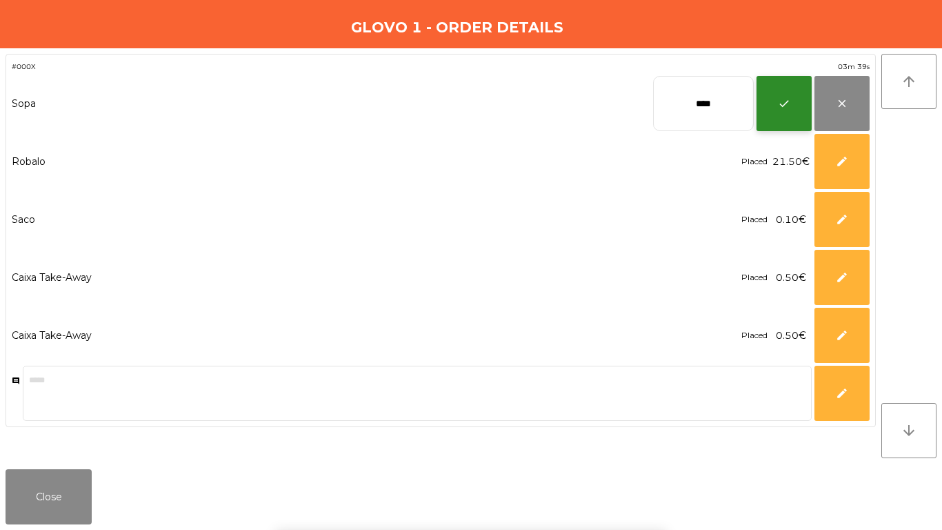
click at [783, 90] on button "check" at bounding box center [783, 103] width 55 height 55
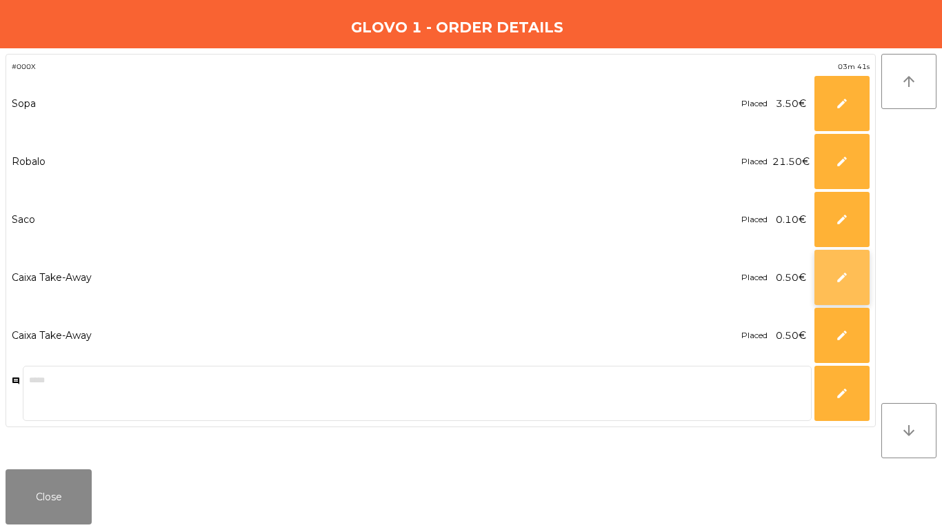
click at [863, 281] on button "edit" at bounding box center [841, 277] width 55 height 55
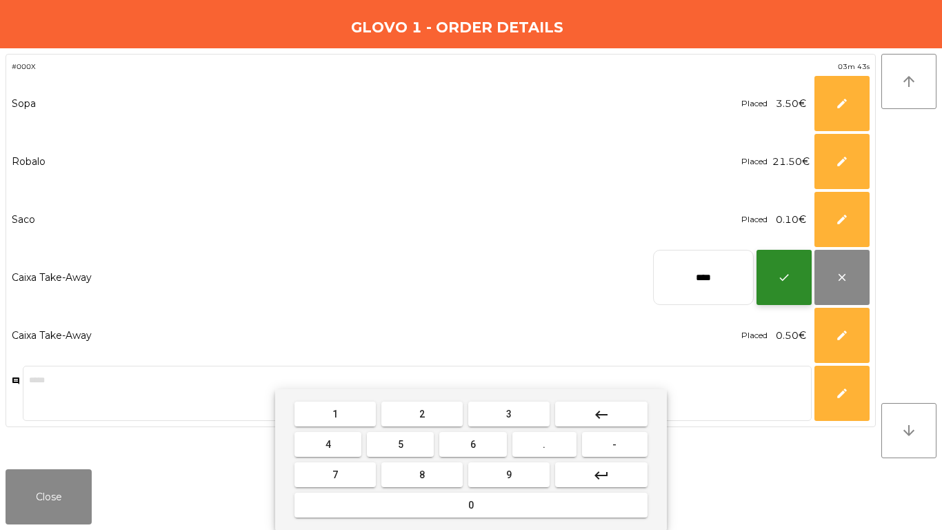
type input "****"
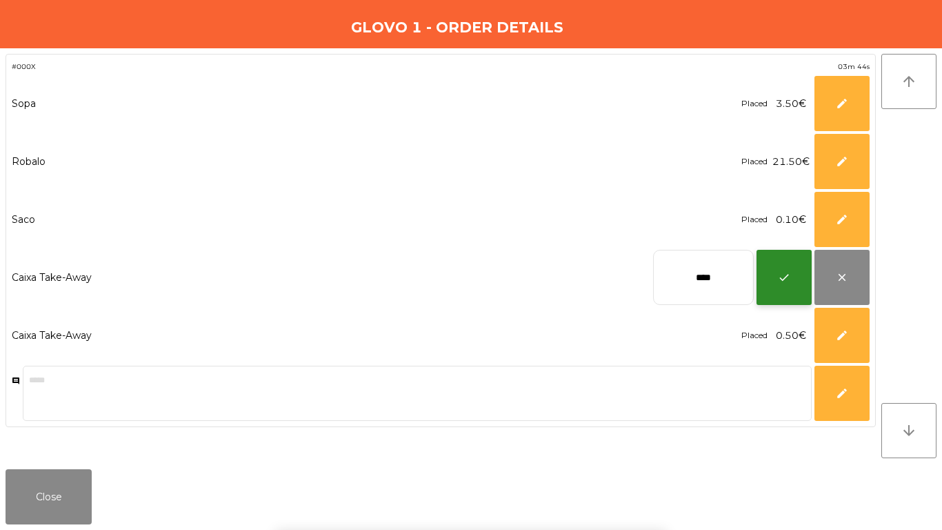
click at [806, 278] on button "check" at bounding box center [783, 277] width 55 height 55
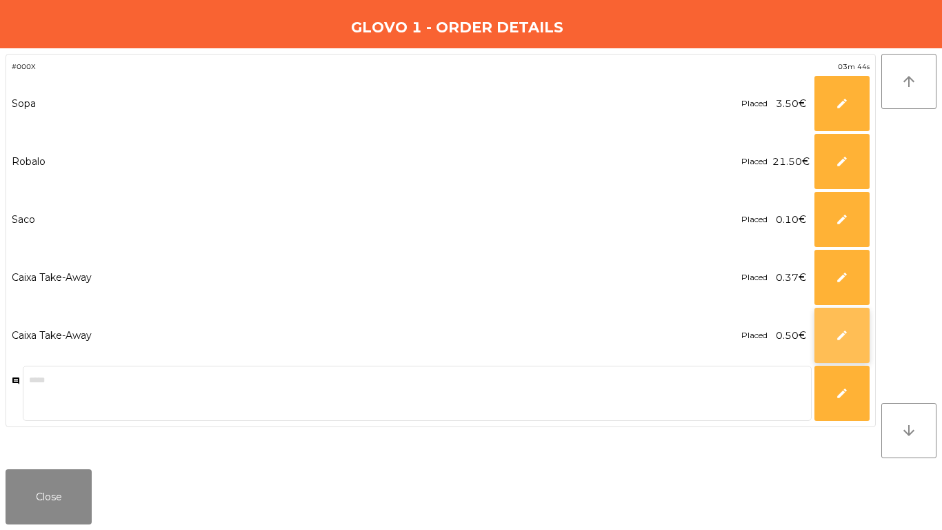
click at [843, 334] on span "edit" at bounding box center [842, 335] width 12 height 12
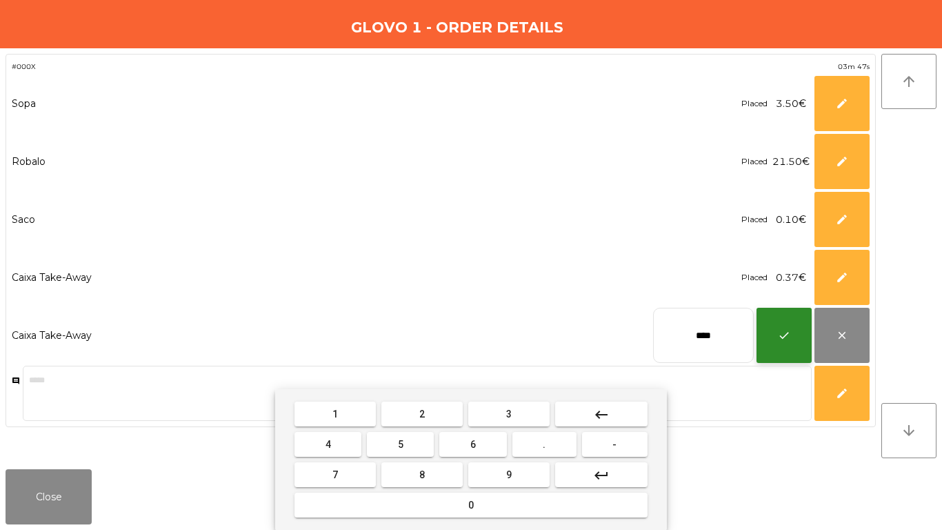
type input "****"
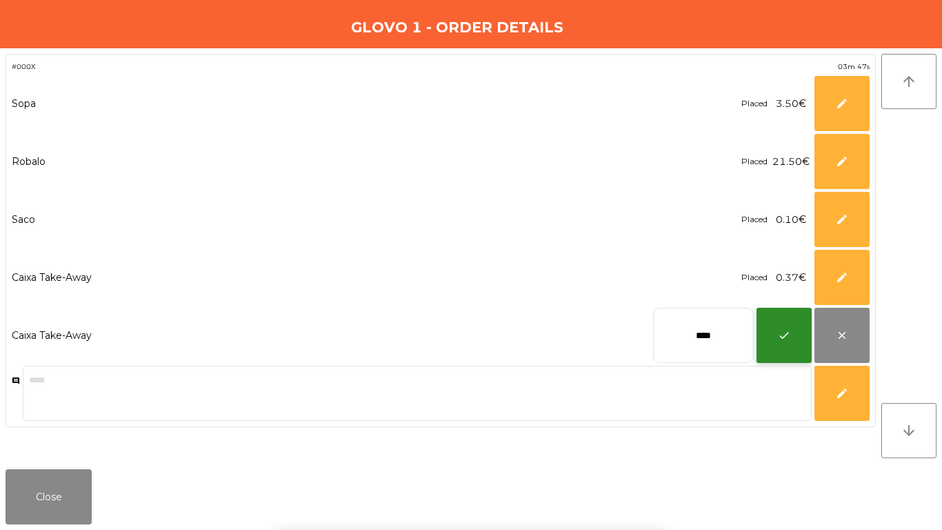
click at [760, 322] on button "check" at bounding box center [783, 335] width 55 height 55
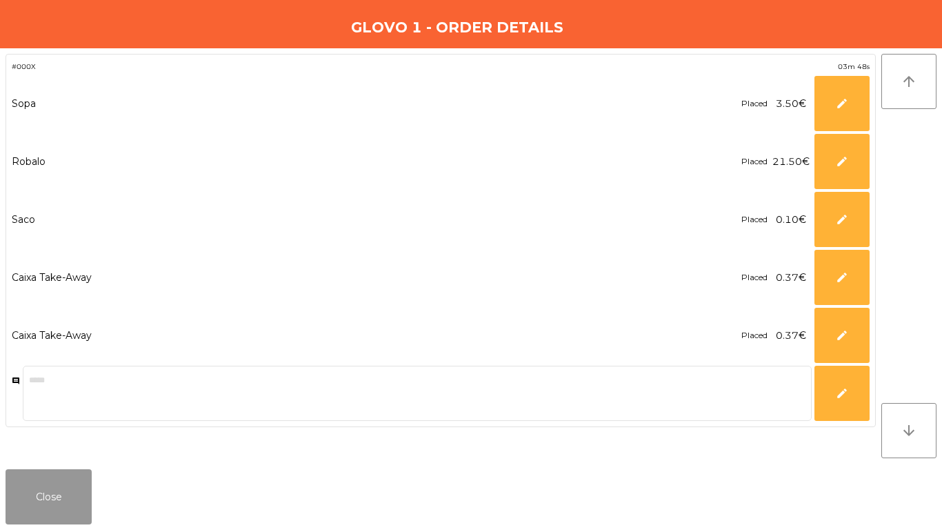
click at [62, 492] on button "Close" at bounding box center [49, 496] width 86 height 55
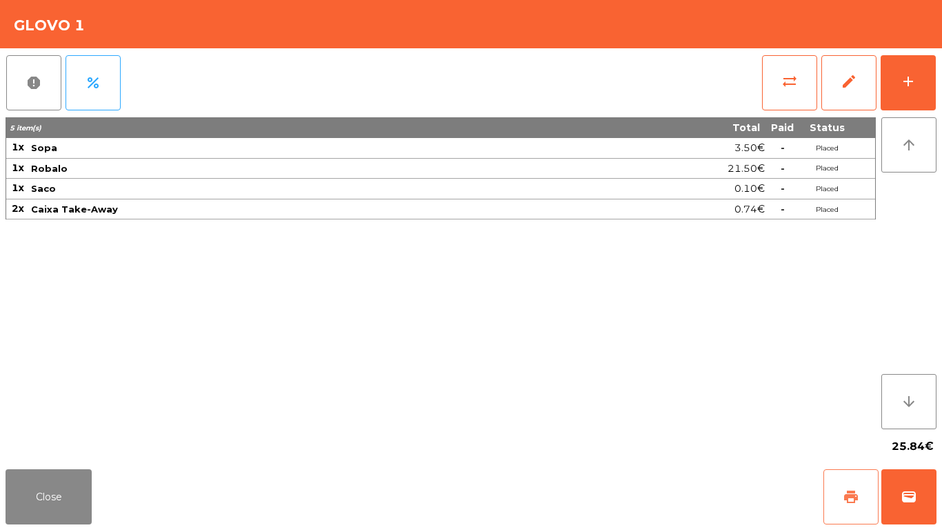
click at [863, 488] on button "print" at bounding box center [850, 496] width 55 height 55
click at [884, 488] on button "wallet" at bounding box center [908, 496] width 55 height 55
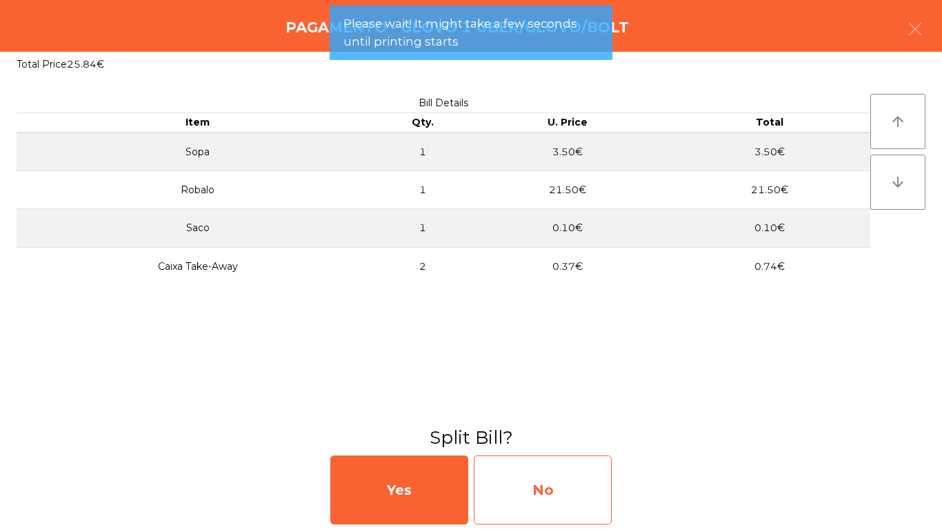
click at [563, 501] on div "No" at bounding box center [543, 489] width 138 height 69
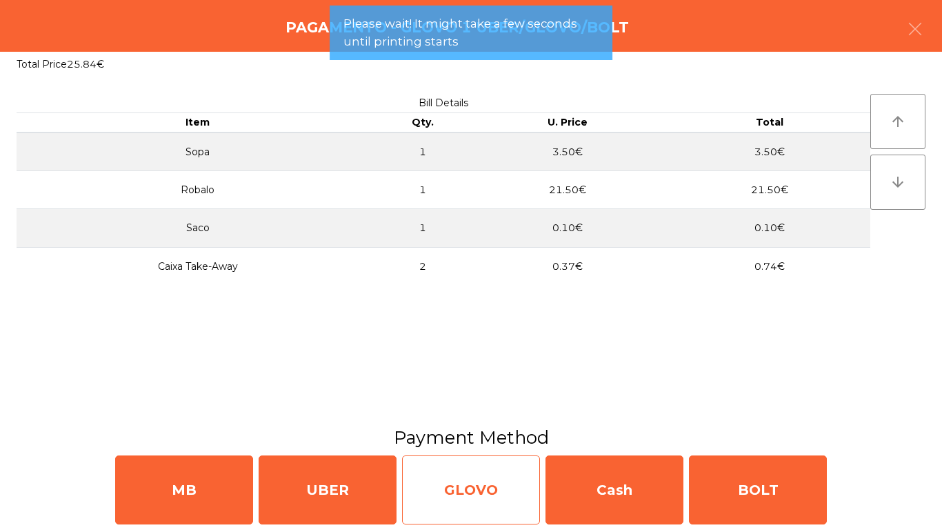
click at [507, 488] on div "GLOVO" at bounding box center [471, 489] width 138 height 69
select select "**"
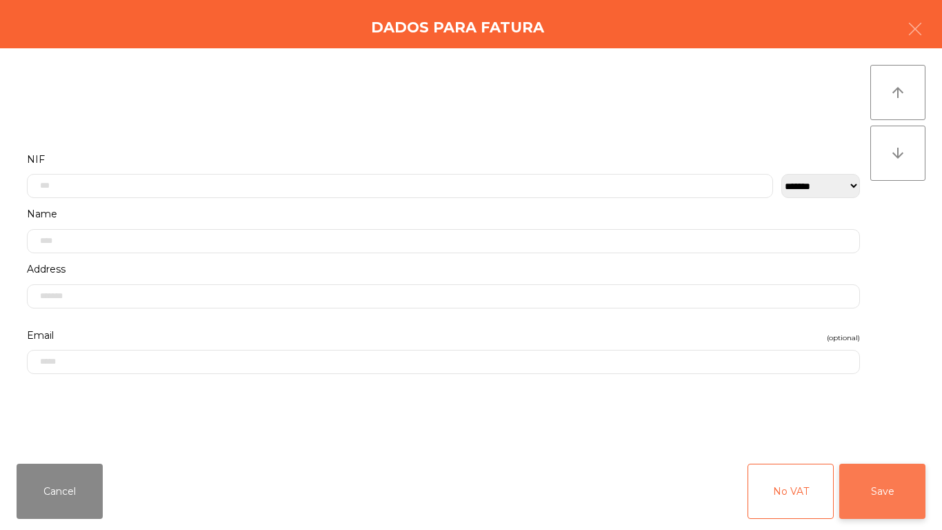
click at [888, 501] on button "Save" at bounding box center [882, 490] width 86 height 55
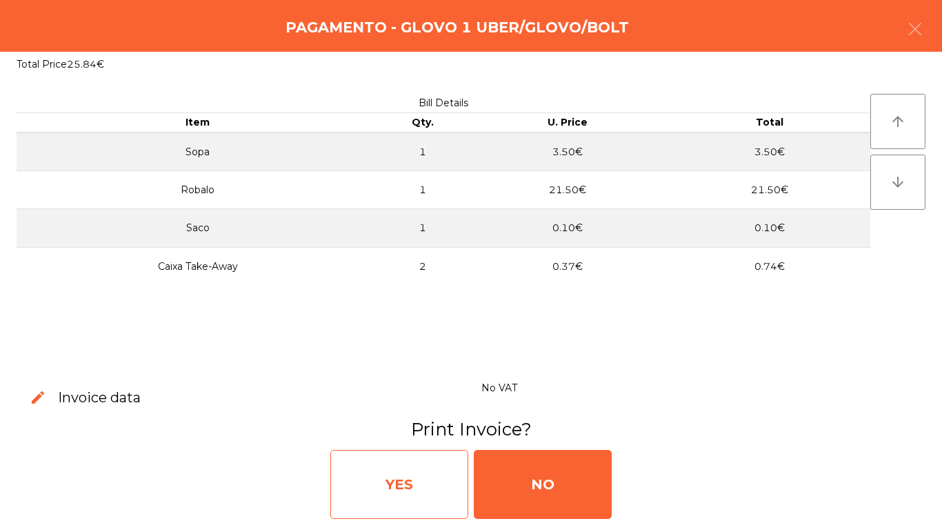
click at [365, 476] on div "YES" at bounding box center [399, 484] width 138 height 69
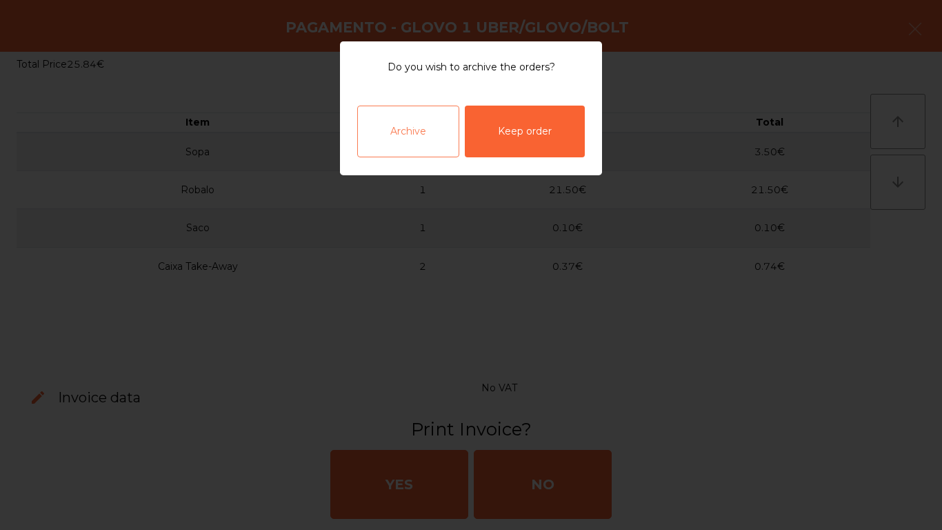
click at [403, 148] on div "Archive" at bounding box center [408, 132] width 102 height 52
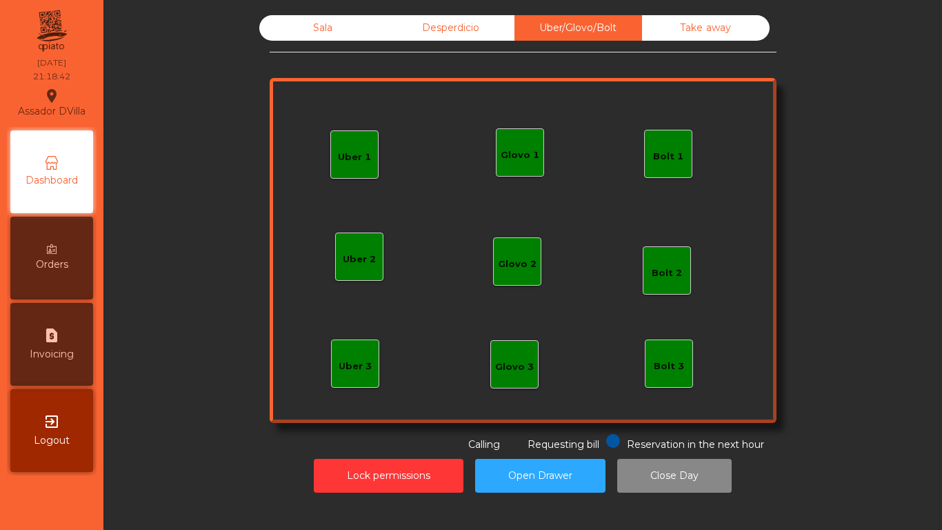
click at [295, 12] on div "Sala Desperdicio Uber/Glovo/Bolt Take away Uber 1 Uber 3 Bolt 2 Glovo 2 Uber 2 …" at bounding box center [523, 253] width 822 height 491
click at [294, 14] on div "Sala Desperdicio Uber/Glovo/Bolt Take away Uber 1 Uber 3 Bolt 2 Glovo 2 Uber 2 …" at bounding box center [523, 253] width 822 height 491
click at [299, 17] on div "Sala" at bounding box center [323, 28] width 128 height 26
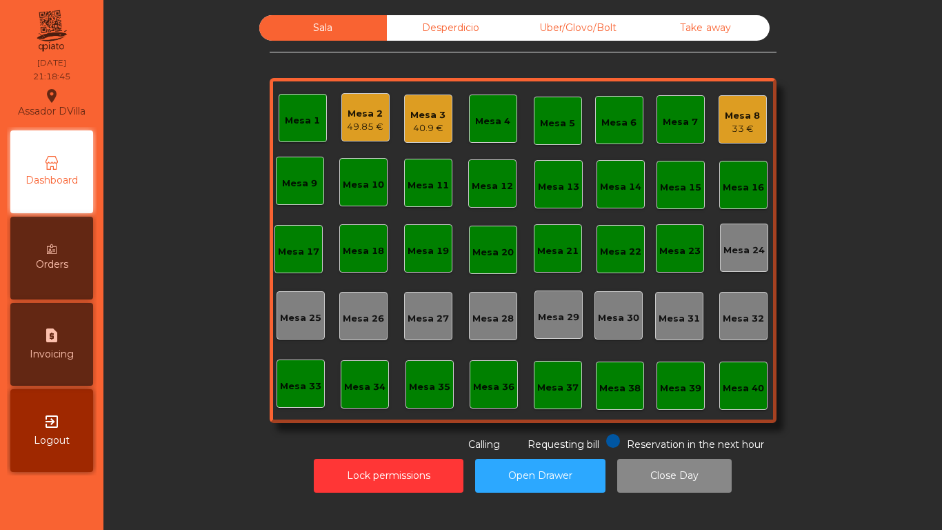
click at [414, 28] on div "Desperdicio" at bounding box center [451, 28] width 128 height 26
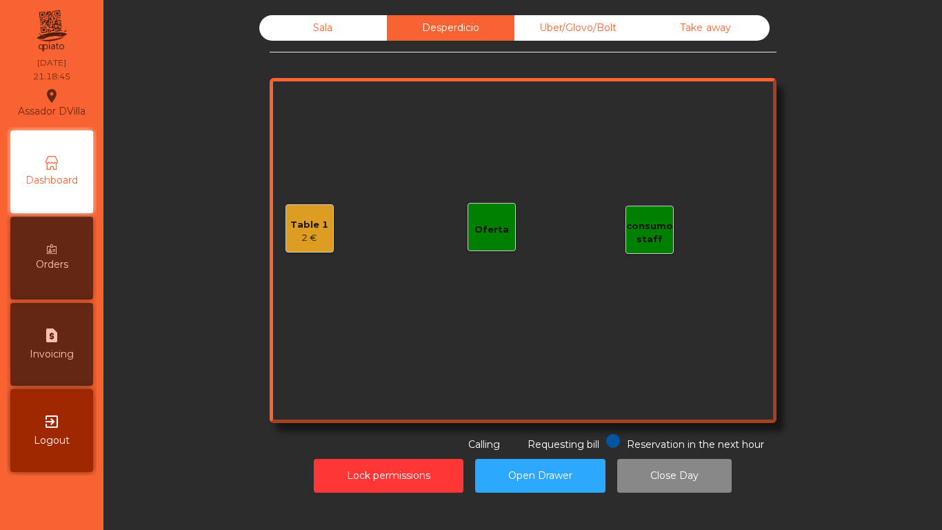
click at [628, 18] on div "Uber/Glovo/Bolt" at bounding box center [578, 28] width 128 height 26
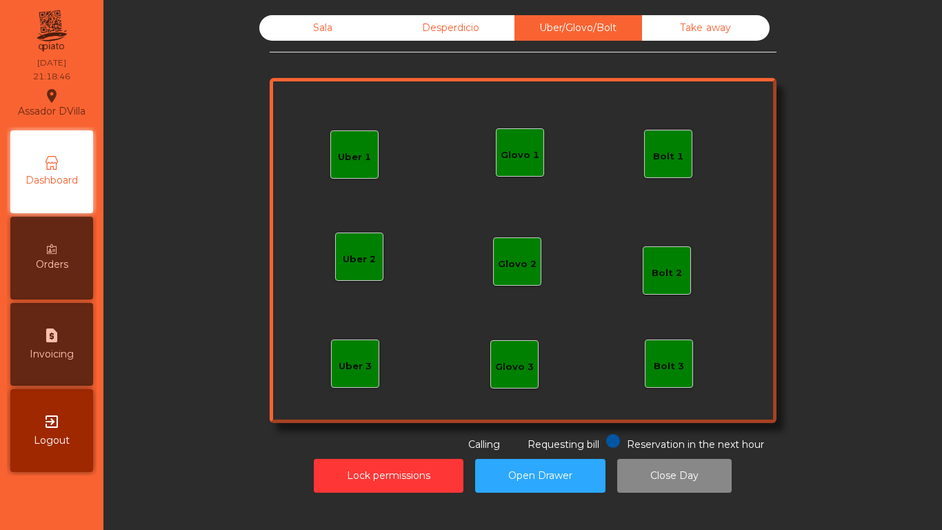
click at [448, 28] on div "Desperdicio" at bounding box center [451, 28] width 128 height 26
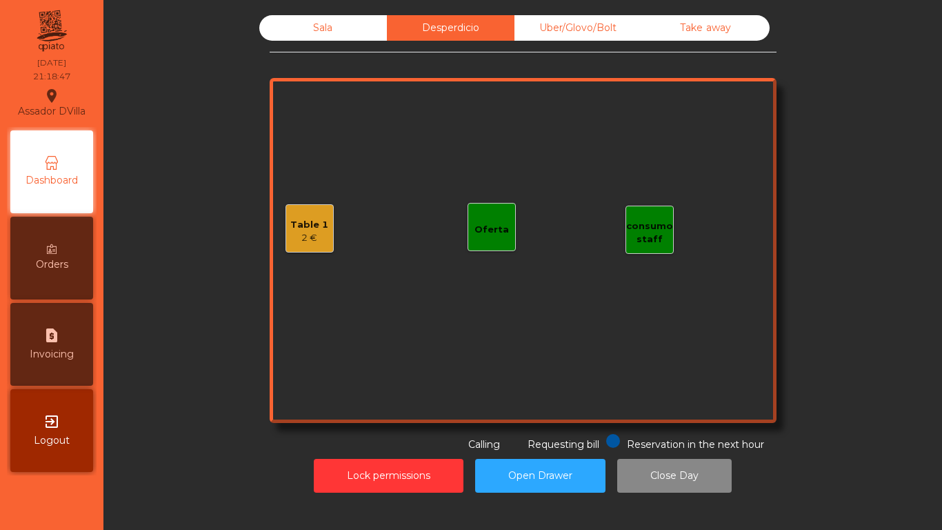
click at [309, 225] on div "Table 1" at bounding box center [309, 225] width 38 height 14
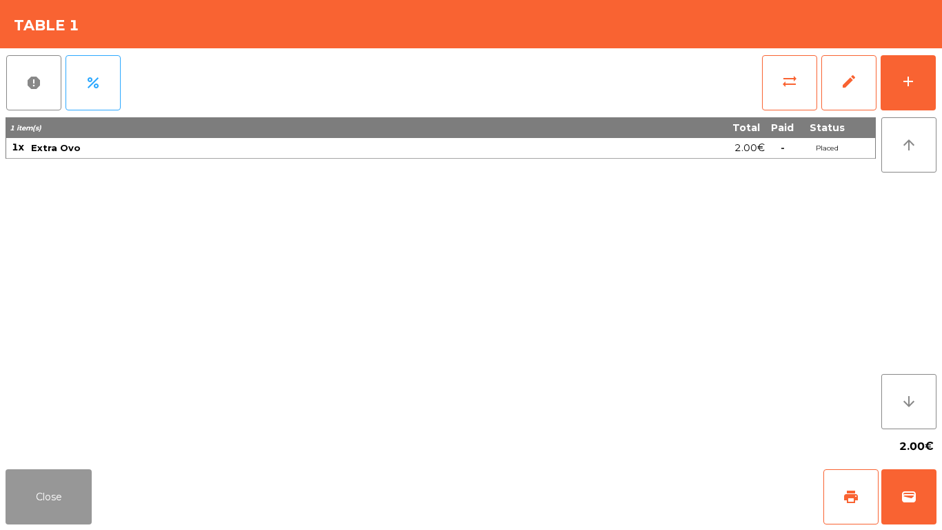
drag, startPoint x: 41, startPoint y: 505, endPoint x: 157, endPoint y: 197, distance: 328.6
click at [42, 505] on button "Close" at bounding box center [49, 496] width 86 height 55
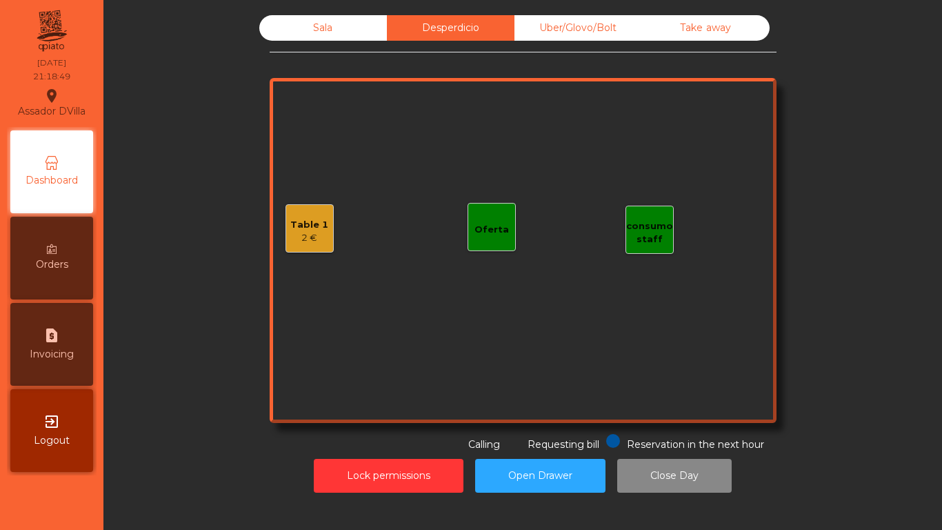
click at [304, 31] on div "Sala" at bounding box center [323, 28] width 128 height 26
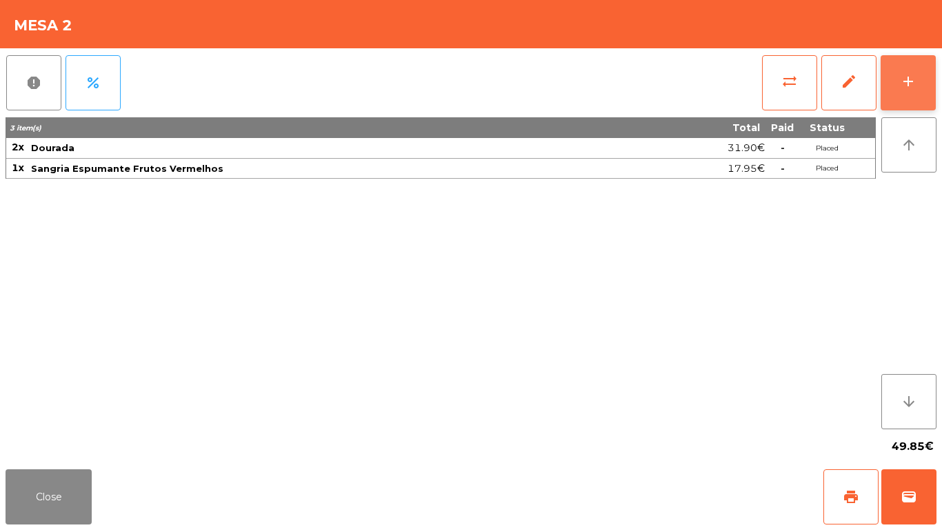
click at [927, 70] on button "add" at bounding box center [908, 82] width 55 height 55
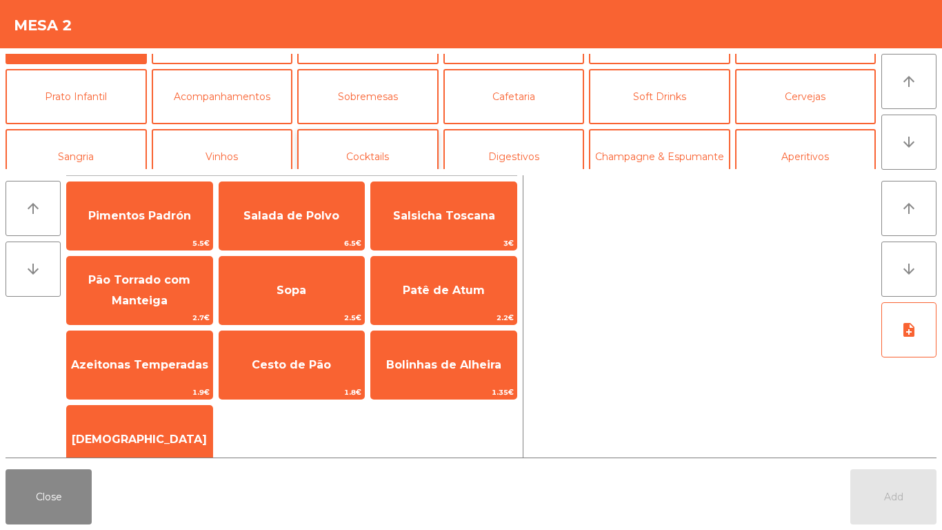
scroll to position [69, 0]
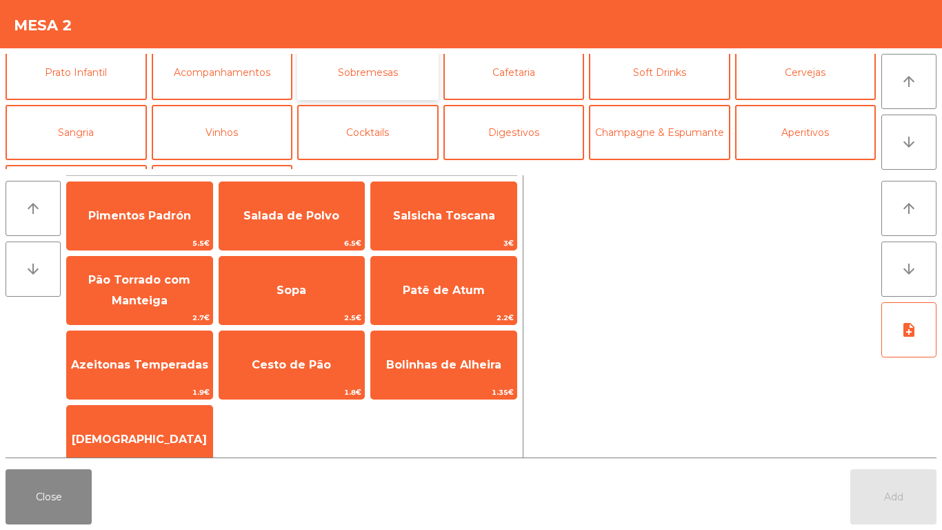
click at [327, 83] on button "Sobremesas" at bounding box center [367, 72] width 141 height 55
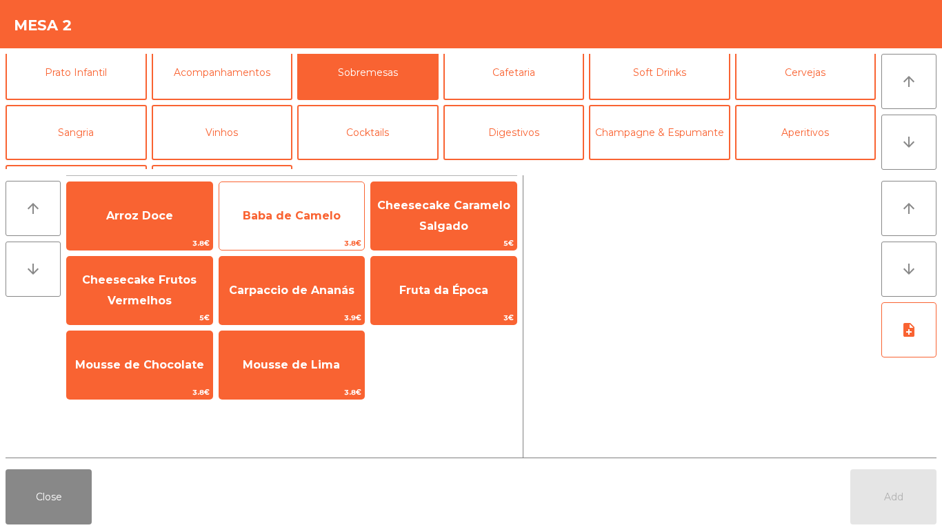
click at [255, 217] on span "Baba de Camelo" at bounding box center [292, 215] width 98 height 13
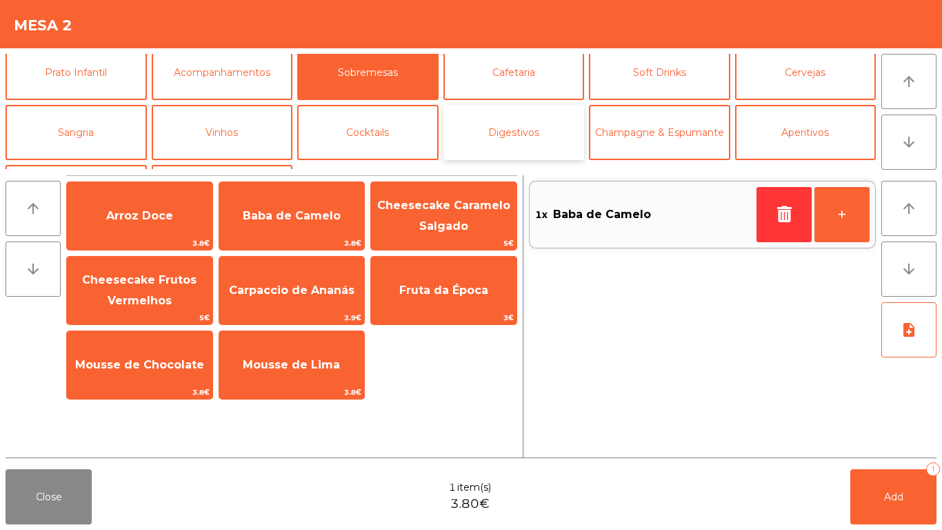
click at [497, 119] on button "Digestivos" at bounding box center [513, 132] width 141 height 55
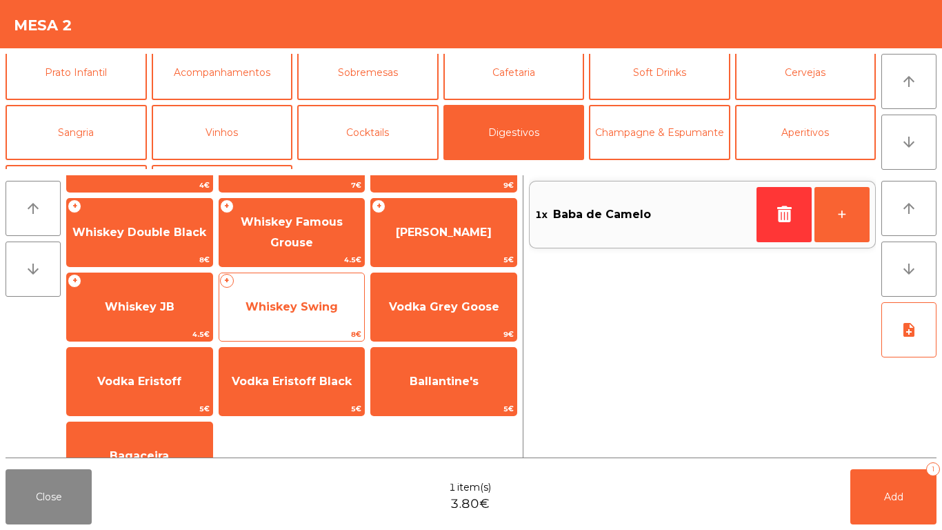
scroll to position [0, 0]
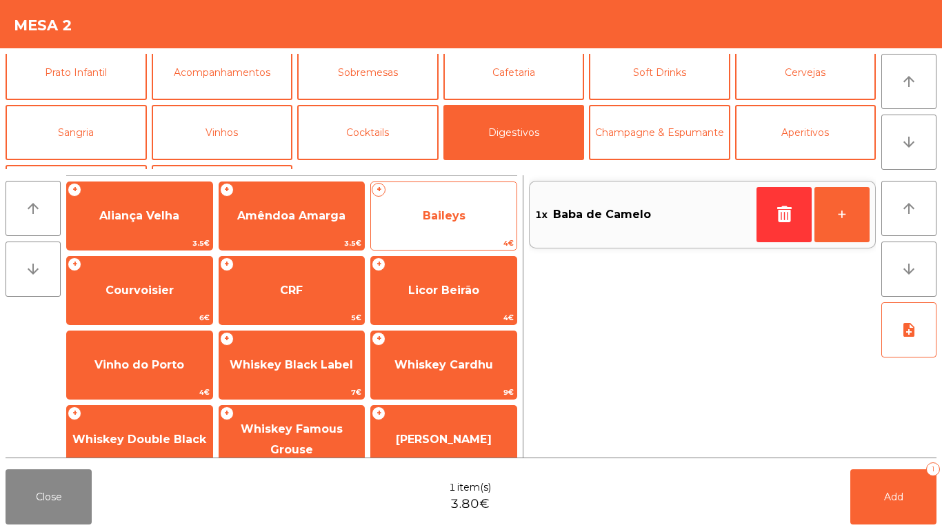
click at [430, 233] on span "Baileys" at bounding box center [443, 215] width 145 height 37
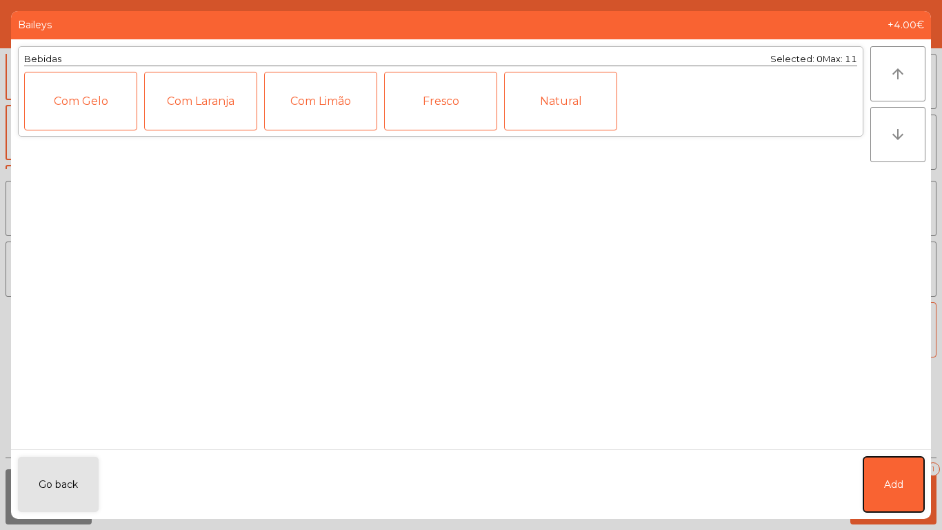
click at [914, 490] on button "Add" at bounding box center [893, 483] width 61 height 55
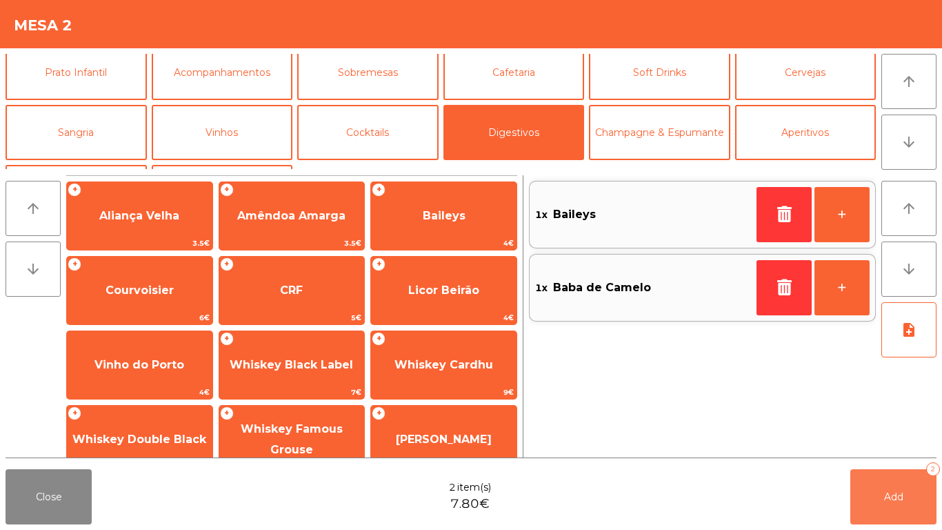
click at [912, 493] on button "Add 2" at bounding box center [893, 496] width 86 height 55
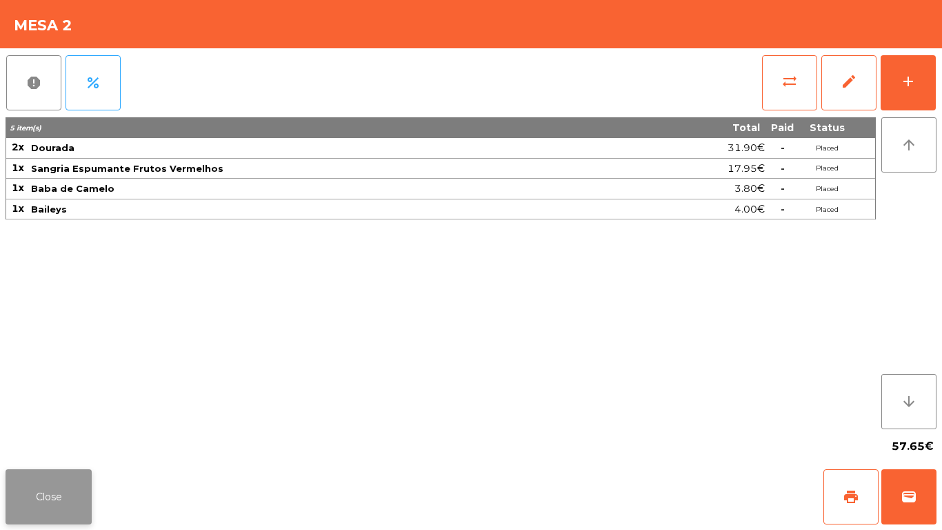
click at [57, 486] on button "Close" at bounding box center [49, 496] width 86 height 55
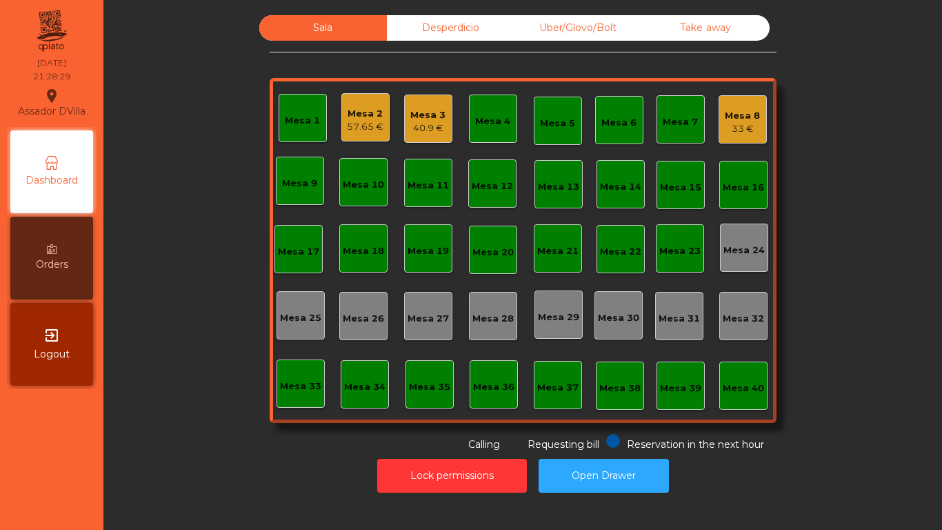
click at [748, 115] on div "Mesa 8" at bounding box center [742, 116] width 35 height 14
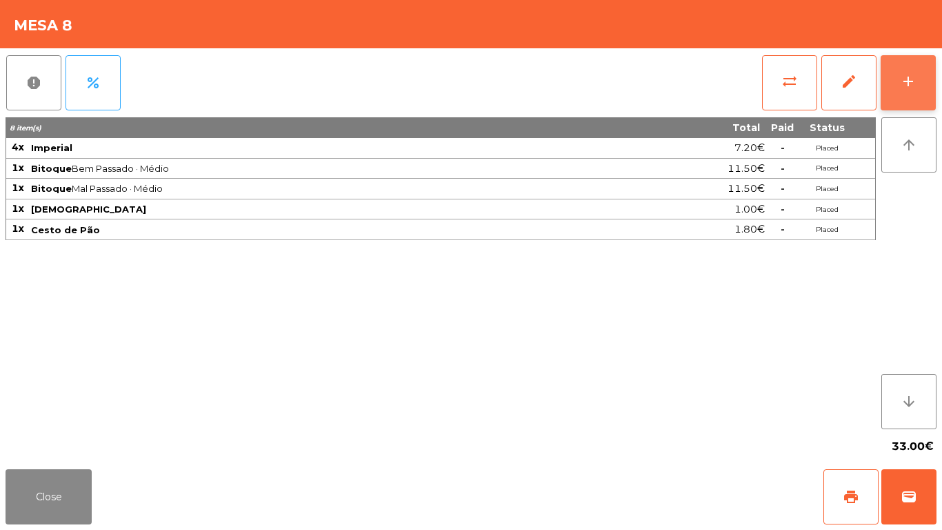
click at [923, 65] on button "add" at bounding box center [908, 82] width 55 height 55
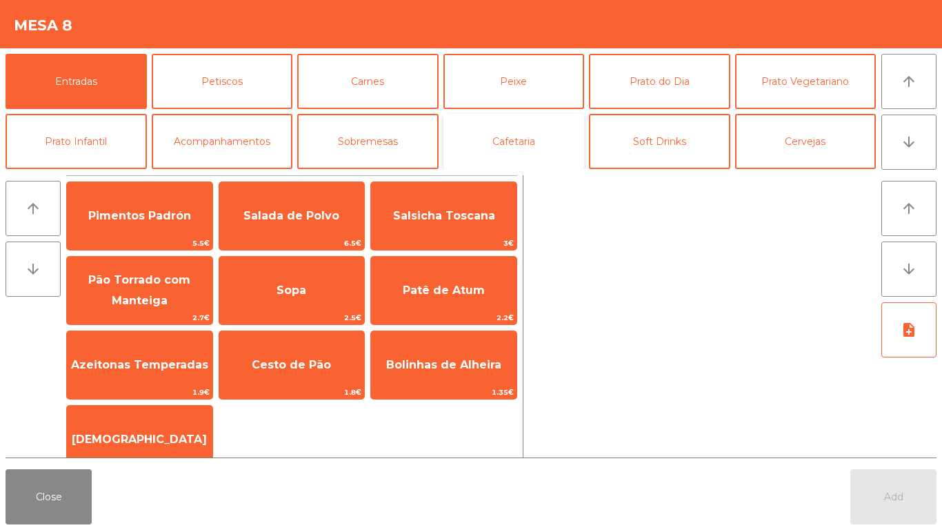
click at [525, 135] on button "Cafetaria" at bounding box center [513, 141] width 141 height 55
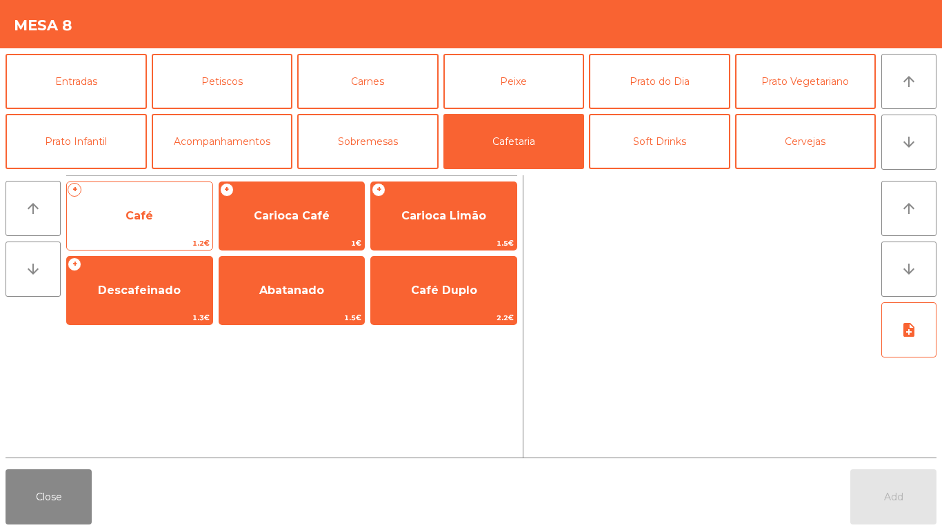
click at [145, 202] on span "Café" at bounding box center [139, 215] width 145 height 37
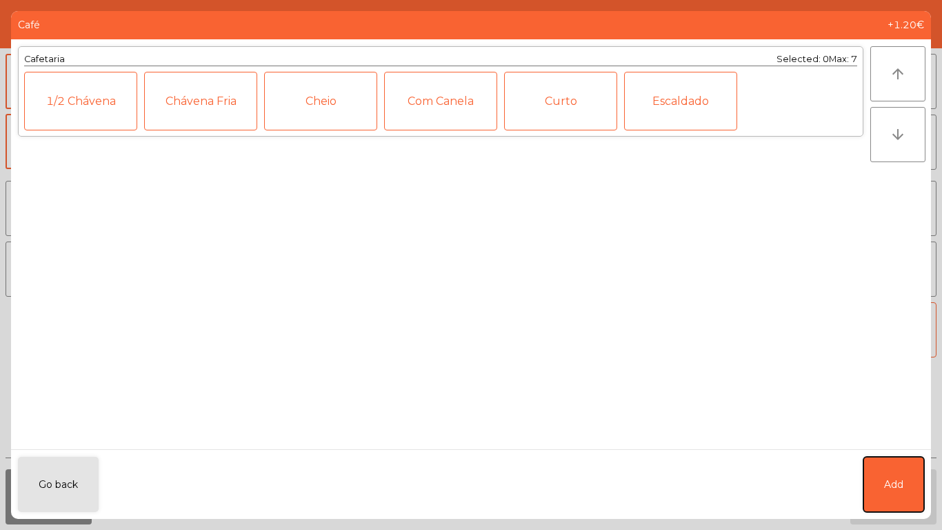
click at [891, 495] on button "Add" at bounding box center [893, 483] width 61 height 55
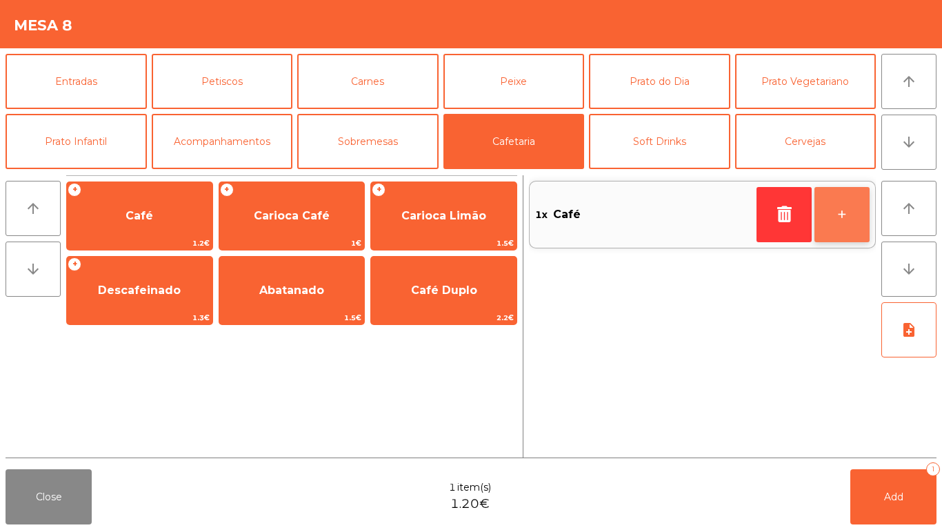
click at [845, 229] on button "+" at bounding box center [841, 214] width 55 height 55
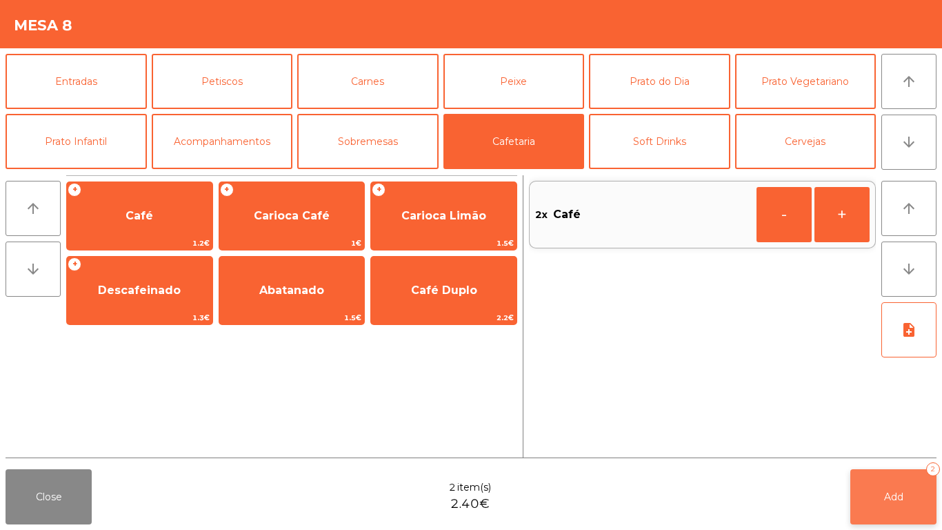
click at [899, 485] on button "Add 2" at bounding box center [893, 496] width 86 height 55
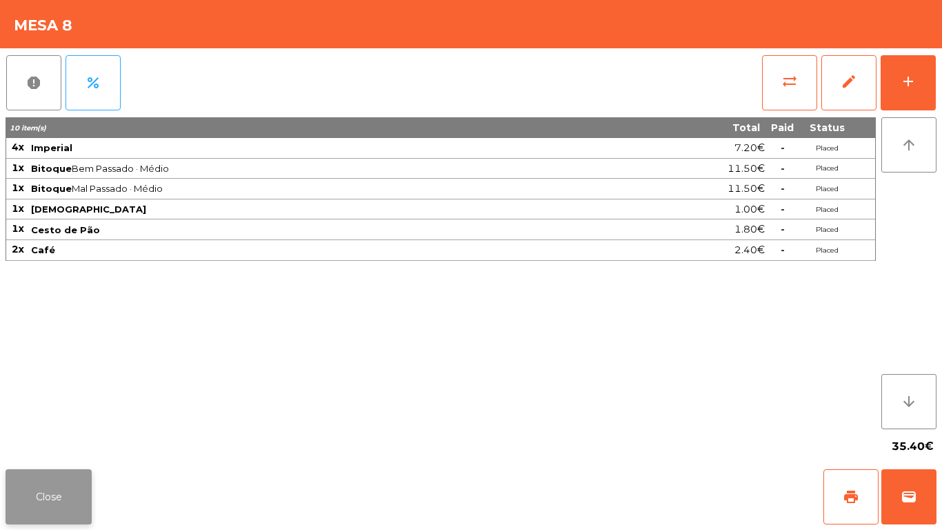
click at [52, 489] on button "Close" at bounding box center [49, 496] width 86 height 55
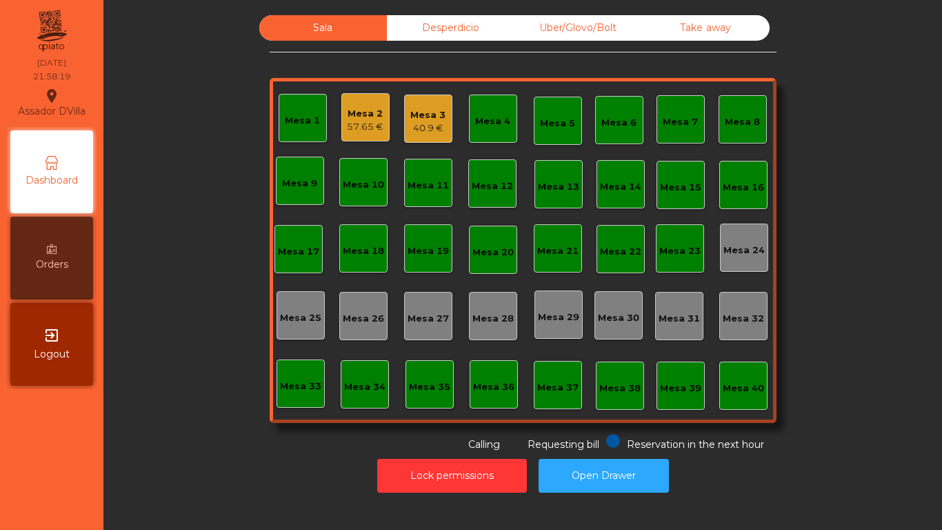
click at [639, 445] on span "Reservation in the next hour" at bounding box center [695, 444] width 137 height 12
click at [590, 463] on button "Open Drawer" at bounding box center [604, 476] width 130 height 34
click at [508, 485] on button "Lock permissions" at bounding box center [452, 476] width 150 height 34
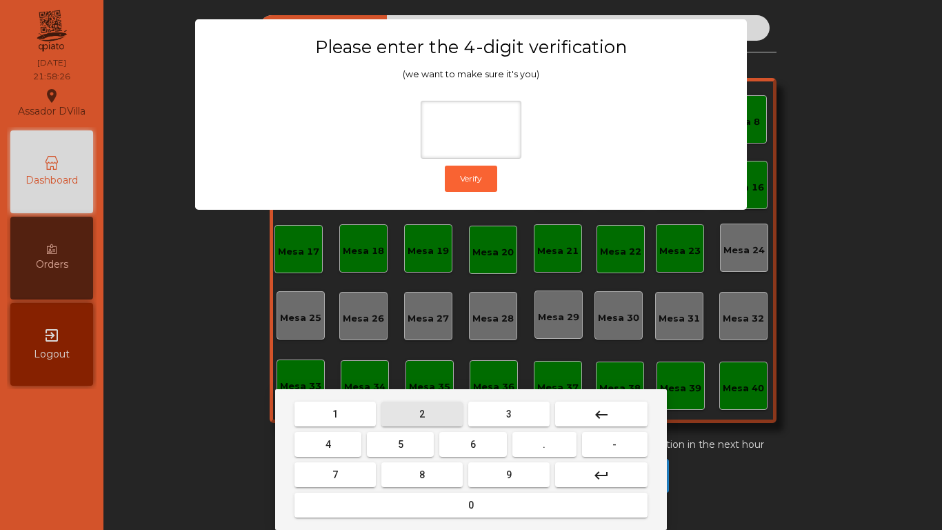
click at [445, 410] on button "2" at bounding box center [421, 413] width 81 height 25
click at [345, 441] on button "4" at bounding box center [327, 444] width 67 height 25
click at [446, 439] on button "6" at bounding box center [472, 444] width 67 height 25
click at [513, 469] on button "9" at bounding box center [508, 474] width 81 height 25
type input "****"
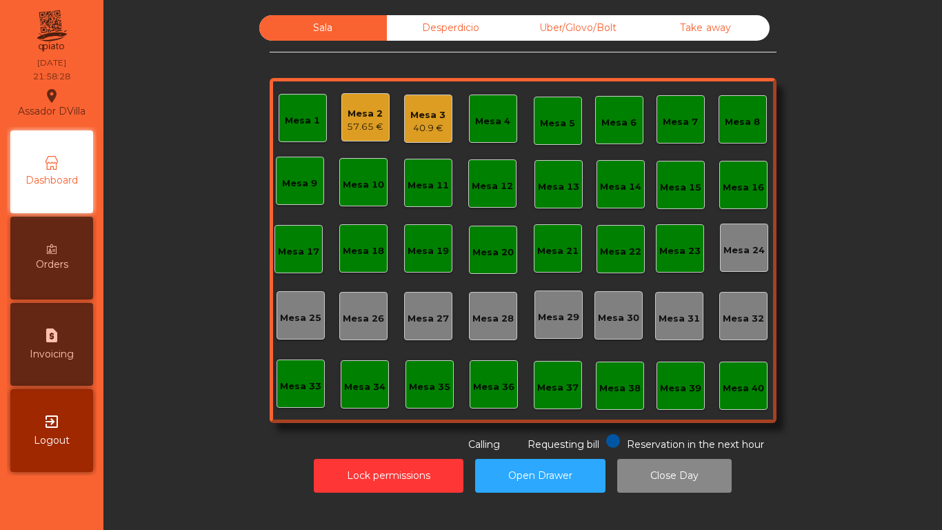
click at [30, 357] on span "Invoicing" at bounding box center [52, 354] width 44 height 14
select select "**"
select select "****"
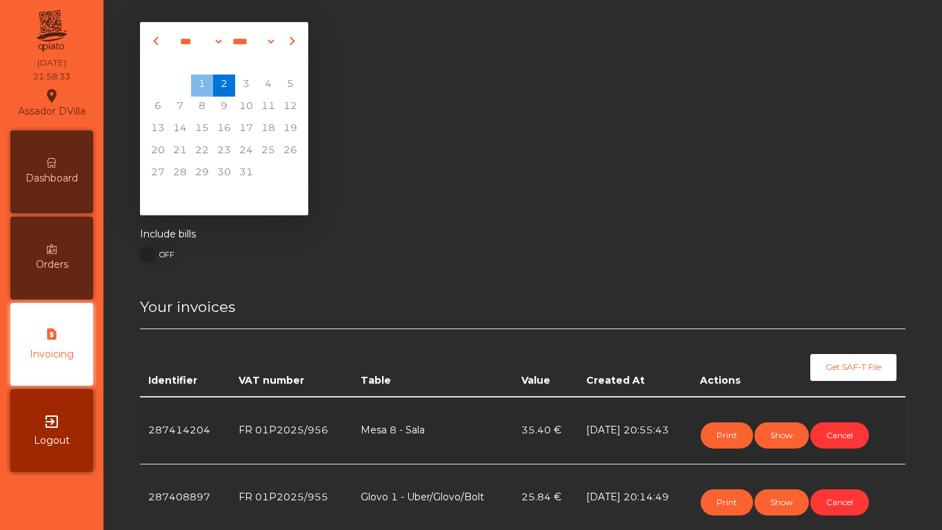
click at [83, 192] on div "Dashboard" at bounding box center [51, 171] width 83 height 83
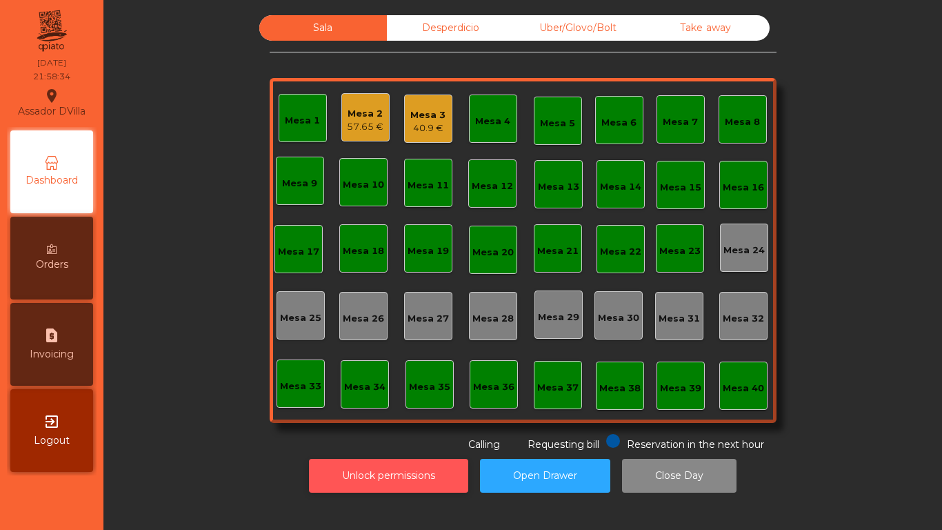
click at [391, 464] on button "Unlock permissions" at bounding box center [388, 476] width 159 height 34
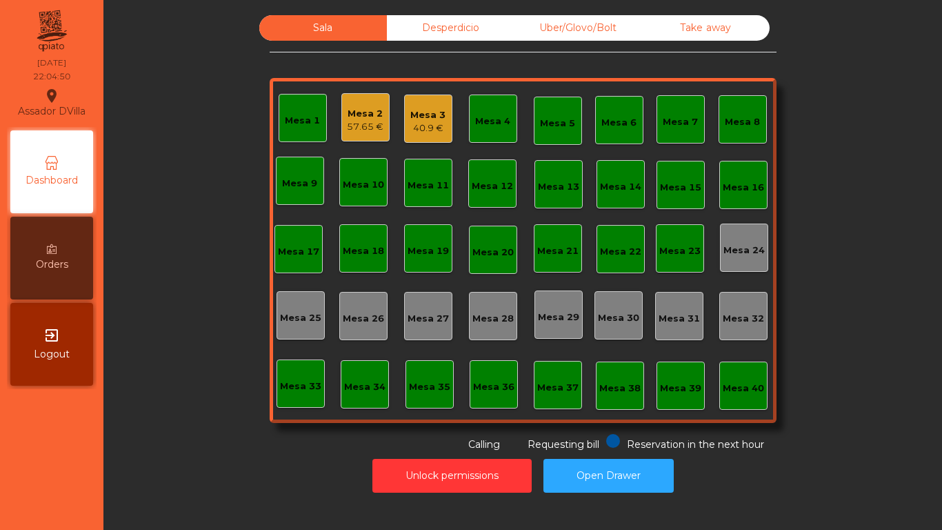
click at [410, 126] on div "40.9 €" at bounding box center [427, 128] width 35 height 14
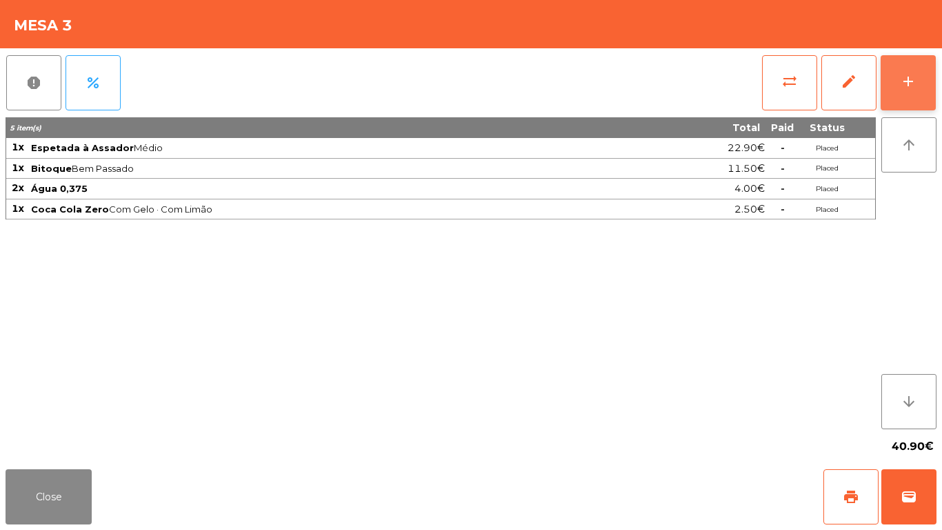
drag, startPoint x: 921, startPoint y: 97, endPoint x: 912, endPoint y: 97, distance: 9.0
click at [919, 97] on button "add" at bounding box center [908, 82] width 55 height 55
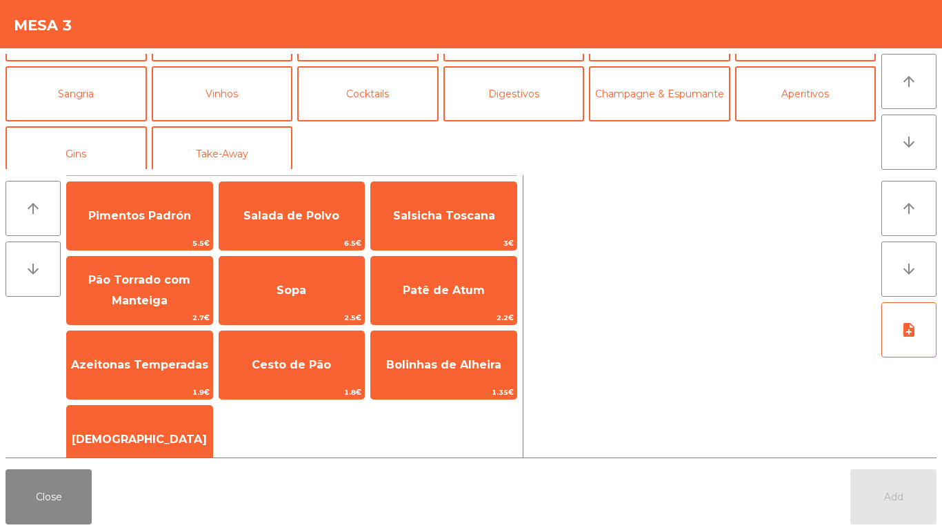
scroll to position [120, 0]
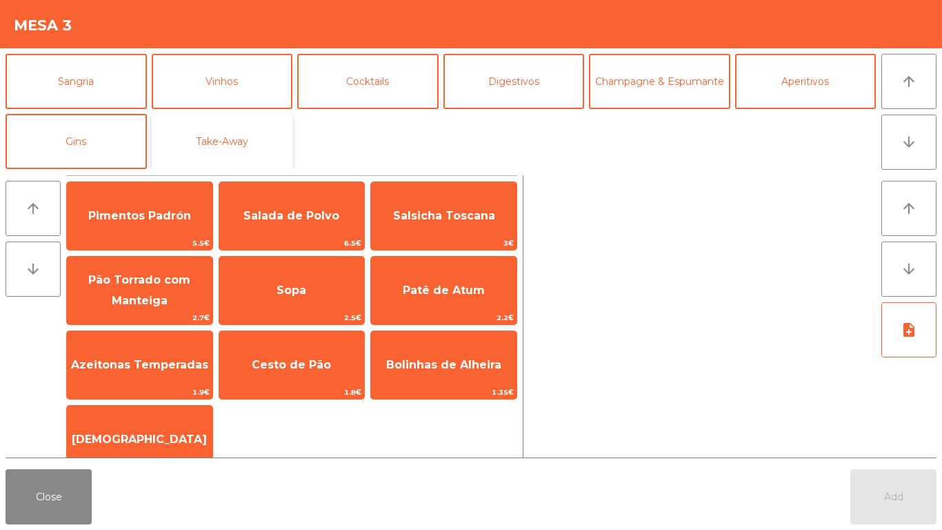
click at [159, 144] on button "Take-Away" at bounding box center [222, 141] width 141 height 55
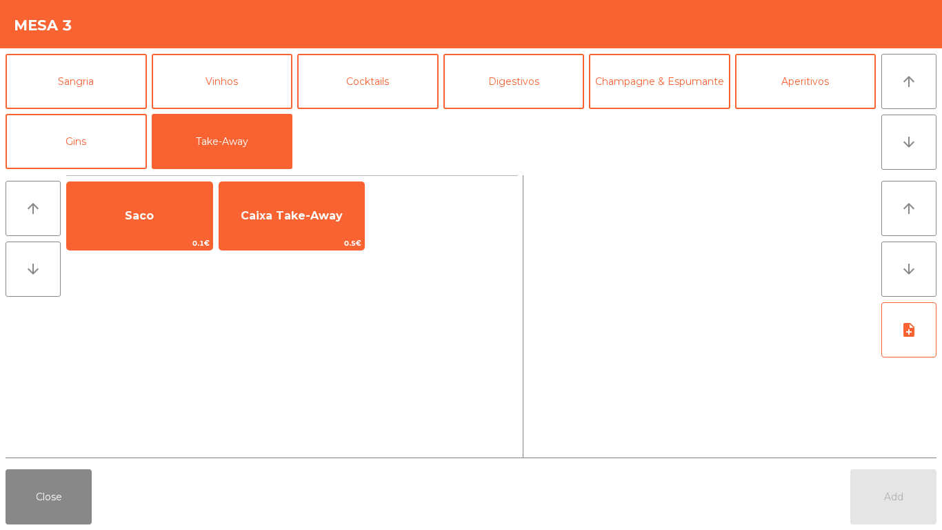
click at [214, 202] on div "Saco 0.1€ Caixa Take-Away 0.5€" at bounding box center [291, 215] width 451 height 69
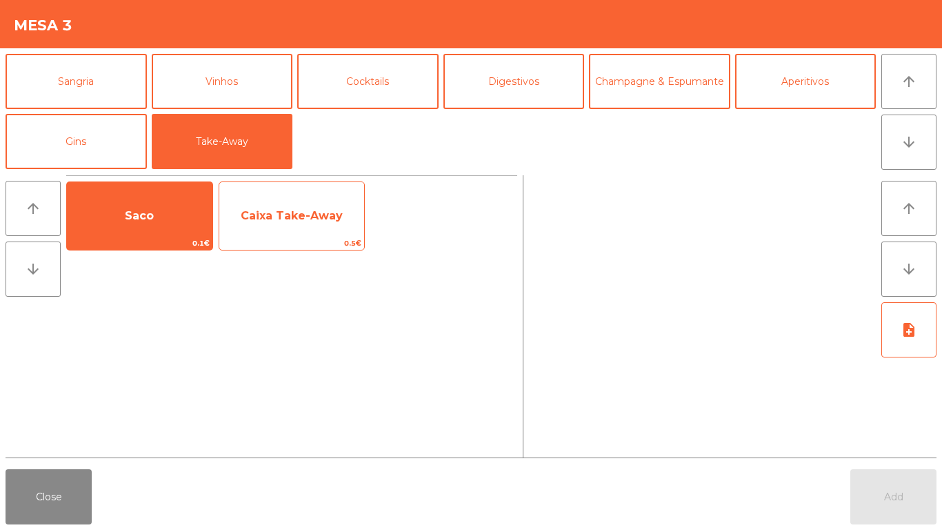
click at [304, 206] on span "Caixa Take-Away" at bounding box center [291, 215] width 145 height 37
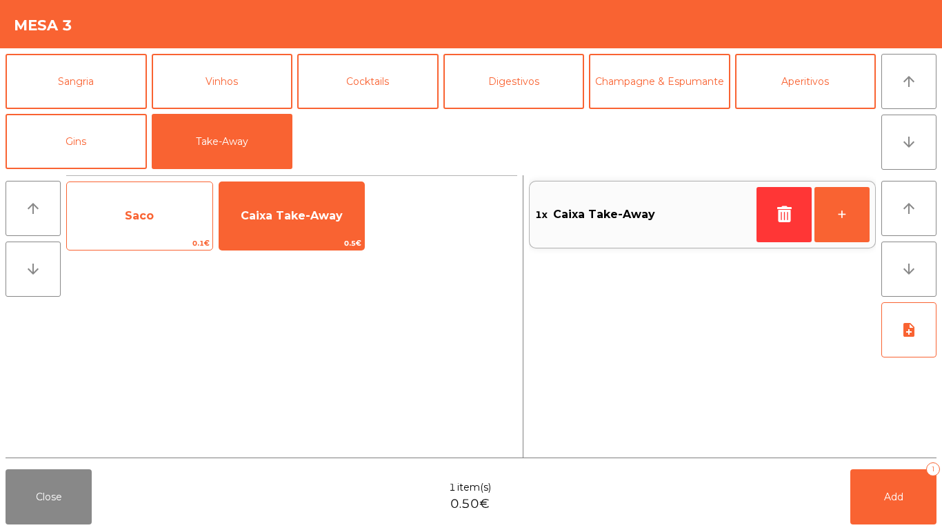
click at [146, 212] on span "Saco" at bounding box center [139, 215] width 29 height 13
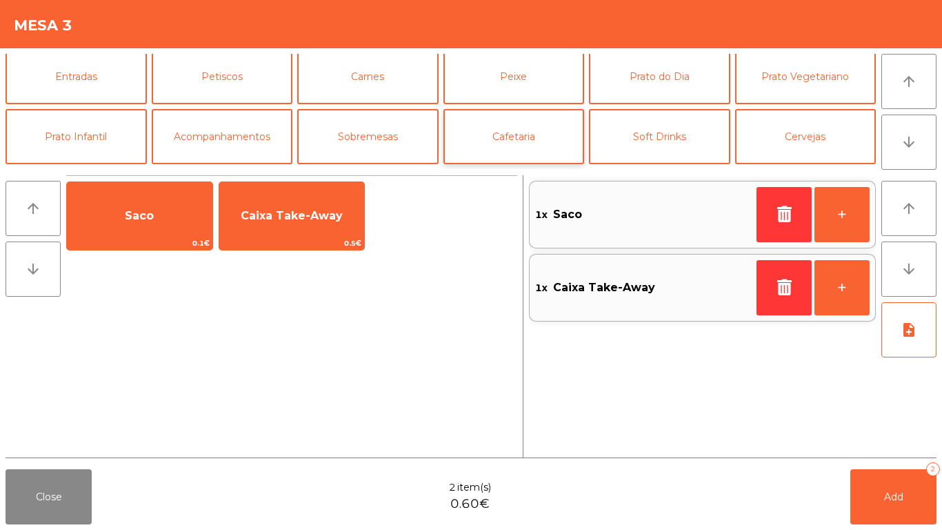
scroll to position [0, 0]
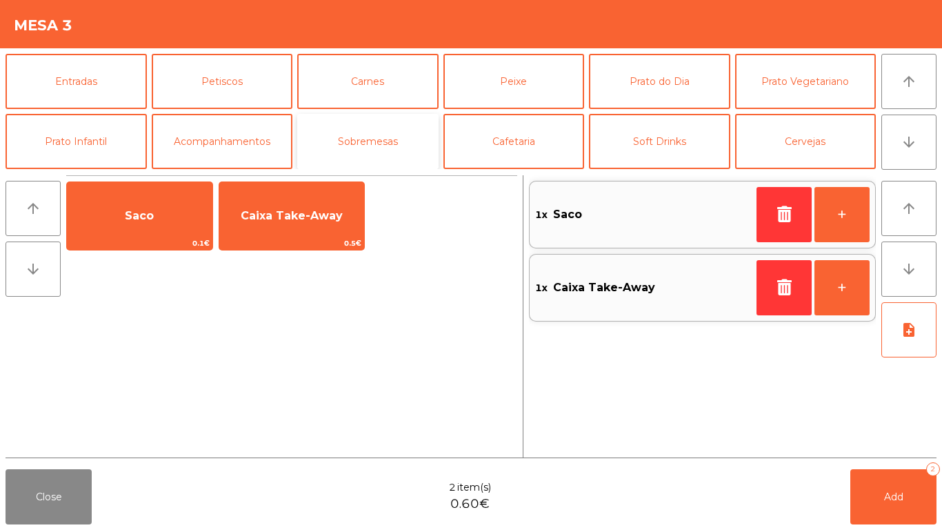
click at [403, 139] on button "Sobremesas" at bounding box center [367, 141] width 141 height 55
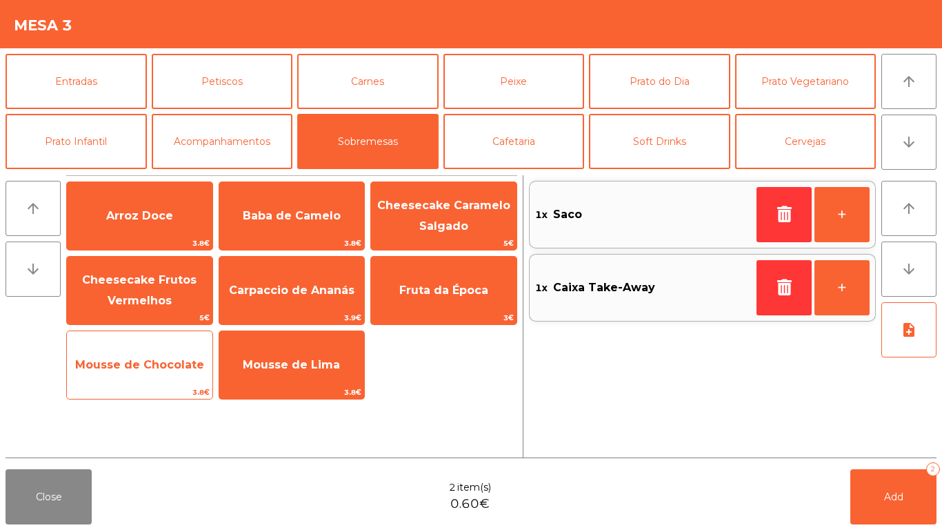
click at [174, 350] on span "Mousse de Chocolate" at bounding box center [139, 364] width 145 height 37
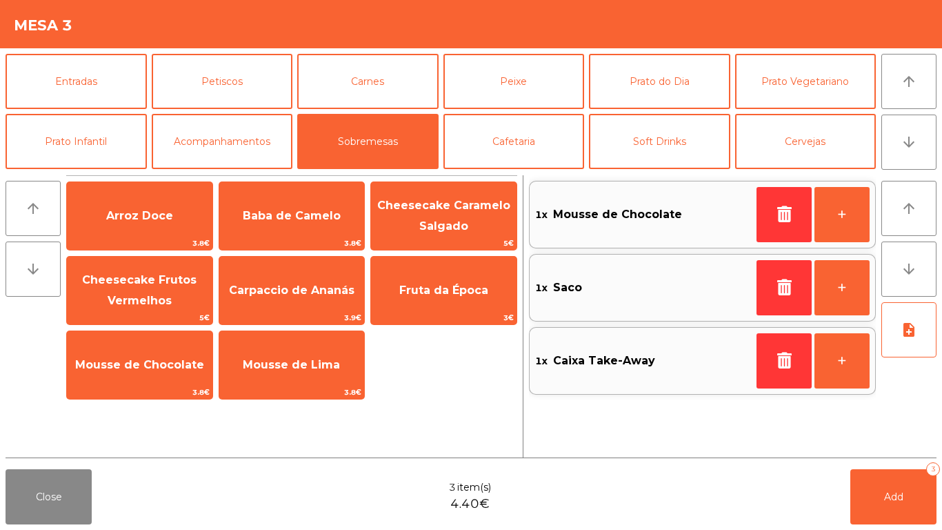
drag, startPoint x: 232, startPoint y: 358, endPoint x: 399, endPoint y: 403, distance: 172.8
click at [234, 358] on span "Mousse de Lima" at bounding box center [291, 364] width 145 height 37
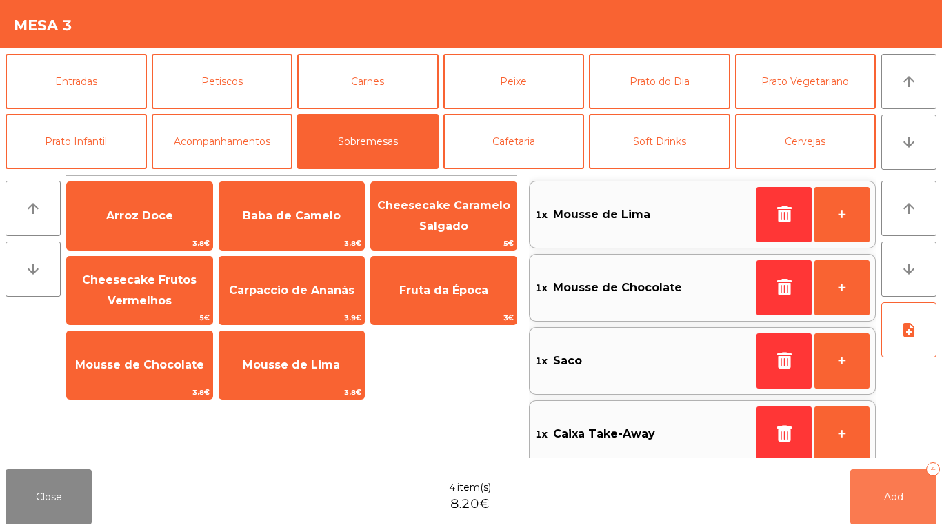
drag, startPoint x: 901, startPoint y: 505, endPoint x: 659, endPoint y: 505, distance: 242.0
click at [897, 505] on button "Add 4" at bounding box center [893, 496] width 86 height 55
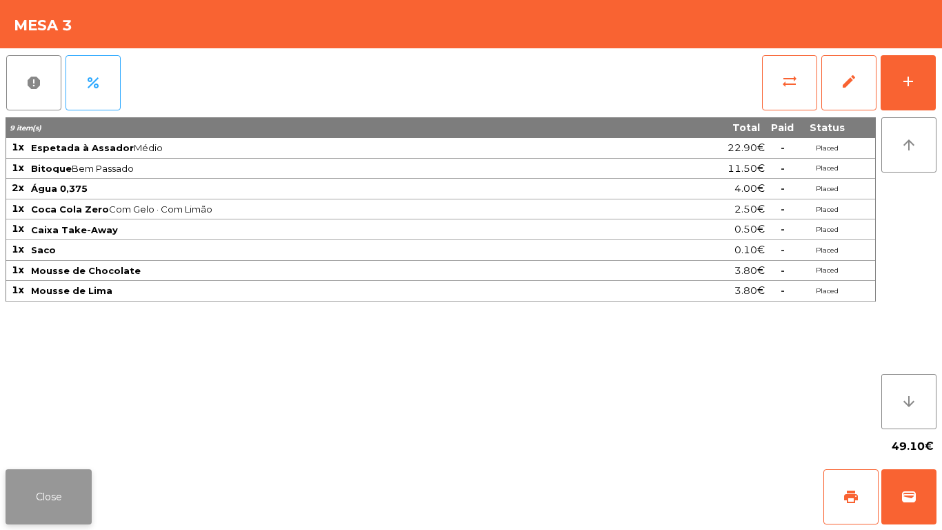
click at [59, 487] on button "Close" at bounding box center [49, 496] width 86 height 55
